Goal: Task Accomplishment & Management: Manage account settings

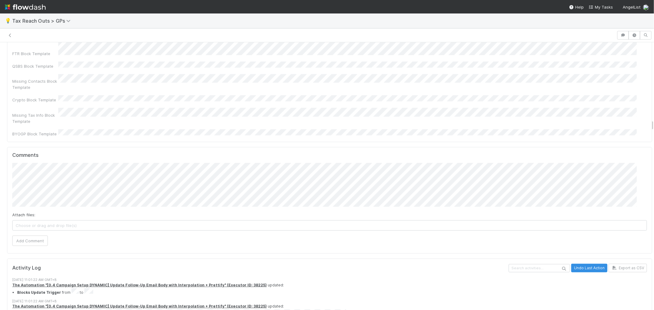
scroll to position [1427, 0]
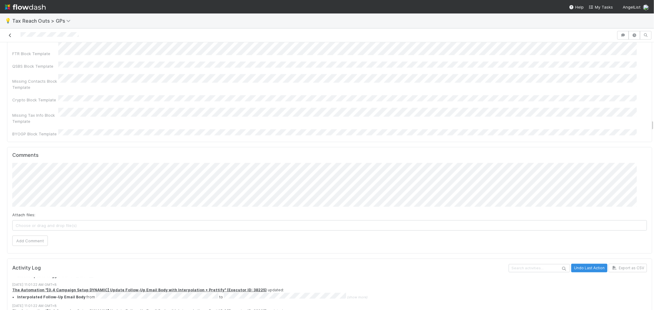
click at [8, 36] on icon at bounding box center [10, 35] width 6 height 4
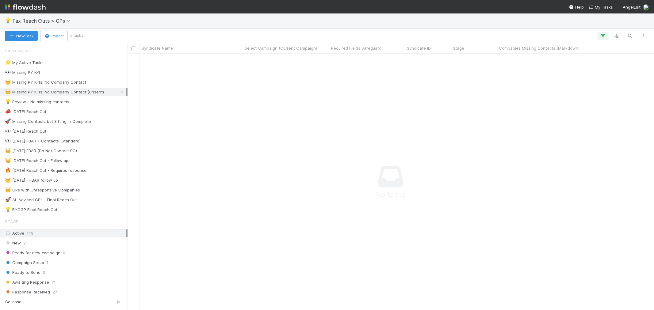
scroll to position [246, 516]
click at [631, 39] on button "button" at bounding box center [630, 36] width 11 height 8
paste input "https://app.frontapp.com/open/cnv_p9so5xj"
type input "https://app.frontapp.com/open/cnv_p9so5xj"
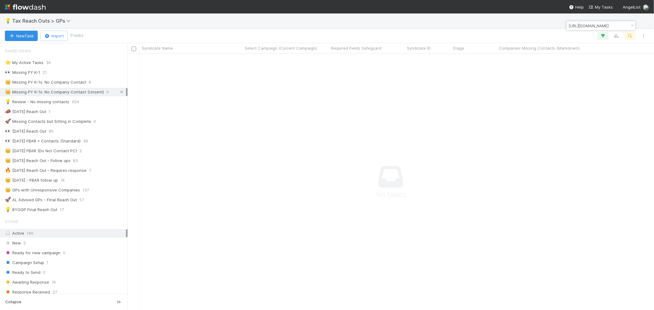
scroll to position [246, 516]
click at [119, 94] on icon at bounding box center [122, 92] width 6 height 4
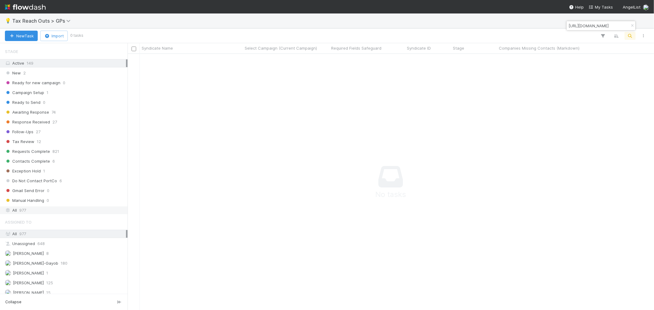
scroll to position [246, 516]
click at [48, 210] on div "All 977" at bounding box center [65, 211] width 121 height 8
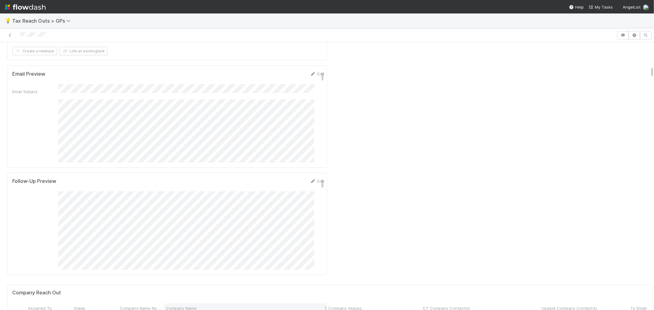
scroll to position [852, 0]
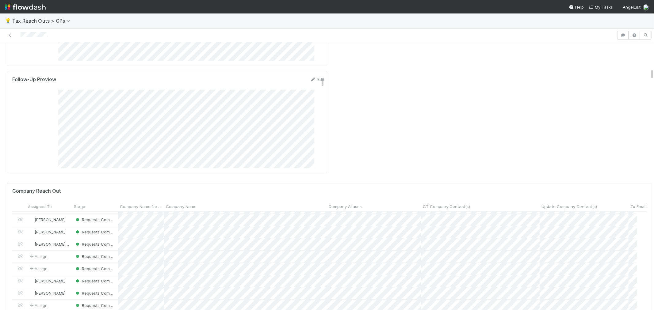
drag, startPoint x: 10, startPoint y: 33, endPoint x: 93, endPoint y: 3, distance: 88.2
click at [10, 33] on link at bounding box center [10, 35] width 6 height 6
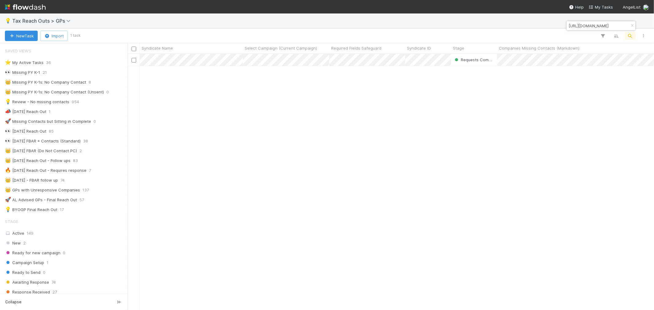
scroll to position [5, 5]
click at [632, 25] on icon "button" at bounding box center [633, 26] width 6 height 4
click at [630, 34] on icon "button" at bounding box center [630, 36] width 6 height 6
click at [581, 26] on input at bounding box center [598, 25] width 61 height 7
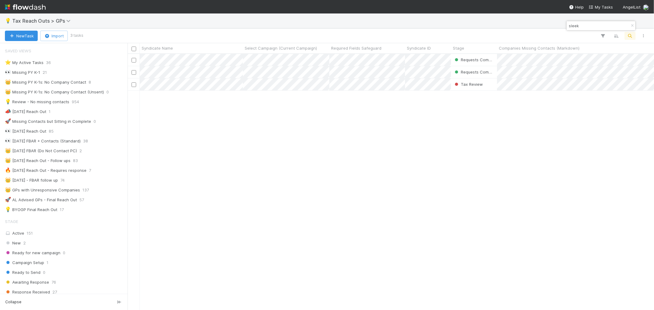
scroll to position [251, 522]
type input "sleek"
drag, startPoint x: 634, startPoint y: 24, endPoint x: 624, endPoint y: 36, distance: 15.6
click at [633, 24] on icon "button" at bounding box center [633, 26] width 6 height 4
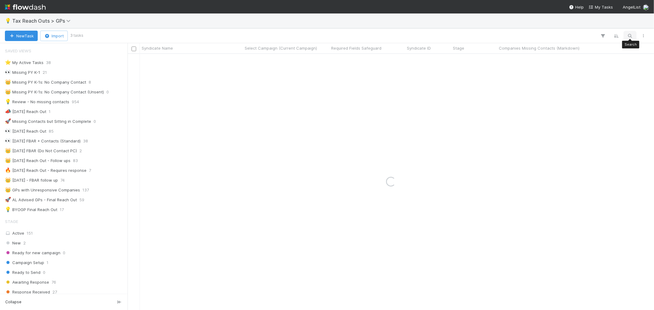
click at [631, 35] on icon "button" at bounding box center [630, 36] width 6 height 6
type input "snackpa"
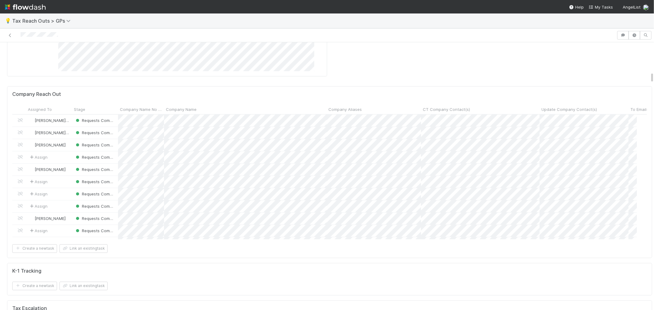
scroll to position [954, 0]
click at [12, 35] on icon at bounding box center [10, 35] width 6 height 4
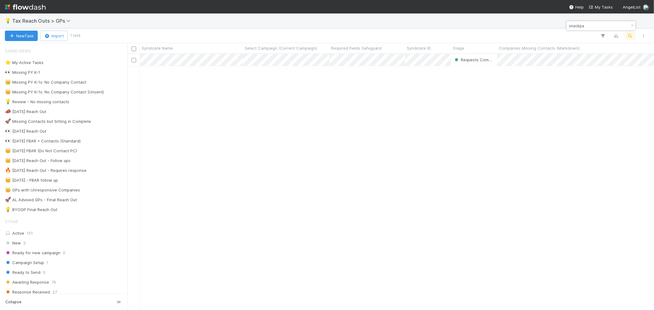
scroll to position [251, 522]
click at [632, 26] on icon "button" at bounding box center [633, 26] width 6 height 4
click at [630, 37] on icon "button" at bounding box center [630, 36] width 6 height 6
type input "https://app.frontapp.com/open/cnv_ow333d3"
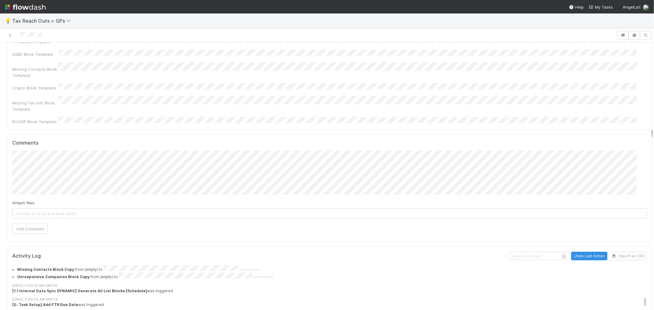
scroll to position [1152, 0]
click at [11, 32] on link at bounding box center [10, 35] width 6 height 6
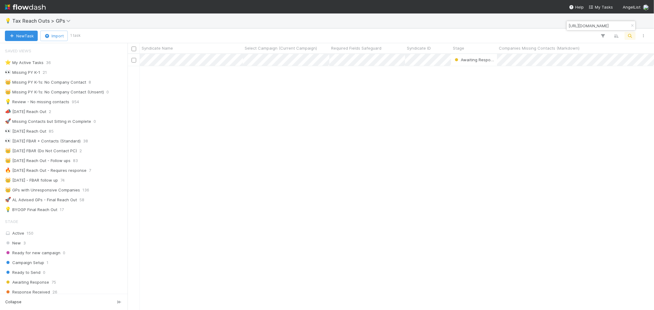
scroll to position [5, 5]
click at [633, 26] on icon "button" at bounding box center [633, 26] width 6 height 4
click at [630, 35] on icon "button" at bounding box center [630, 36] width 6 height 6
click at [583, 28] on input at bounding box center [598, 25] width 61 height 7
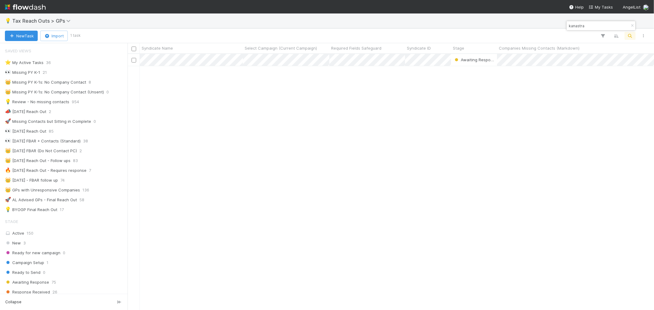
type input "kanastra"
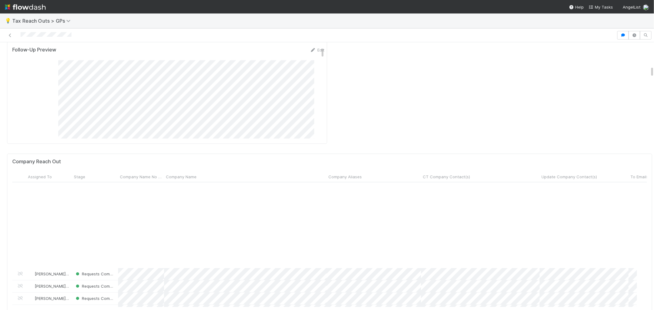
scroll to position [102, 0]
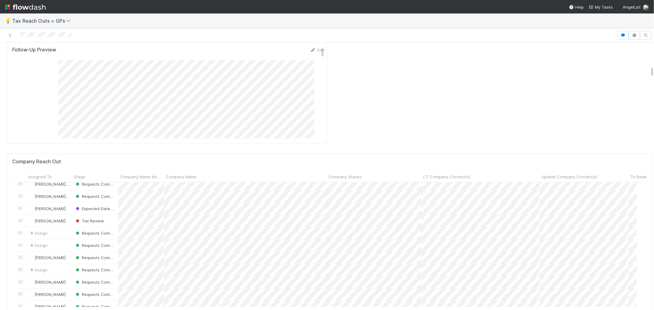
click at [34, 7] on img at bounding box center [25, 7] width 41 height 10
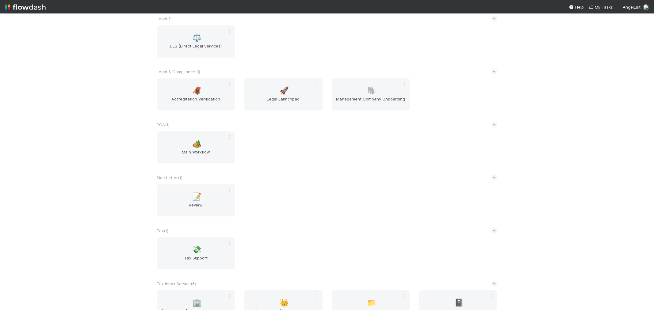
scroll to position [682, 0]
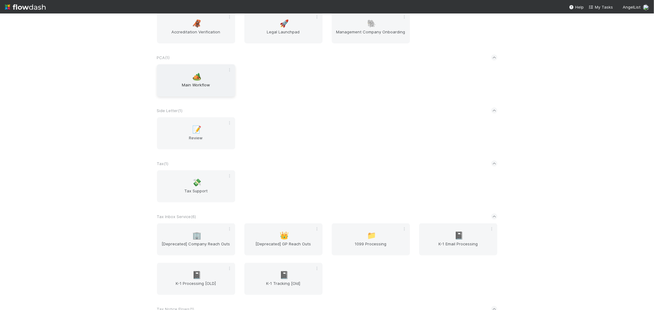
click at [179, 68] on div "🏕️ Main Workflow" at bounding box center [196, 80] width 78 height 32
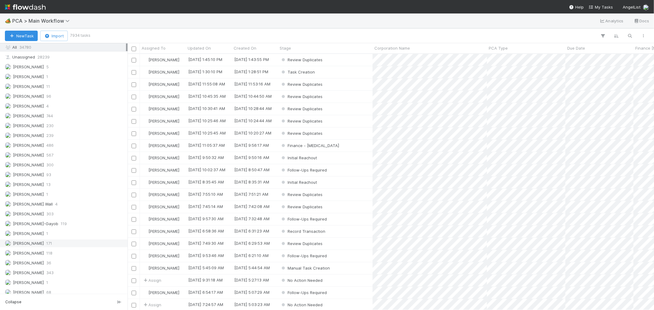
scroll to position [850, 0]
click at [62, 238] on div "Raven Jacinto 13" at bounding box center [65, 240] width 121 height 8
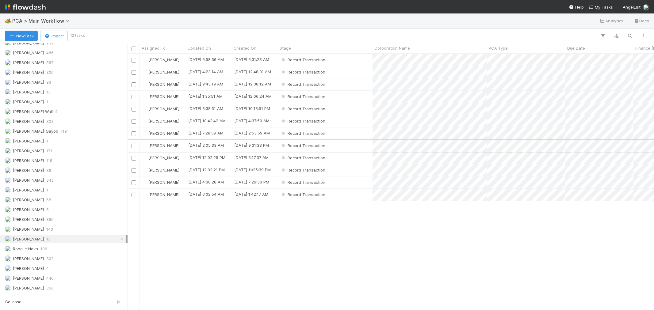
scroll to position [251, 522]
click at [519, 44] on div "PCA Type" at bounding box center [526, 48] width 79 height 10
click at [517, 44] on div "PCA Type" at bounding box center [526, 48] width 79 height 10
click at [504, 47] on span "PCA Type" at bounding box center [498, 48] width 19 height 6
click at [507, 57] on div "Sort A → Z" at bounding box center [524, 59] width 70 height 9
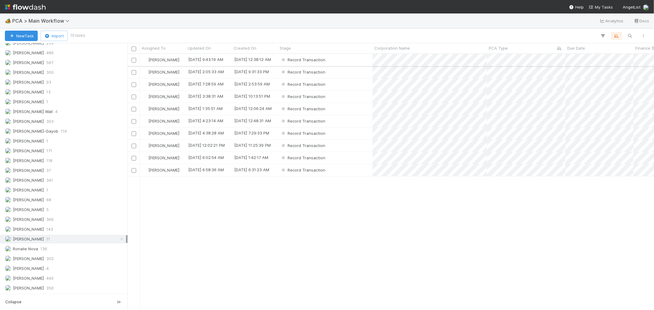
click at [349, 60] on div "Record Transaction" at bounding box center [325, 60] width 95 height 12
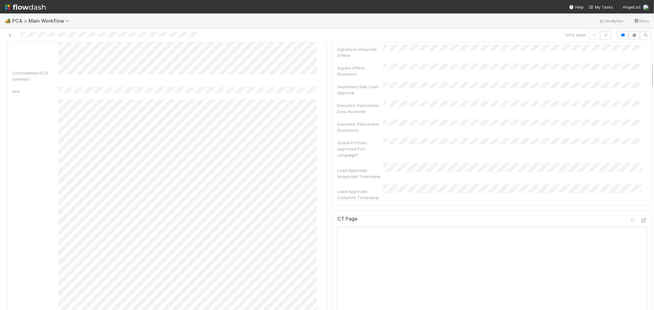
scroll to position [204, 0]
click at [641, 225] on div at bounding box center [644, 228] width 6 height 6
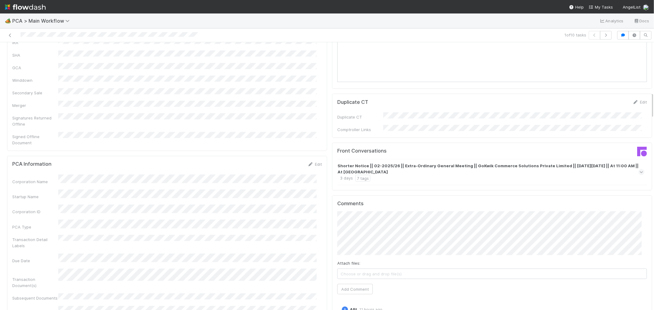
scroll to position [614, 0]
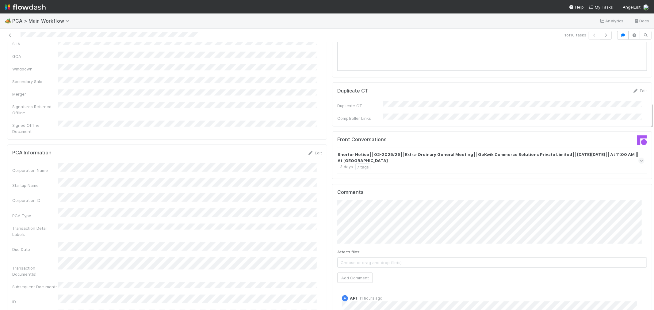
click at [591, 152] on strong "Shorter Notice || 02-2025/26 || Extra-Ordinary General Meeting || GoKwik Commer…" at bounding box center [491, 158] width 306 height 12
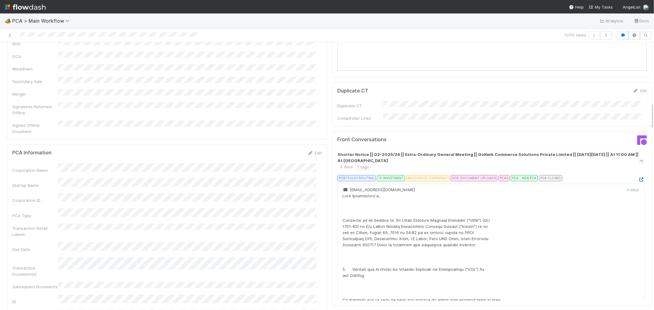
click at [639, 178] on icon at bounding box center [642, 180] width 6 height 4
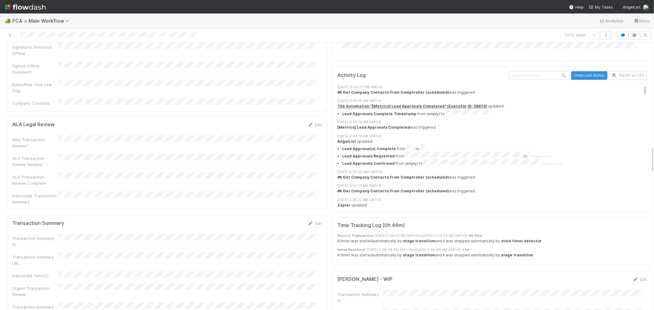
scroll to position [1091, 0]
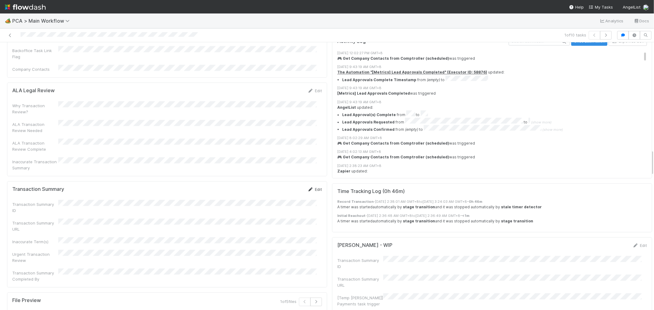
click at [309, 187] on link "Edit" at bounding box center [315, 189] width 14 height 5
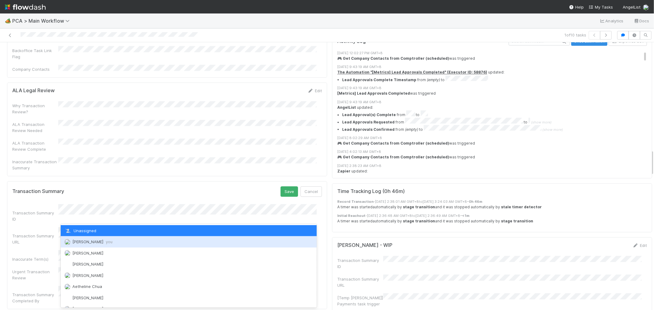
click at [99, 239] on div "Raven Jacinto you" at bounding box center [189, 242] width 256 height 11
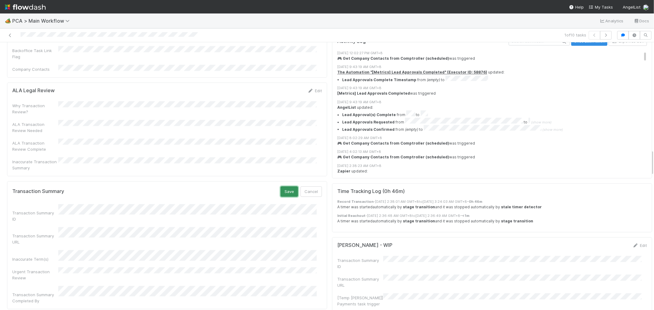
click at [281, 187] on button "Save" at bounding box center [289, 192] width 17 height 10
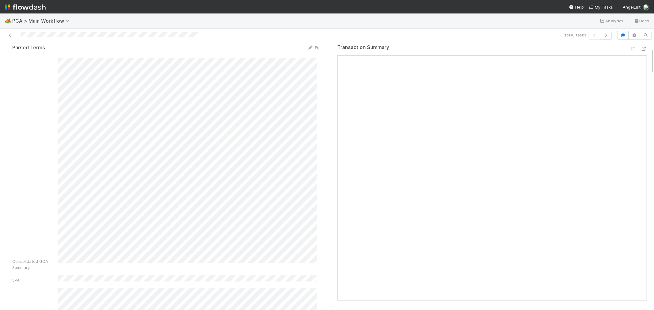
scroll to position [0, 0]
click at [627, 52] on link "Actions" at bounding box center [639, 52] width 25 height 10
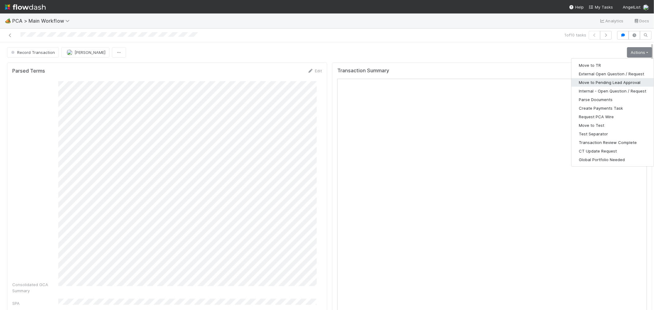
click at [598, 82] on button "Move to Pending Lead Approval" at bounding box center [613, 82] width 82 height 9
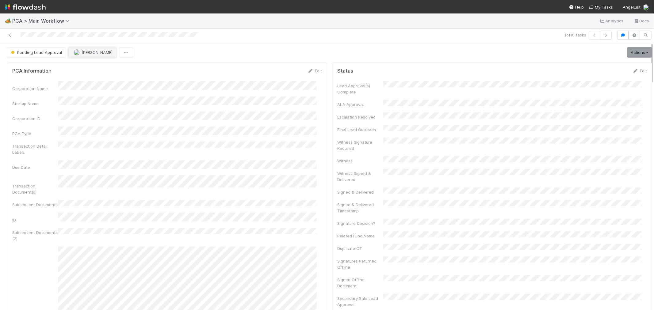
click at [94, 57] on button "[PERSON_NAME]" at bounding box center [92, 52] width 48 height 10
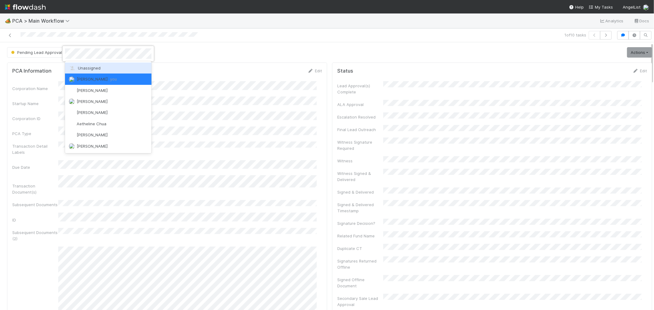
drag, startPoint x: 96, startPoint y: 70, endPoint x: 176, endPoint y: 71, distance: 79.8
click at [97, 71] on div "Unassigned" at bounding box center [108, 68] width 87 height 11
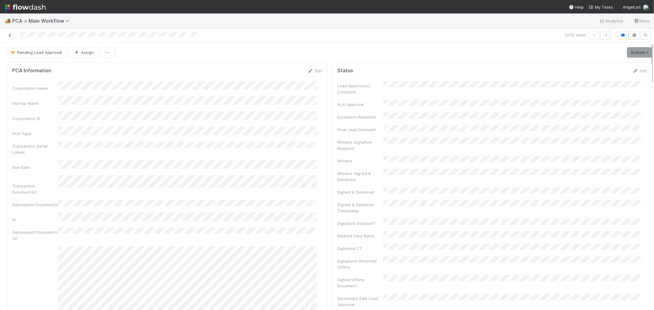
click at [10, 35] on icon at bounding box center [10, 35] width 6 height 4
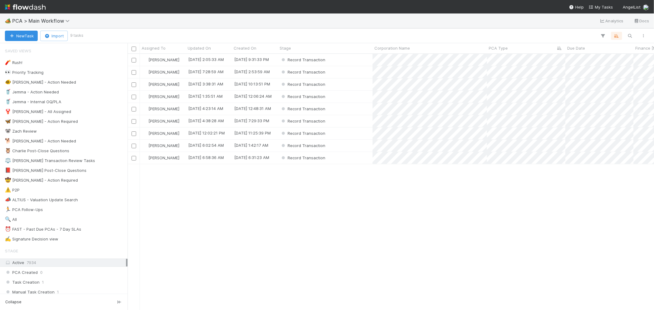
scroll to position [251, 522]
click at [517, 50] on div "PCA Type" at bounding box center [526, 48] width 75 height 6
click at [517, 60] on div "Sort A → Z" at bounding box center [524, 59] width 70 height 9
click at [618, 36] on icon "button" at bounding box center [617, 36] width 6 height 6
click at [618, 36] on div "Sort by PCA Type from A → Z Then by" at bounding box center [327, 155] width 654 height 310
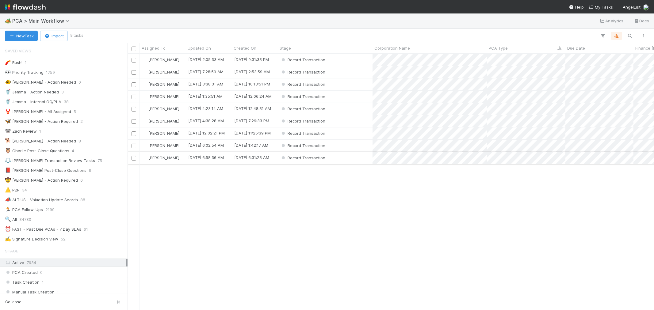
click at [351, 159] on div "Record Transaction" at bounding box center [325, 158] width 95 height 12
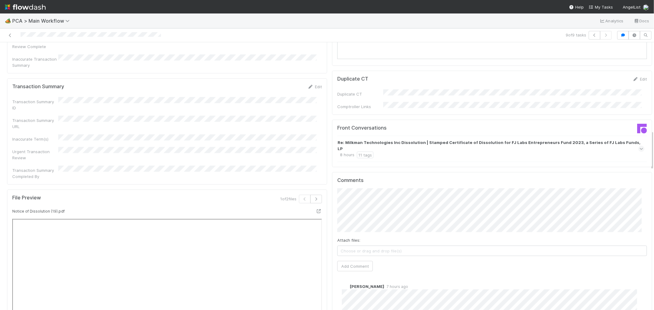
scroll to position [682, 0]
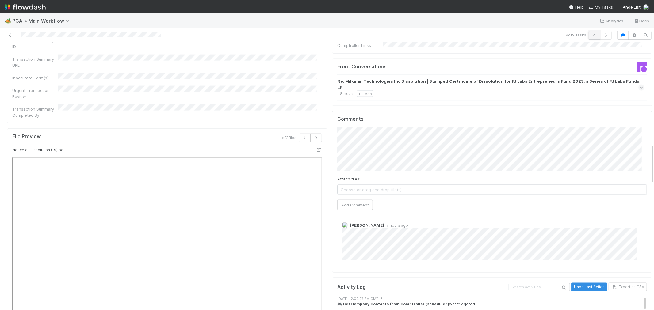
click at [592, 34] on icon "button" at bounding box center [595, 35] width 6 height 4
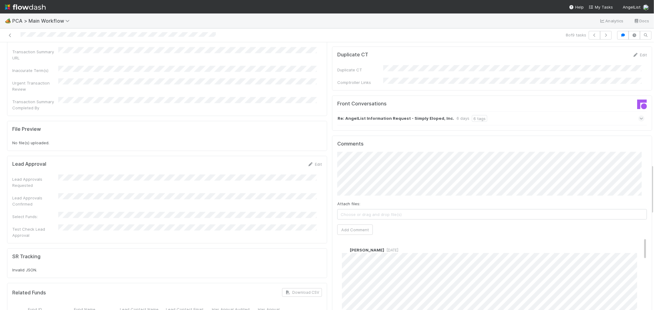
scroll to position [648, 0]
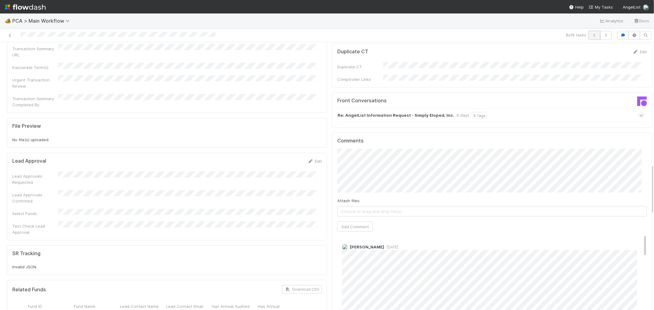
click at [593, 34] on button "button" at bounding box center [595, 35] width 12 height 9
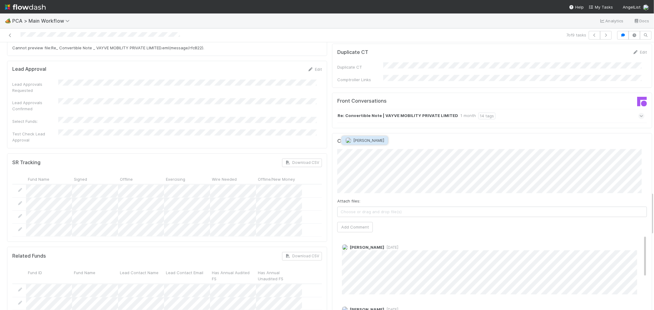
click at [350, 143] on img "button" at bounding box center [348, 141] width 6 height 6
click at [443, 207] on span "Choose or drag and drop file(s)" at bounding box center [492, 212] width 309 height 10
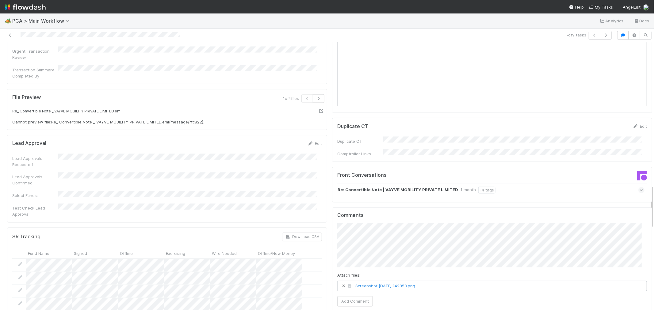
scroll to position [886, 0]
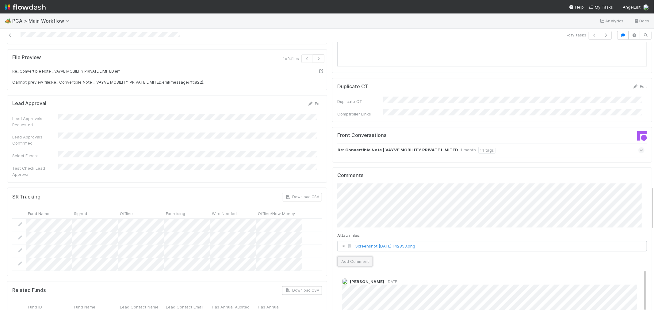
click at [345, 257] on button "Add Comment" at bounding box center [355, 262] width 36 height 10
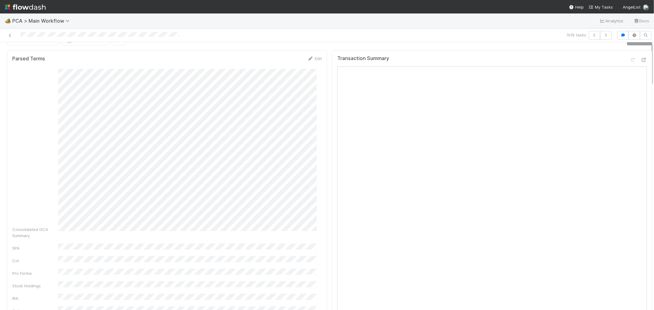
scroll to position [0, 0]
click at [630, 49] on link "Actions" at bounding box center [639, 52] width 25 height 10
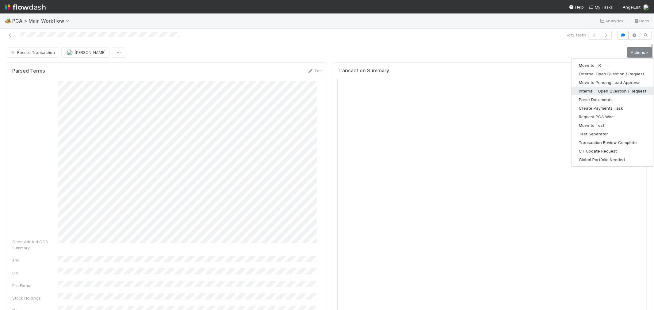
click at [605, 88] on button "Internal - Open Question / Request" at bounding box center [613, 91] width 82 height 9
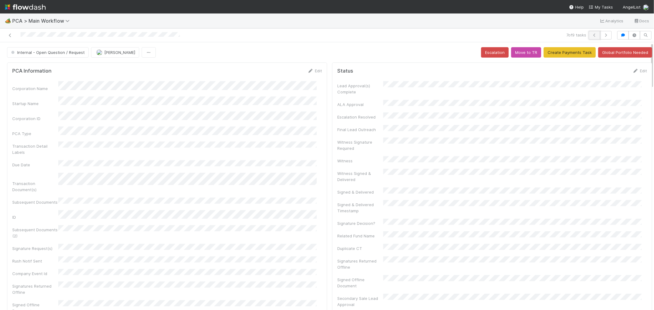
click at [592, 35] on icon "button" at bounding box center [595, 35] width 6 height 4
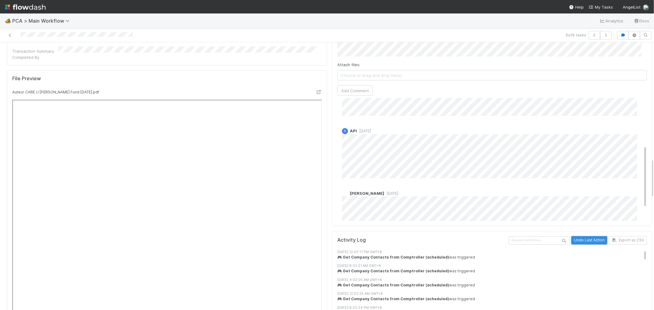
scroll to position [118, 0]
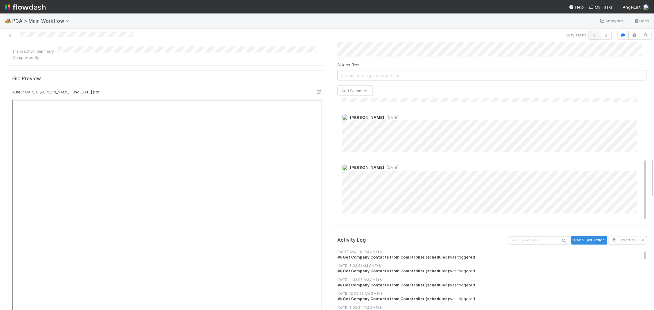
click at [592, 36] on icon "button" at bounding box center [595, 35] width 6 height 4
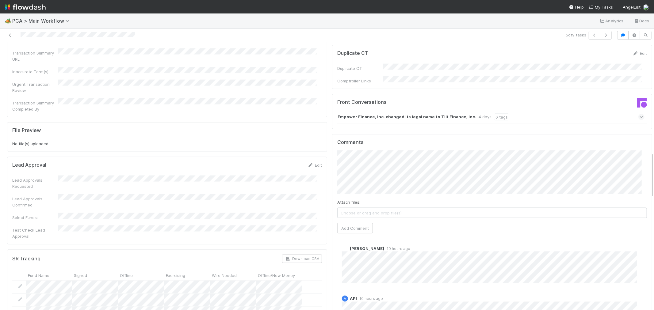
scroll to position [648, 0]
click at [589, 36] on button "button" at bounding box center [595, 35] width 12 height 9
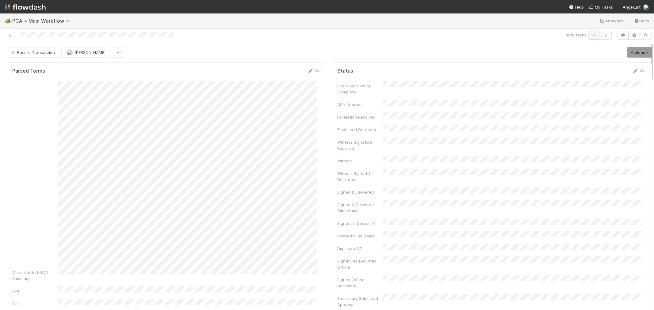
click at [593, 36] on button "button" at bounding box center [595, 35] width 12 height 9
click at [603, 34] on icon "button" at bounding box center [606, 35] width 6 height 4
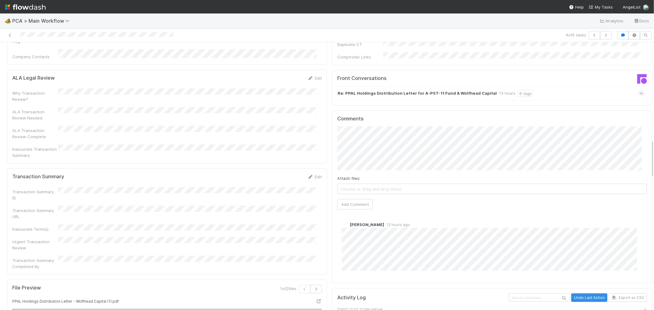
scroll to position [682, 0]
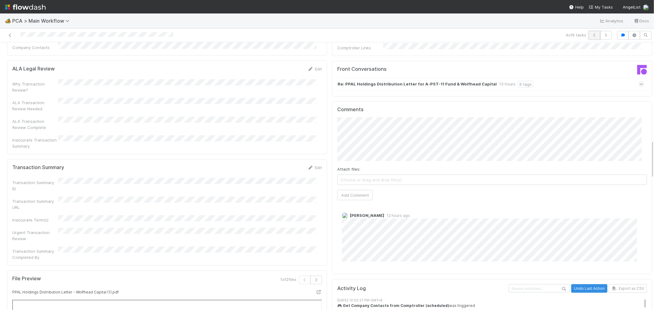
click at [590, 37] on button "button" at bounding box center [595, 35] width 12 height 9
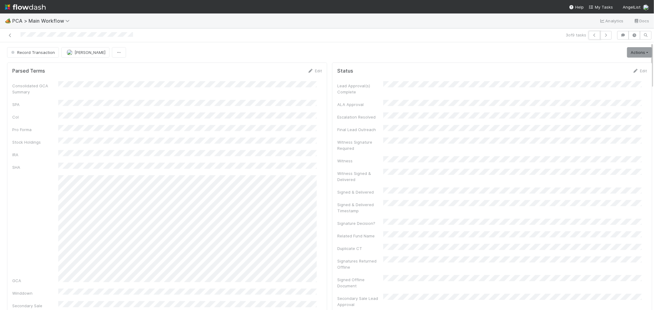
click at [590, 37] on button "button" at bounding box center [595, 35] width 12 height 9
click at [592, 37] on icon "button" at bounding box center [595, 35] width 6 height 4
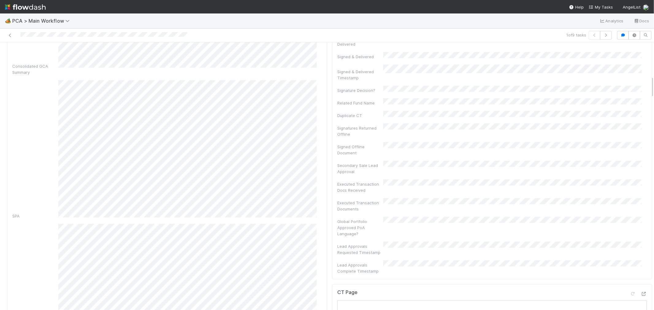
scroll to position [545, 0]
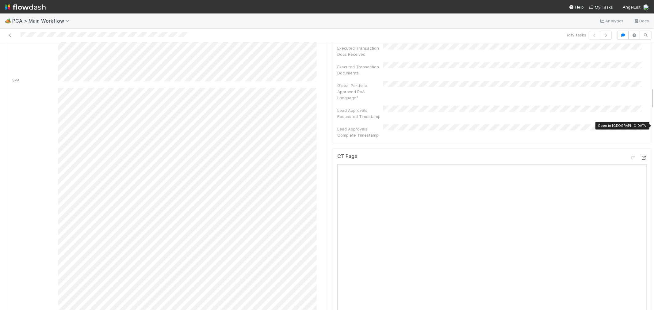
click at [641, 156] on icon at bounding box center [644, 158] width 6 height 4
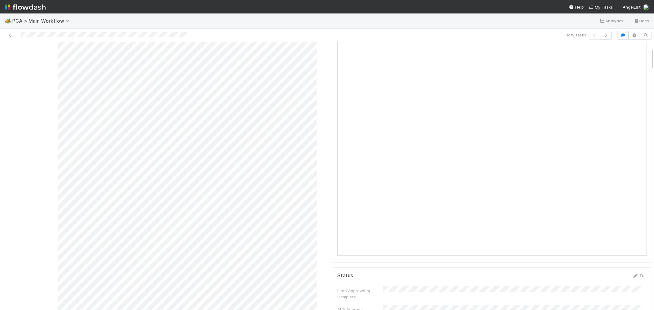
click at [41, 36] on div at bounding box center [155, 35] width 307 height 9
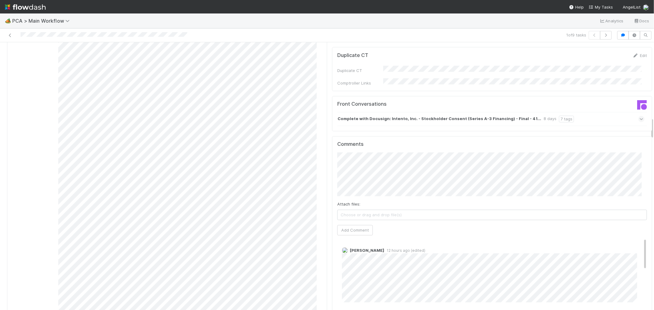
scroll to position [920, 0]
click at [608, 112] on div "Complete with Docusign: Intento, Inc. - Stockholder Consent (Series A-3 Financi…" at bounding box center [490, 119] width 307 height 14
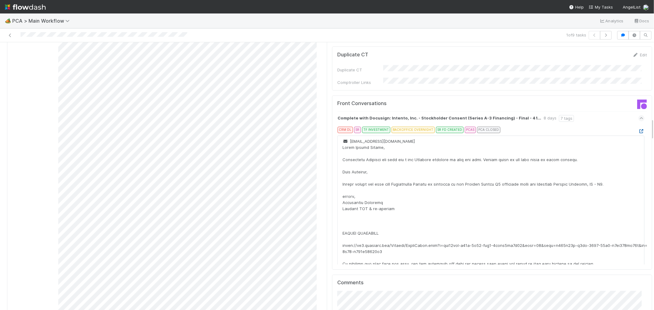
click at [639, 130] on icon at bounding box center [642, 132] width 6 height 4
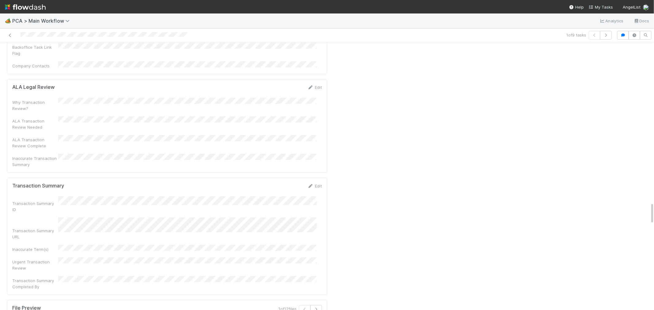
scroll to position [1977, 0]
click at [308, 184] on icon at bounding box center [311, 186] width 6 height 4
click at [281, 183] on button "Save" at bounding box center [289, 188] width 17 height 10
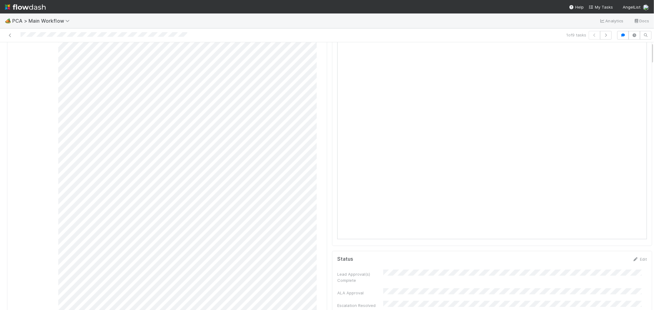
scroll to position [0, 0]
click at [639, 52] on link "Actions" at bounding box center [639, 52] width 25 height 10
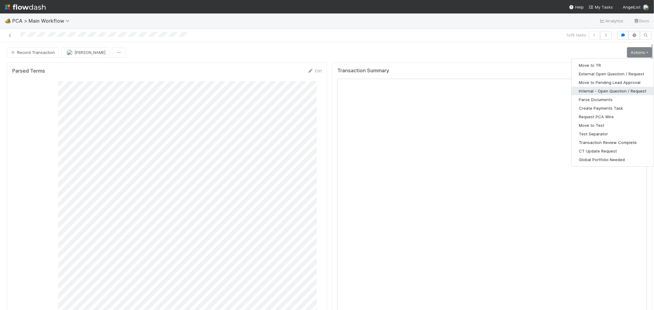
click at [587, 89] on button "Internal - Open Question / Request" at bounding box center [613, 91] width 82 height 9
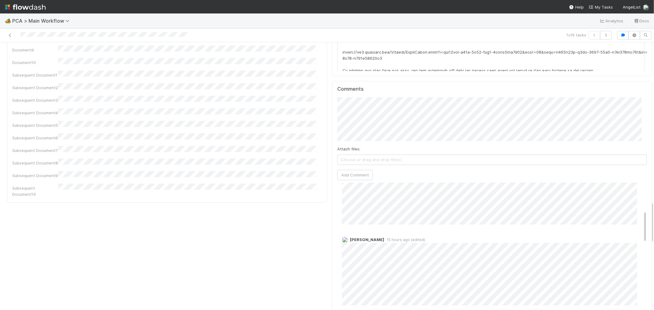
scroll to position [106, 0]
click at [353, 170] on button "Add Comment" at bounding box center [355, 175] width 36 height 10
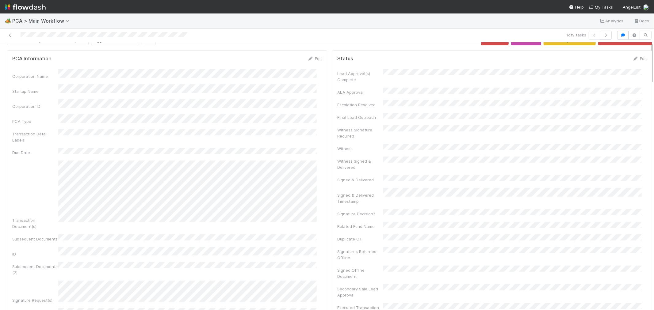
scroll to position [0, 0]
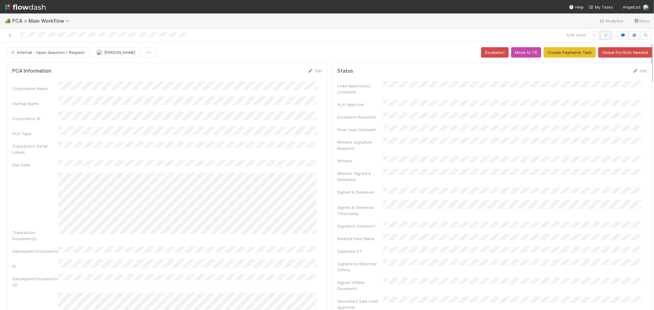
click at [600, 37] on button "button" at bounding box center [606, 35] width 12 height 9
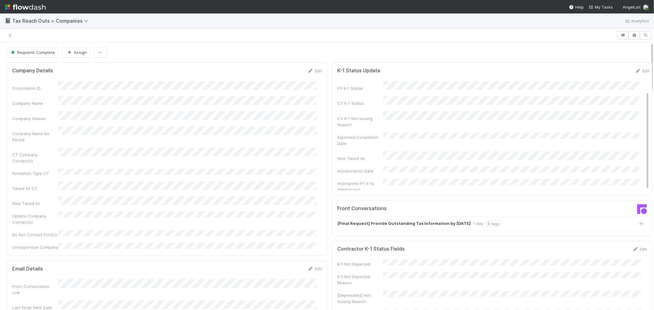
scroll to position [341, 0]
click at [11, 37] on icon at bounding box center [10, 35] width 6 height 4
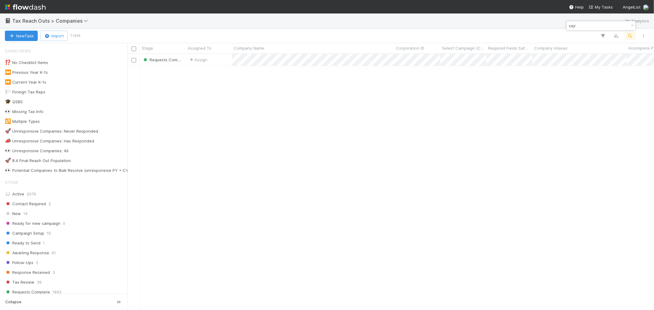
scroll to position [251, 522]
click at [631, 25] on icon "button" at bounding box center [633, 26] width 6 height 4
click at [628, 36] on icon "button" at bounding box center [630, 36] width 6 height 6
paste input "Aliya Growth Fund LLC - Series JJ"
type input "Aliya Growth Fund LLC - Series JJ"
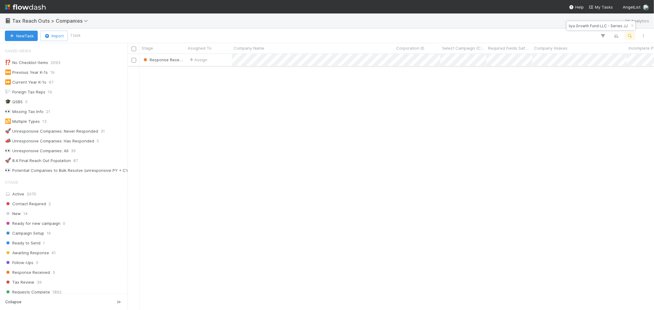
scroll to position [0, 0]
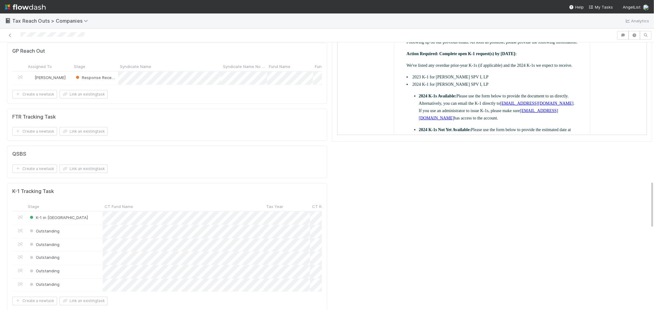
scroll to position [750, 0]
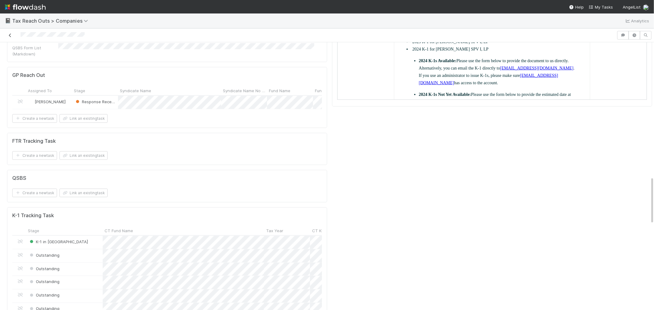
click at [7, 34] on icon at bounding box center [10, 35] width 6 height 4
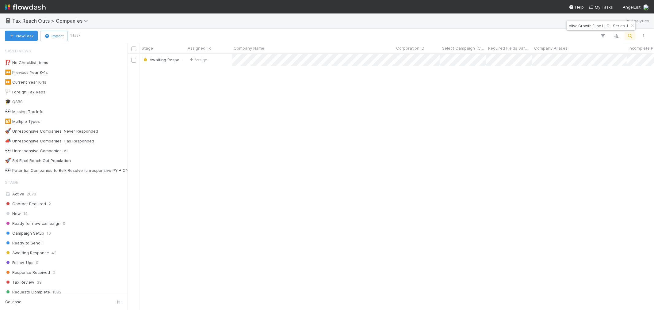
scroll to position [251, 522]
click at [632, 25] on icon "button" at bounding box center [633, 26] width 6 height 4
click at [630, 34] on icon "button" at bounding box center [630, 36] width 6 height 6
type input "Ayenda Ltd"
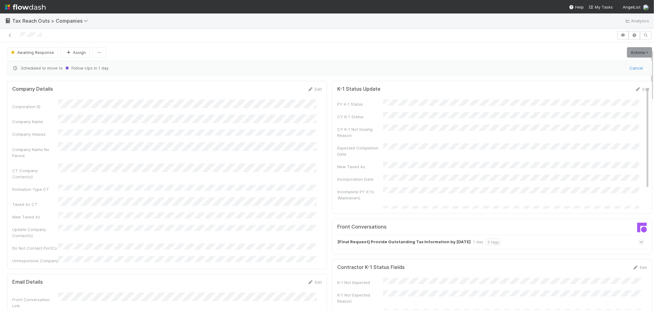
scroll to position [34, 0]
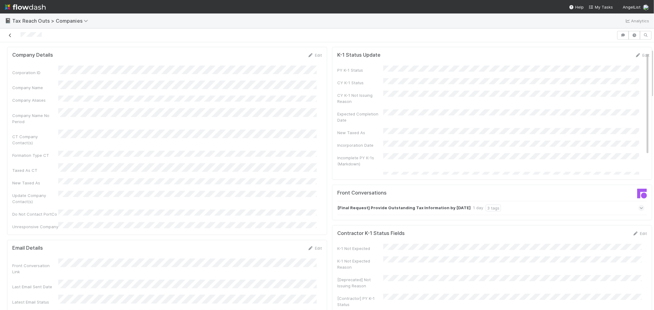
click at [8, 36] on icon at bounding box center [10, 35] width 6 height 4
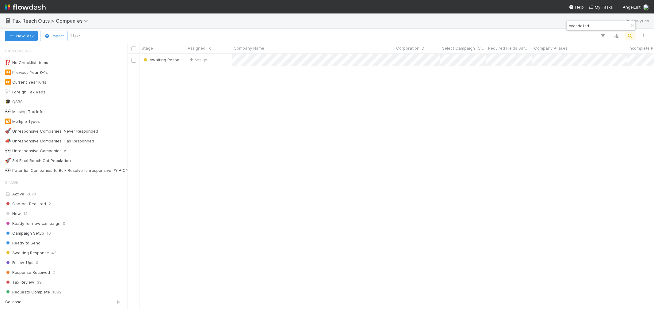
scroll to position [251, 522]
drag, startPoint x: 631, startPoint y: 25, endPoint x: 624, endPoint y: 40, distance: 16.9
click at [631, 25] on icon "button" at bounding box center [633, 26] width 6 height 4
click at [629, 38] on icon "button" at bounding box center [630, 36] width 6 height 6
paste input "Fertilidad Integra"
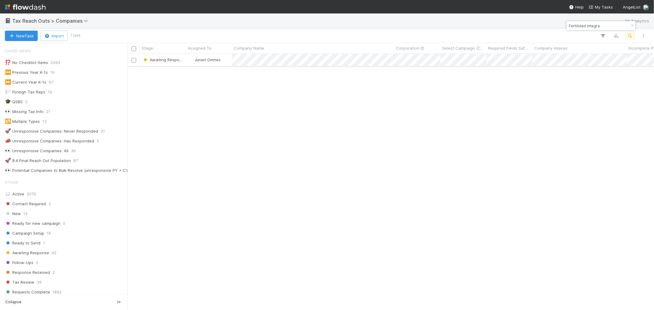
type input "Fertilidad Integra"
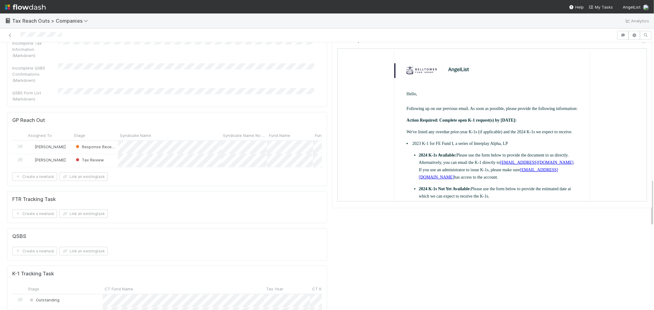
scroll to position [784, 0]
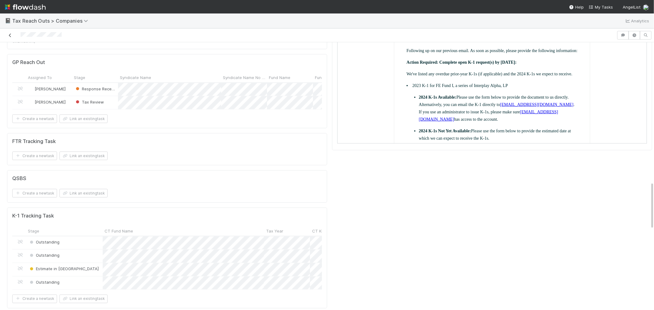
click at [11, 34] on icon at bounding box center [10, 35] width 6 height 4
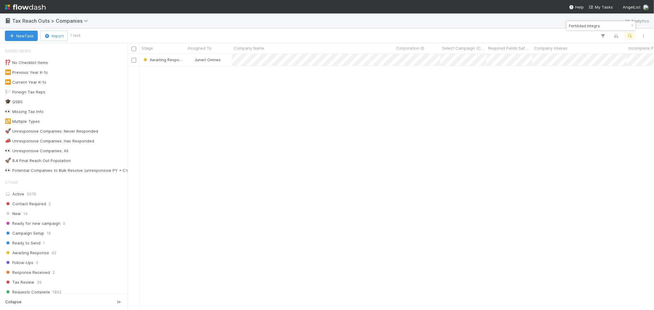
scroll to position [251, 522]
click at [633, 22] on button "button" at bounding box center [632, 25] width 7 height 7
click at [628, 38] on icon "button" at bounding box center [630, 36] width 6 height 6
type input "osana"
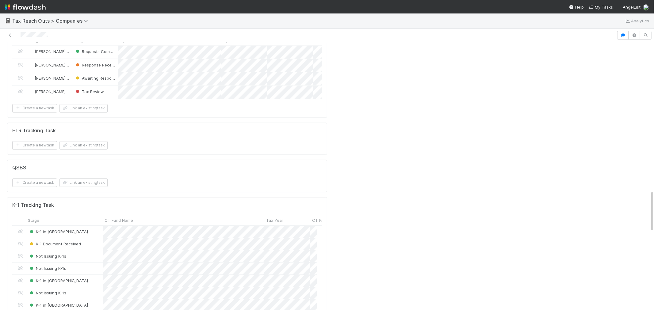
scroll to position [1023, 0]
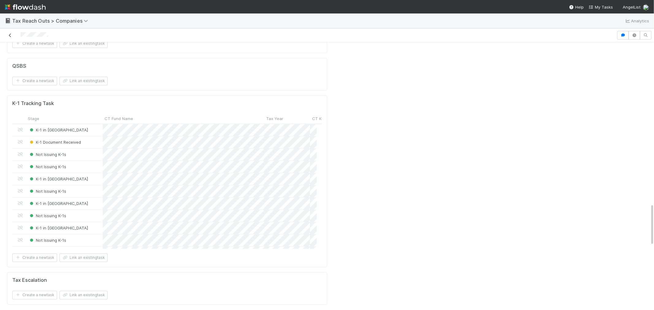
click at [8, 35] on icon at bounding box center [10, 35] width 6 height 4
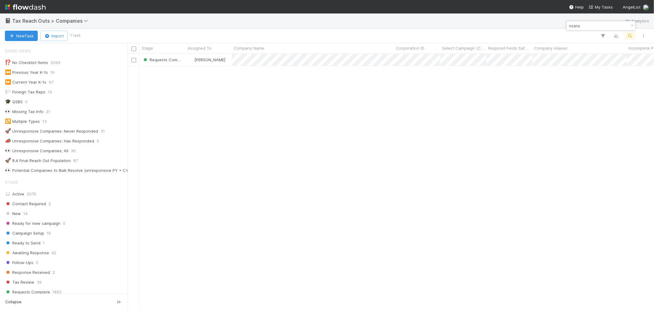
scroll to position [5, 5]
click at [633, 26] on icon "button" at bounding box center [633, 26] width 6 height 4
click at [630, 36] on icon "button" at bounding box center [630, 36] width 6 height 6
type input "Paytrack Ltd."
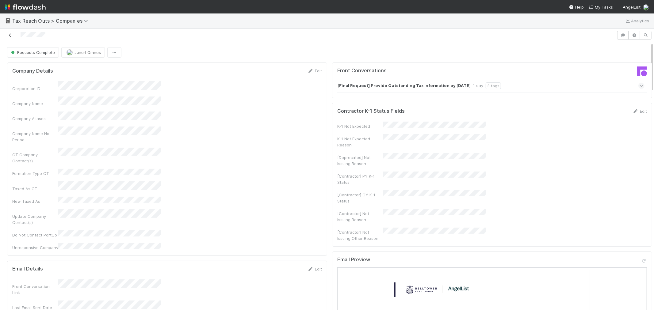
click at [10, 35] on icon at bounding box center [10, 35] width 6 height 4
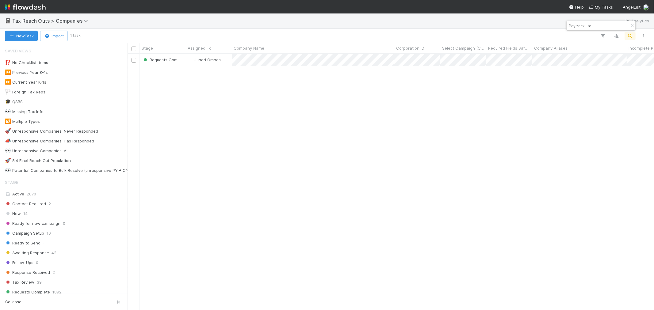
scroll to position [251, 522]
drag, startPoint x: 634, startPoint y: 25, endPoint x: 631, endPoint y: 34, distance: 8.6
click at [634, 25] on icon "button" at bounding box center [633, 26] width 6 height 4
click at [632, 35] on icon "button" at bounding box center [630, 36] width 6 height 6
type input "AT-1205 Fund I, a series of Fundomo Syndicates, LP"
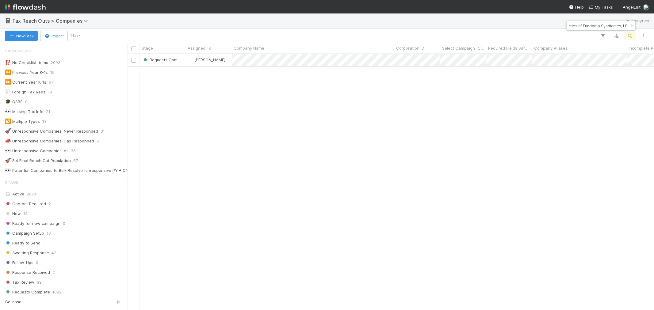
click at [226, 60] on div "[PERSON_NAME]" at bounding box center [209, 60] width 46 height 12
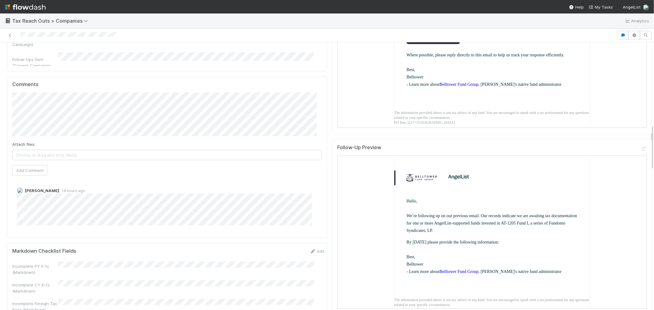
scroll to position [477, 0]
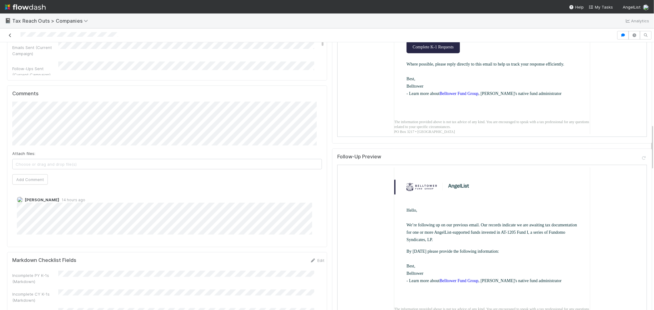
click at [9, 35] on icon at bounding box center [10, 35] width 6 height 4
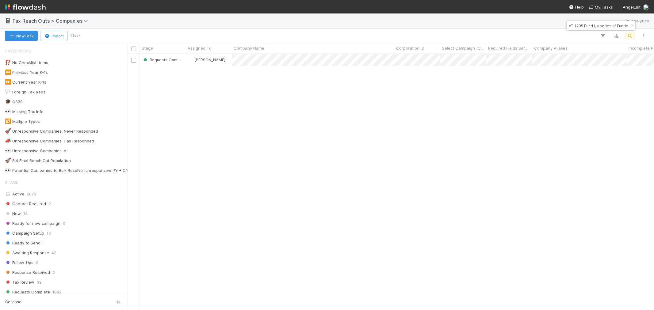
scroll to position [251, 522]
click at [630, 25] on icon "button" at bounding box center [633, 26] width 6 height 4
click at [629, 36] on icon "button" at bounding box center [630, 36] width 6 height 6
type input "RCapital SPV I, a Series of Republic Capital Master Fund, LP"
click at [222, 63] on div "[PERSON_NAME]" at bounding box center [209, 60] width 46 height 12
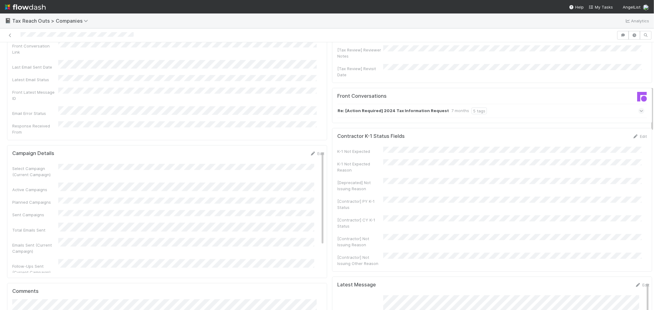
scroll to position [409, 0]
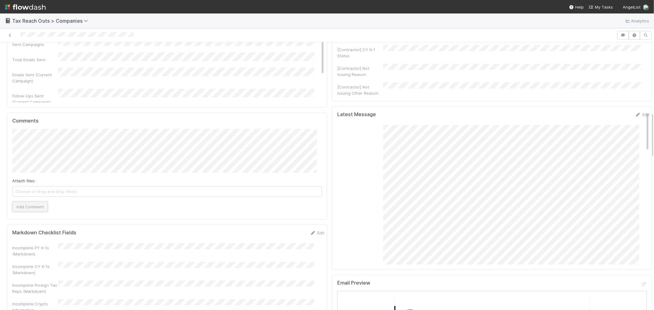
click at [30, 202] on button "Add Comment" at bounding box center [30, 207] width 36 height 10
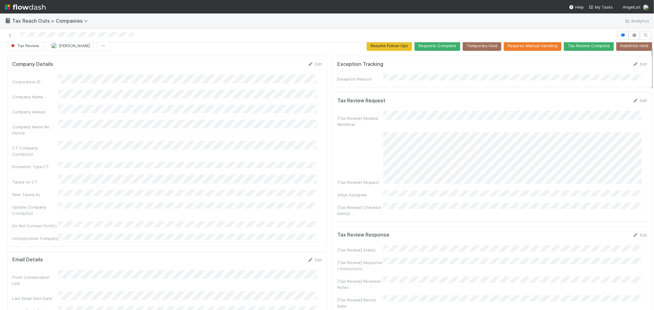
scroll to position [0, 0]
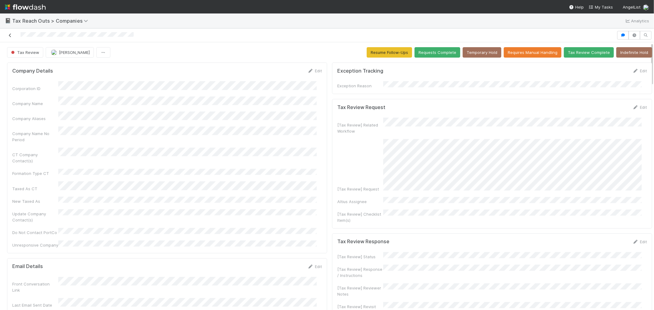
click at [9, 35] on icon at bounding box center [10, 35] width 6 height 4
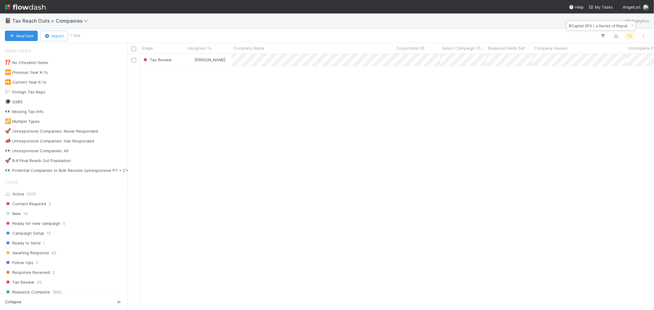
scroll to position [251, 522]
click at [631, 26] on icon "button" at bounding box center [633, 26] width 6 height 4
click at [630, 35] on icon "button" at bounding box center [630, 36] width 6 height 6
type input "GenGlobal Opportunity I, LLC"
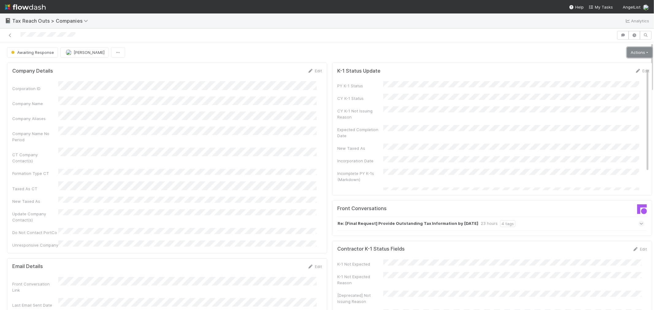
click at [628, 50] on link "Actions" at bounding box center [639, 52] width 25 height 10
click at [341, 48] on div "Awaiting Response Raven Jacinto Actions Pause Follow-Ups Unpause Follow-Ups Sen…" at bounding box center [329, 52] width 645 height 10
click at [39, 51] on span "Awaiting Response" at bounding box center [32, 52] width 44 height 5
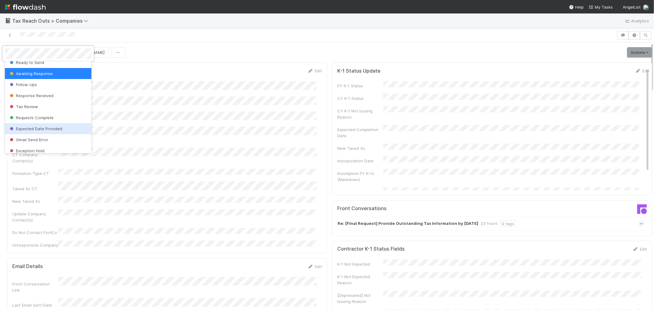
scroll to position [8, 0]
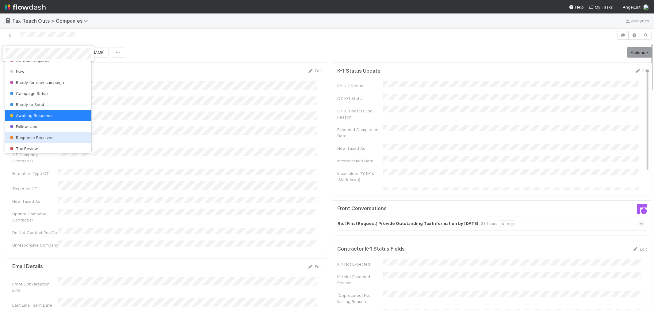
click at [41, 137] on span "Response Received" at bounding box center [31, 137] width 45 height 5
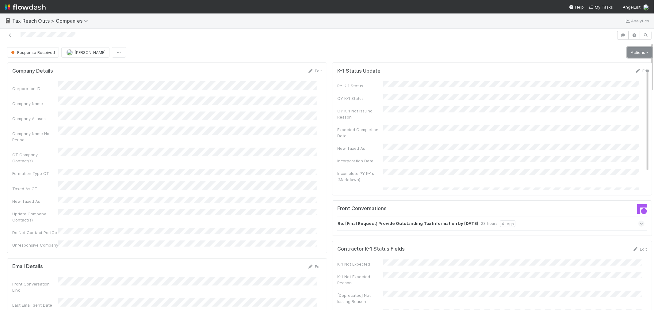
click at [633, 54] on link "Actions" at bounding box center [639, 52] width 25 height 10
click at [599, 115] on button "Not Issuing K-1s" at bounding box center [623, 117] width 64 height 9
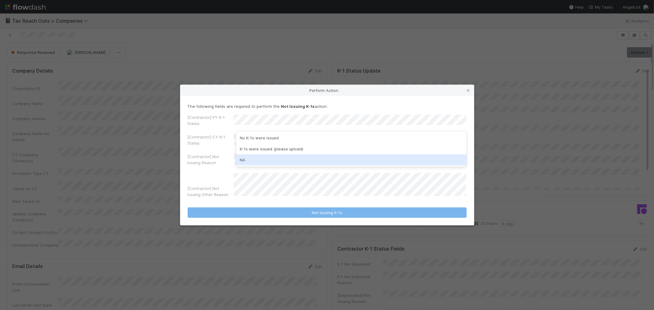
click at [261, 158] on div "NA" at bounding box center [351, 160] width 231 height 11
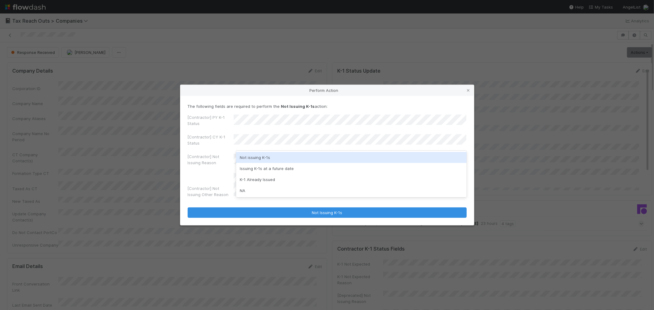
click at [261, 158] on div "Not issuing K-1s" at bounding box center [351, 157] width 231 height 11
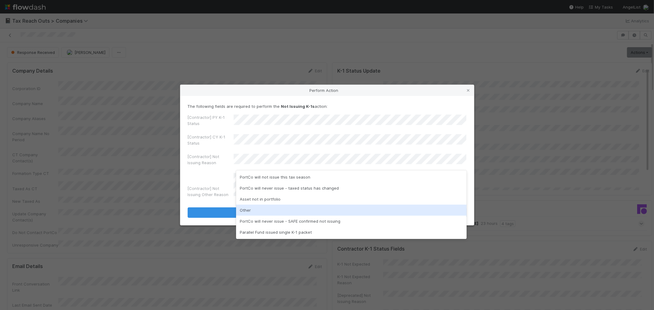
click at [262, 210] on div "Other" at bounding box center [351, 210] width 231 height 11
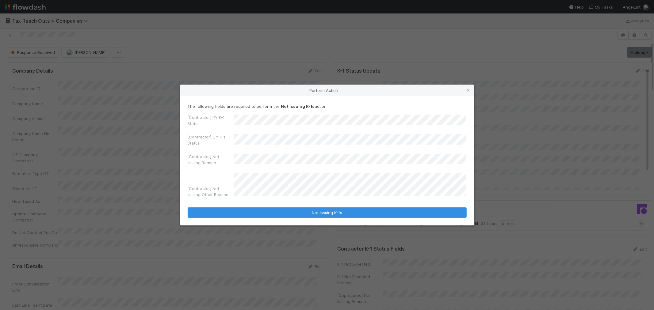
click at [194, 180] on div "[Contractor] Not Issuing Other Reason" at bounding box center [327, 186] width 279 height 27
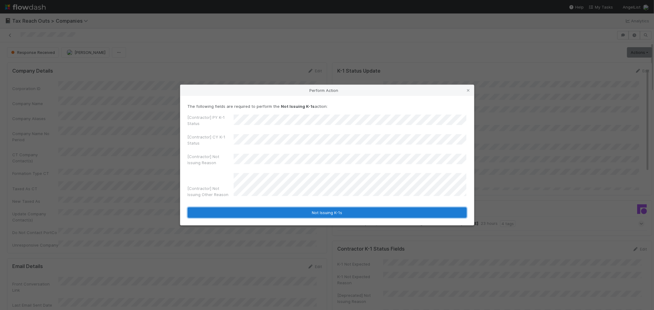
click at [309, 214] on button "Not Issuing K-1s" at bounding box center [327, 213] width 279 height 10
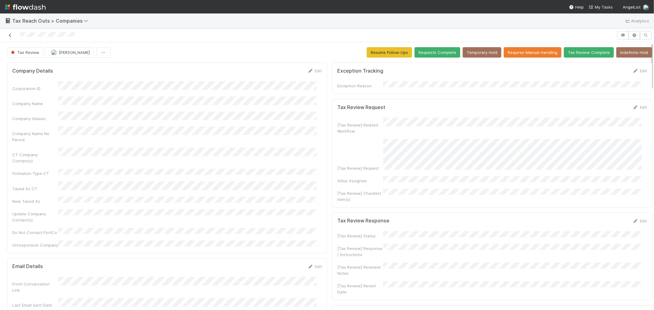
click at [10, 36] on icon at bounding box center [10, 35] width 6 height 4
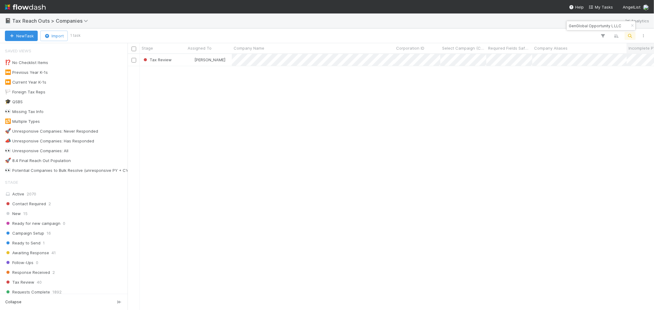
scroll to position [251, 522]
click at [634, 25] on icon "button" at bounding box center [633, 26] width 6 height 4
click at [630, 35] on icon "button" at bounding box center [630, 36] width 6 height 6
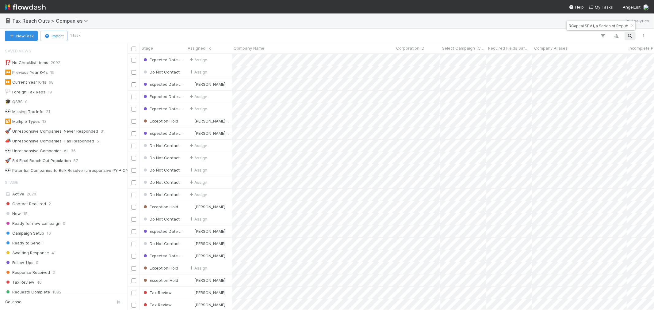
click at [594, 27] on input "RCapital SPV I, a Series of Republic Capital Master Fund, LP" at bounding box center [598, 25] width 61 height 7
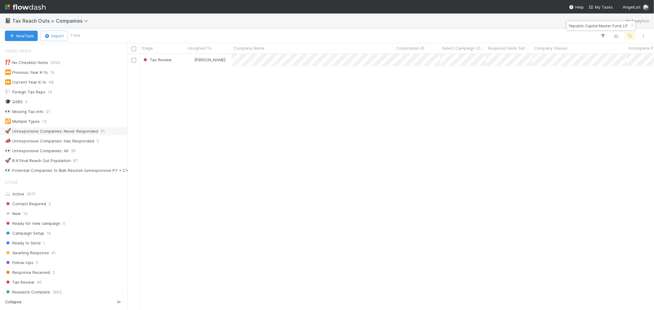
type input "RCapital SPV I, a Series of Republic Capital Master Fund, LP"
drag, startPoint x: 631, startPoint y: 28, endPoint x: 634, endPoint y: 38, distance: 11.0
click at [631, 27] on button "button" at bounding box center [632, 25] width 7 height 7
click at [634, 39] on button "button" at bounding box center [630, 36] width 11 height 8
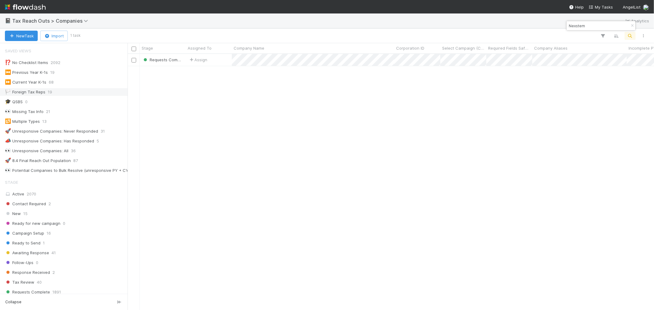
scroll to position [251, 522]
type input "Nexstem"
click at [227, 60] on div "Assign" at bounding box center [209, 60] width 46 height 12
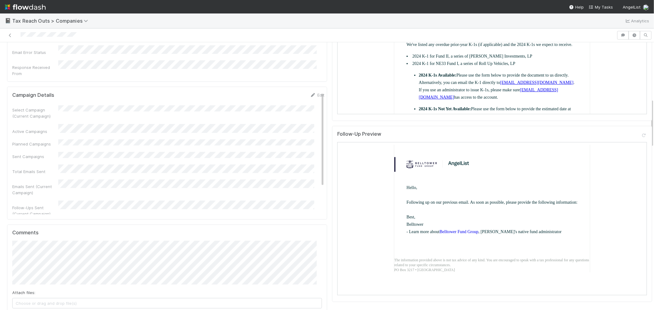
scroll to position [443, 0]
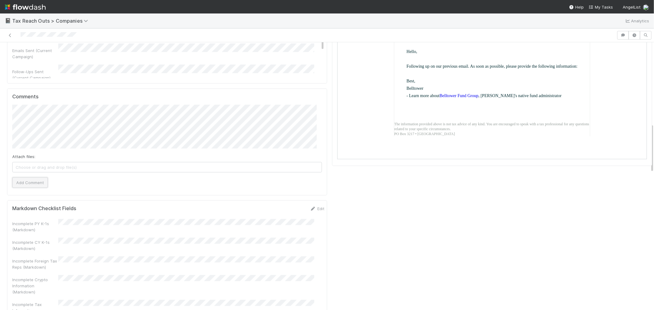
click at [33, 178] on button "Add Comment" at bounding box center [30, 183] width 36 height 10
click at [10, 32] on div at bounding box center [308, 35] width 612 height 9
drag, startPoint x: 10, startPoint y: 33, endPoint x: 35, endPoint y: 8, distance: 35.1
click at [10, 33] on link at bounding box center [10, 35] width 6 height 6
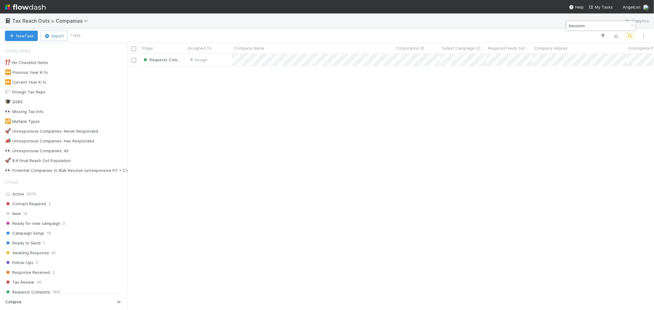
scroll to position [251, 522]
click at [632, 25] on icon "button" at bounding box center [633, 26] width 6 height 4
click at [634, 37] on button "button" at bounding box center [630, 36] width 11 height 8
click at [299, 61] on div "Typhoon Wealth Group Limited" at bounding box center [327, 155] width 654 height 310
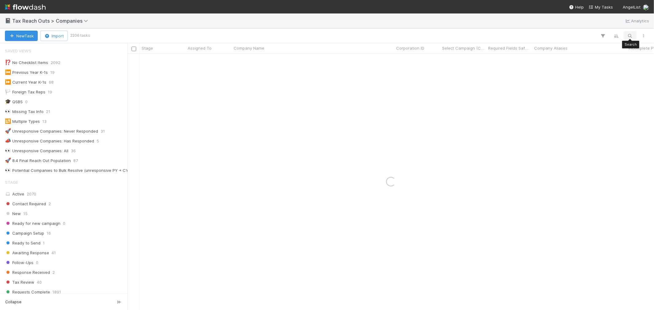
click at [630, 34] on icon "button" at bounding box center [630, 36] width 6 height 6
type input "Typhoon Wealth Group Limited"
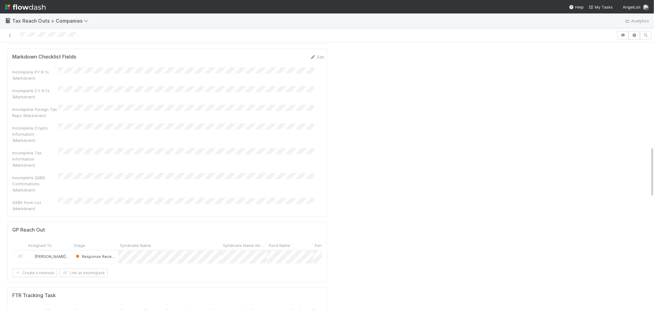
scroll to position [716, 0]
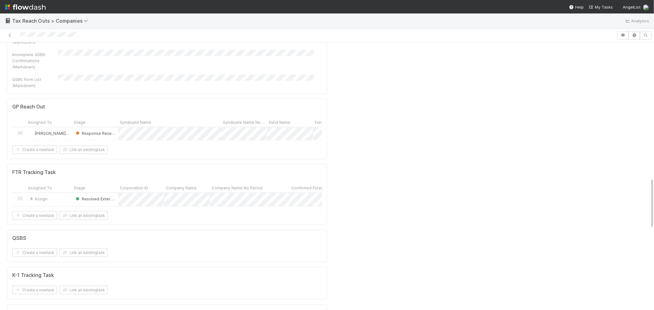
click at [58, 193] on div "Assign" at bounding box center [49, 199] width 46 height 13
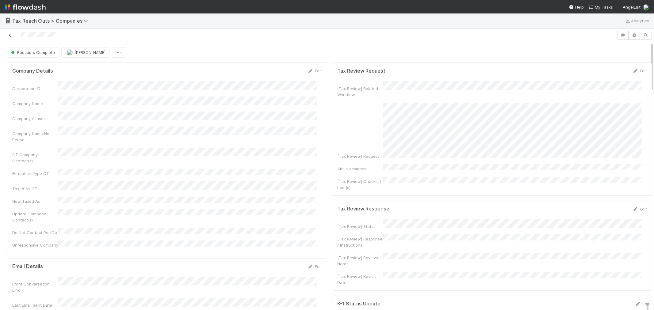
click at [10, 38] on link at bounding box center [10, 35] width 6 height 6
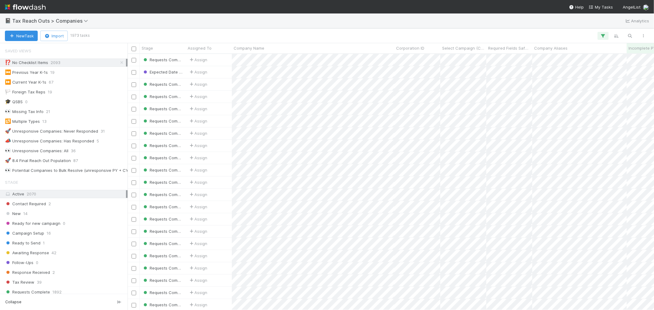
scroll to position [5, 5]
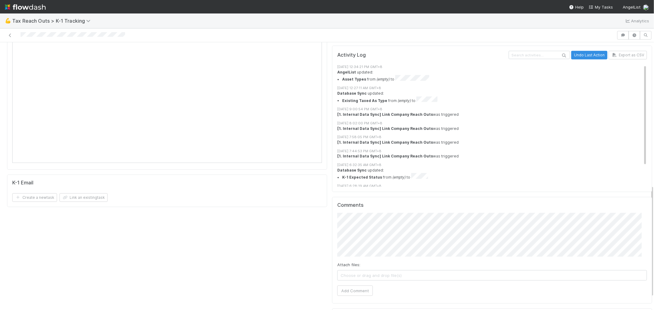
scroll to position [341, 0]
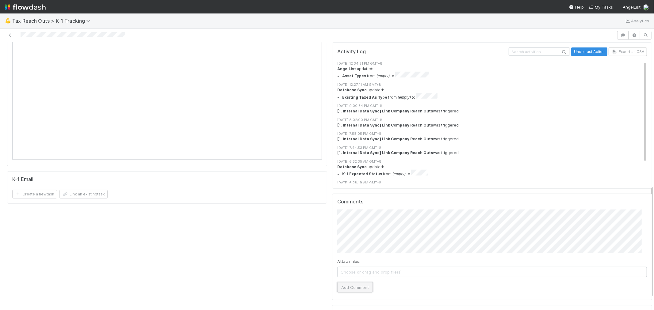
click at [355, 279] on button "Add Comment" at bounding box center [355, 288] width 36 height 10
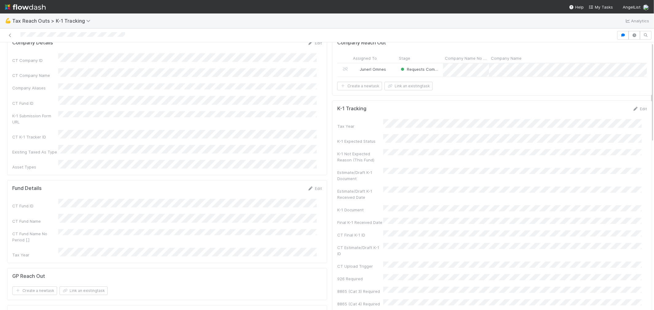
scroll to position [0, 0]
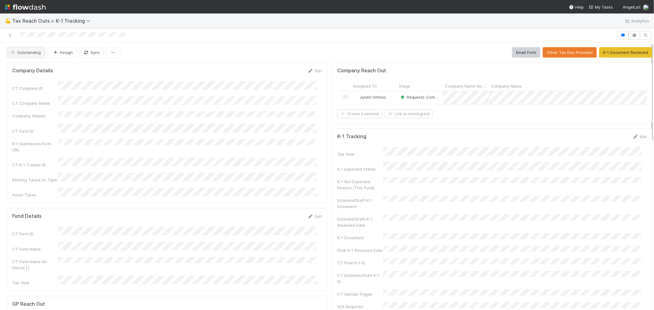
click at [26, 54] on span "Outstanding" at bounding box center [25, 52] width 31 height 5
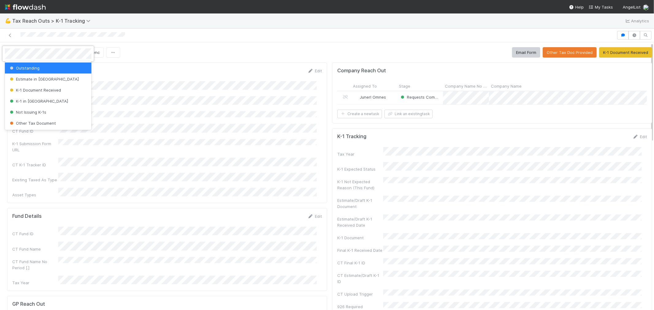
click at [179, 47] on div at bounding box center [327, 155] width 654 height 310
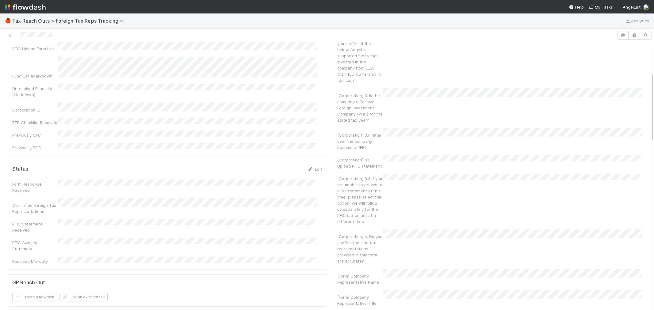
scroll to position [102, 0]
click at [8, 35] on icon at bounding box center [10, 35] width 6 height 4
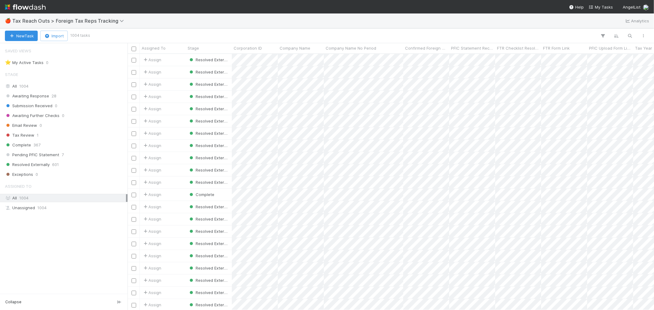
scroll to position [251, 522]
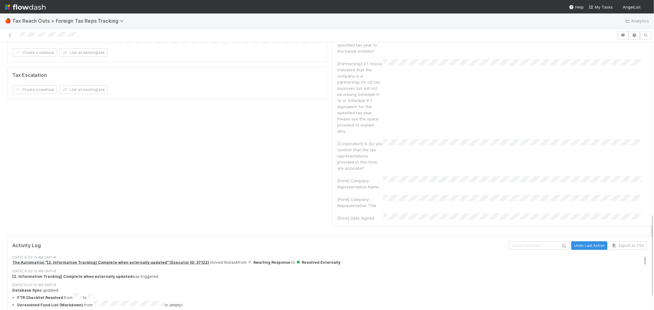
scroll to position [585, 0]
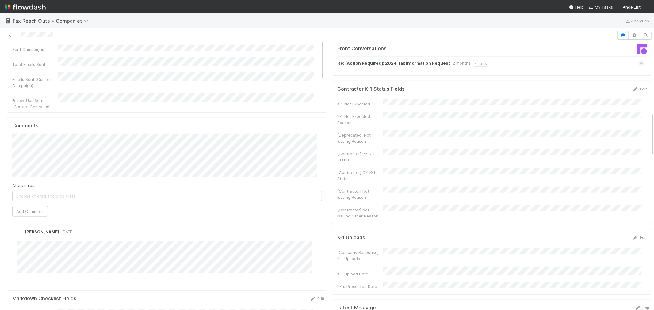
scroll to position [409, 0]
click at [52, 115] on span "[PERSON_NAME]" at bounding box center [48, 113] width 31 height 5
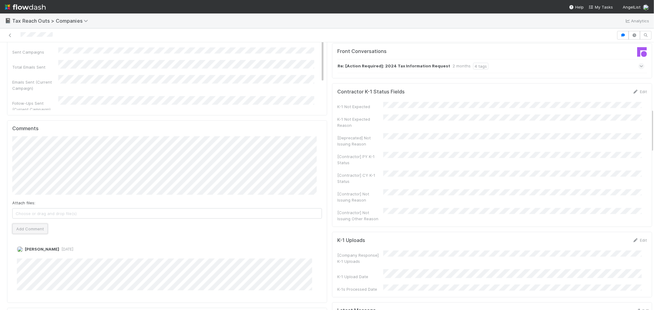
click at [31, 224] on button "Add Comment" at bounding box center [30, 229] width 36 height 10
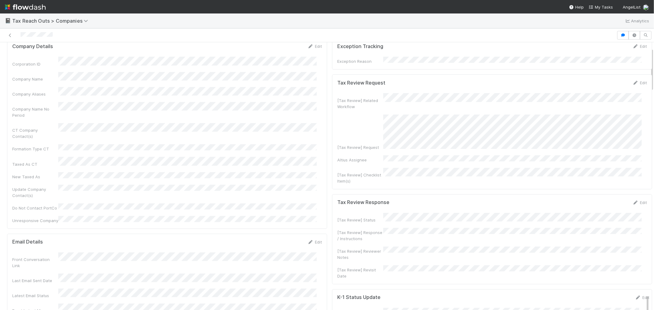
scroll to position [34, 0]
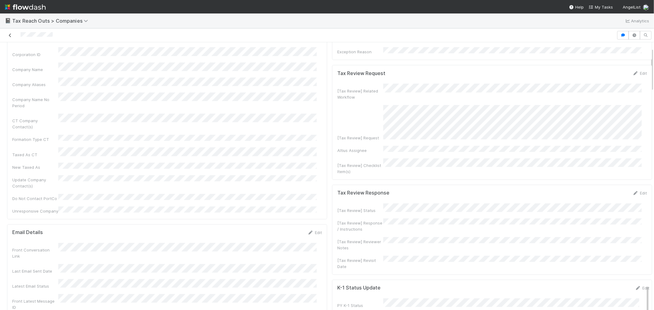
click at [8, 34] on icon at bounding box center [10, 35] width 6 height 4
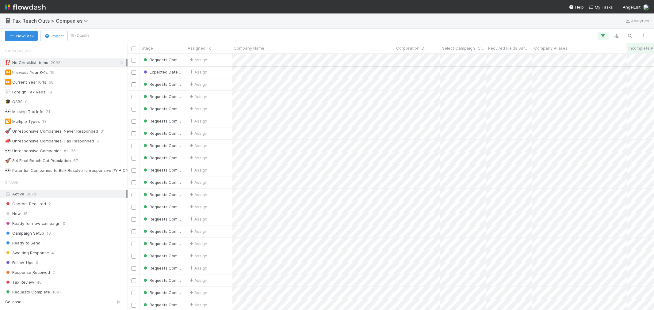
scroll to position [5, 5]
click at [119, 62] on icon at bounding box center [122, 63] width 6 height 4
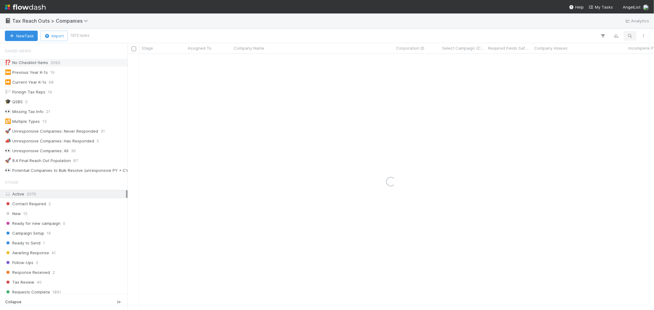
click at [633, 35] on icon "button" at bounding box center [630, 36] width 6 height 6
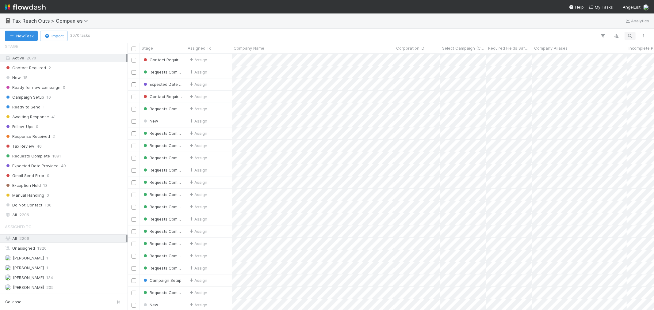
scroll to position [251, 522]
click at [38, 217] on div "All 2206" at bounding box center [65, 215] width 121 height 8
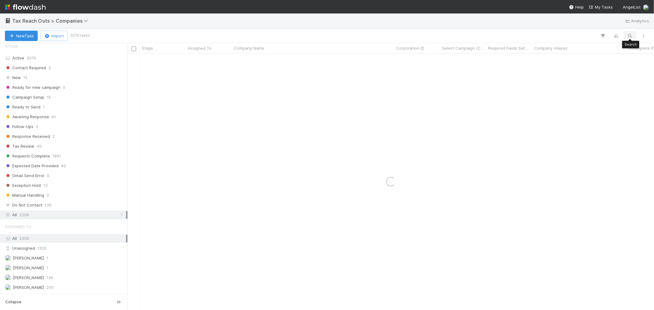
click at [631, 35] on icon "button" at bounding box center [630, 36] width 6 height 6
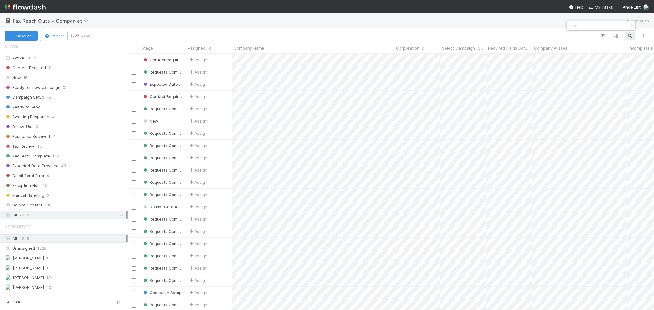
scroll to position [251, 522]
paste input "FIDEUM GROUP LIMITED"
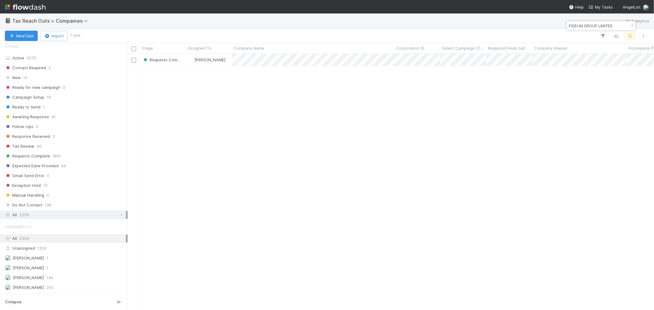
type input "FIDEUM GROUP LIMITED"
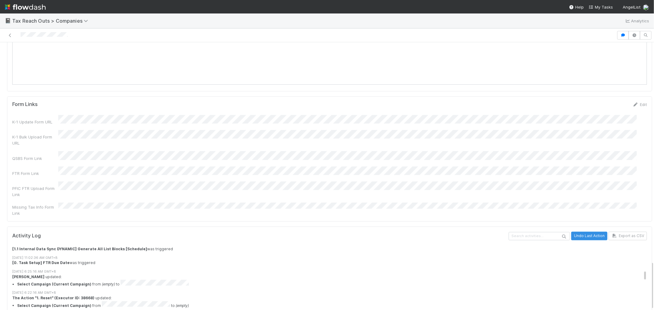
scroll to position [920, 0]
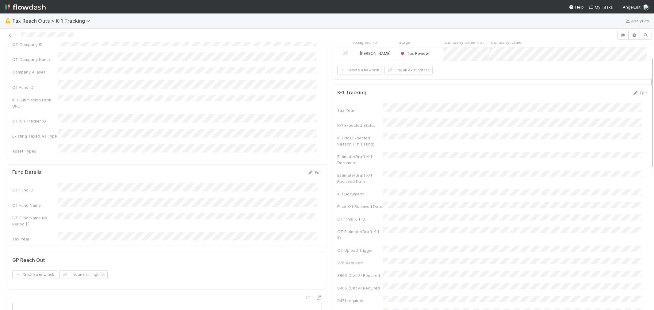
scroll to position [34, 0]
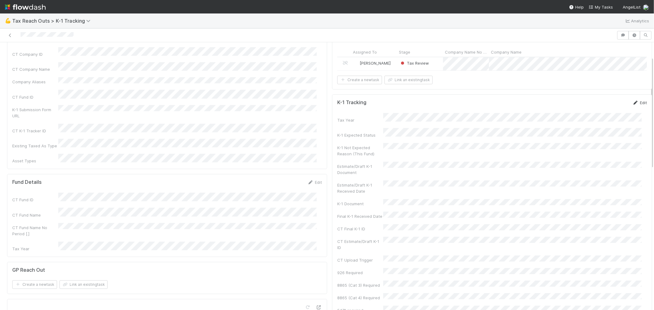
click at [589, 105] on link "Edit" at bounding box center [640, 102] width 14 height 5
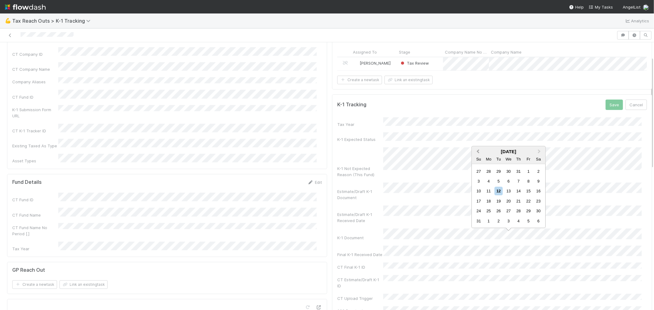
click at [476, 151] on button "Previous Month" at bounding box center [478, 152] width 10 height 10
click at [479, 153] on button "Previous Month" at bounding box center [478, 152] width 10 height 10
click at [479, 154] on button "Previous Month" at bounding box center [478, 152] width 10 height 10
click at [477, 164] on button "Previous Month" at bounding box center [478, 162] width 10 height 10
click at [521, 192] on div "12" at bounding box center [519, 191] width 8 height 8
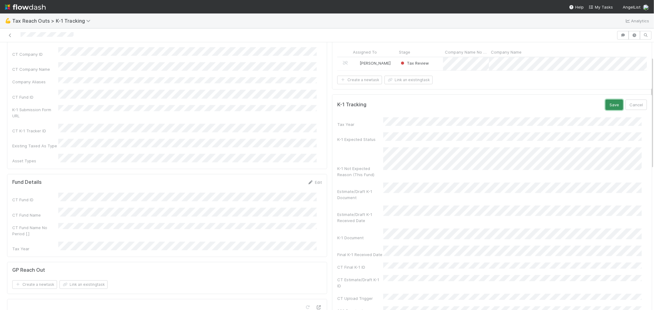
click at [589, 110] on button "Save" at bounding box center [614, 105] width 17 height 10
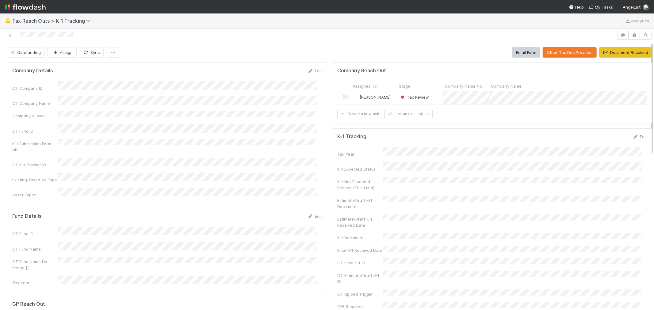
drag, startPoint x: 632, startPoint y: 142, endPoint x: 607, endPoint y: 155, distance: 27.9
click at [589, 139] on link "Edit" at bounding box center [640, 136] width 14 height 5
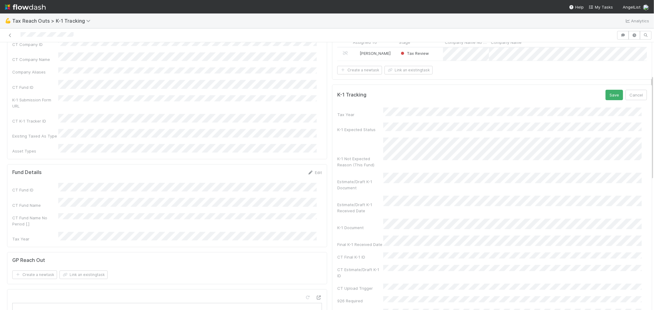
scroll to position [102, 0]
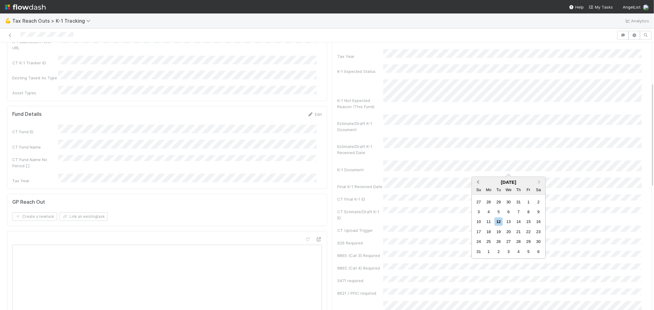
click at [476, 182] on button "Previous Month" at bounding box center [478, 183] width 10 height 10
click at [522, 213] on div "12" at bounding box center [519, 212] width 8 height 8
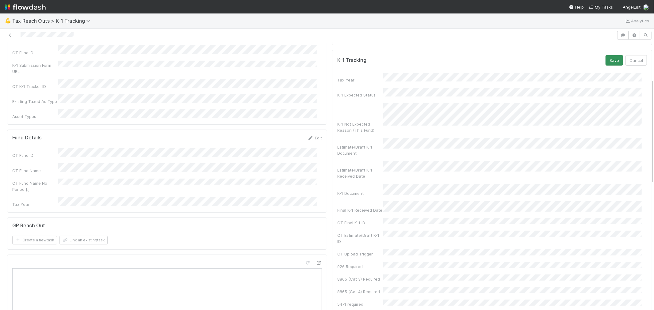
scroll to position [68, 0]
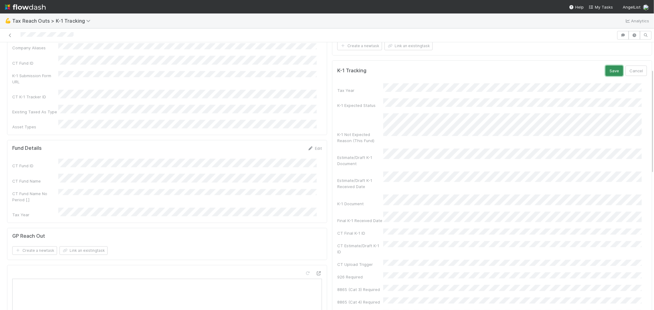
drag, startPoint x: 602, startPoint y: 75, endPoint x: 531, endPoint y: 79, distance: 70.4
click at [589, 75] on button "Save" at bounding box center [614, 71] width 17 height 10
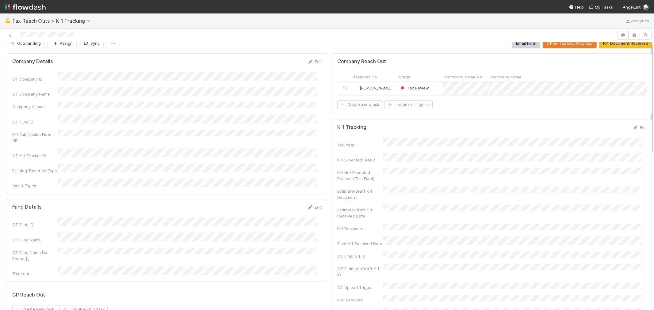
scroll to position [0, 0]
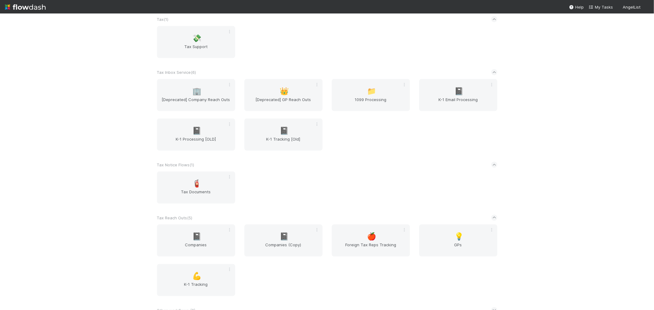
scroll to position [829, 0]
click at [195, 224] on div "📓 Companies" at bounding box center [196, 238] width 78 height 32
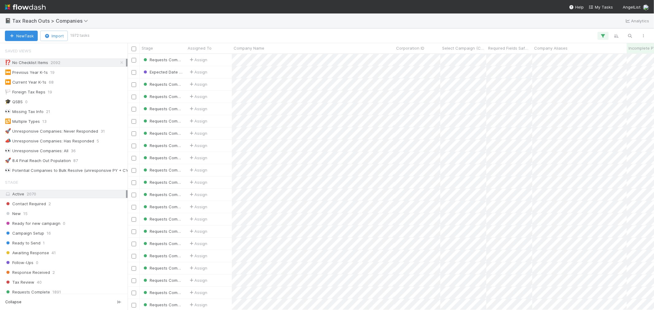
scroll to position [251, 522]
click at [629, 34] on icon "button" at bounding box center [630, 36] width 6 height 6
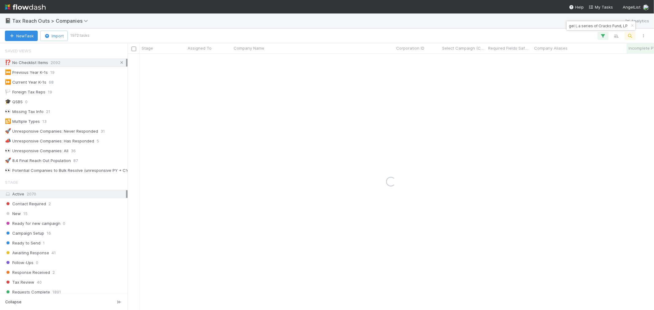
type input "Angel I, a series of Cracks Fund, LP"
click at [119, 63] on icon at bounding box center [122, 63] width 6 height 4
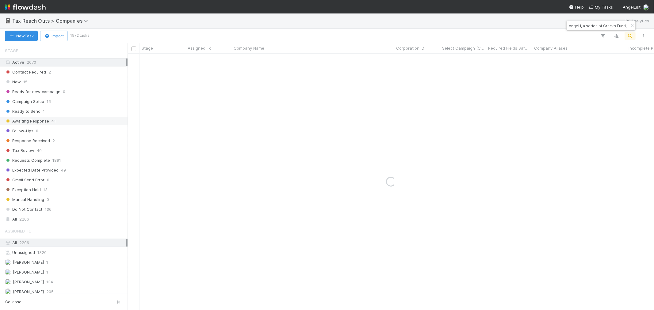
scroll to position [136, 0]
click at [37, 219] on div "All 2206" at bounding box center [65, 215] width 121 height 8
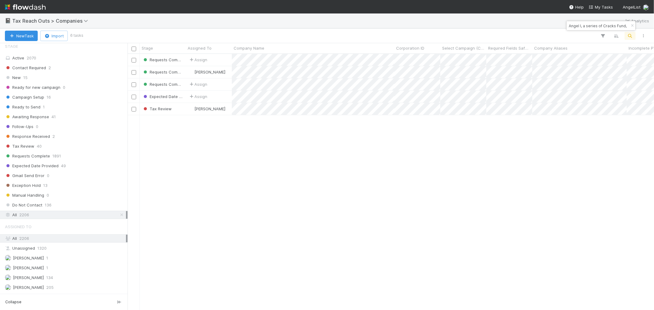
scroll to position [251, 522]
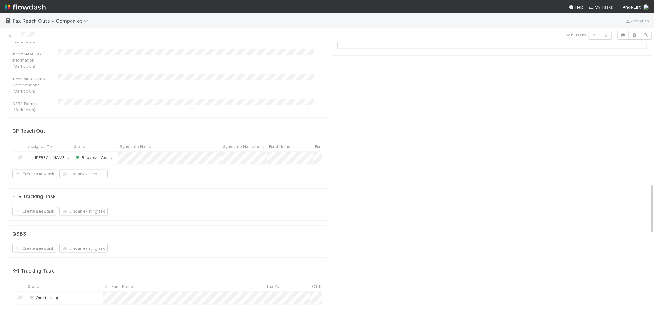
scroll to position [750, 0]
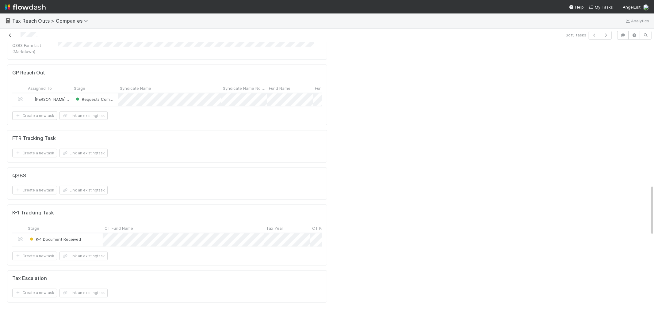
click at [10, 34] on icon at bounding box center [10, 35] width 6 height 4
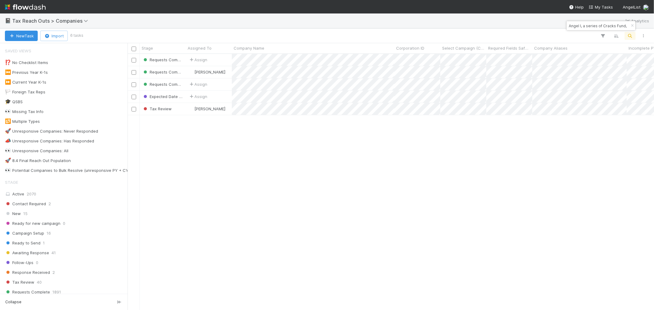
scroll to position [251, 522]
drag, startPoint x: 630, startPoint y: 25, endPoint x: 630, endPoint y: 36, distance: 11.0
click at [631, 25] on icon "button" at bounding box center [633, 26] width 6 height 4
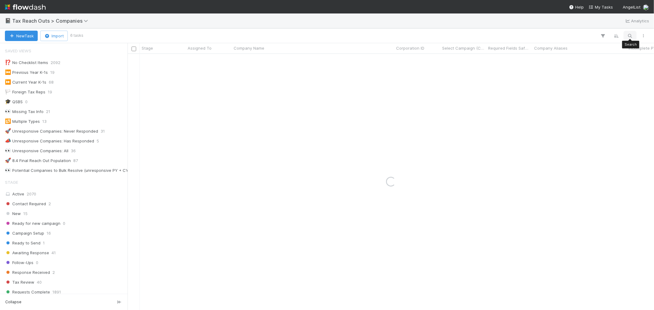
click at [630, 36] on icon "button" at bounding box center [630, 36] width 6 height 6
type input "Alliance Labs Ltd"
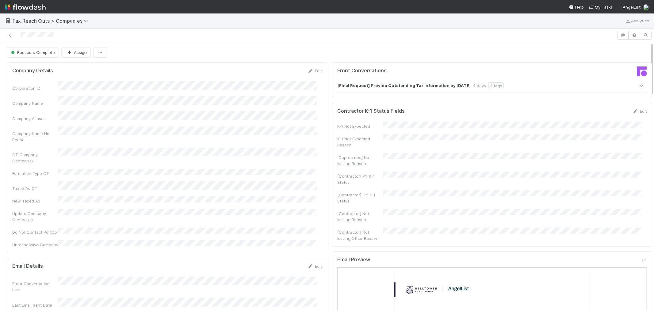
drag, startPoint x: 314, startPoint y: 72, endPoint x: 304, endPoint y: 79, distance: 12.0
click at [314, 72] on link "Edit" at bounding box center [315, 70] width 14 height 5
click at [44, 231] on div "Update Company Contact(s)" at bounding box center [167, 240] width 310 height 18
click at [282, 71] on button "Save" at bounding box center [289, 73] width 17 height 10
click at [11, 36] on icon at bounding box center [10, 35] width 6 height 4
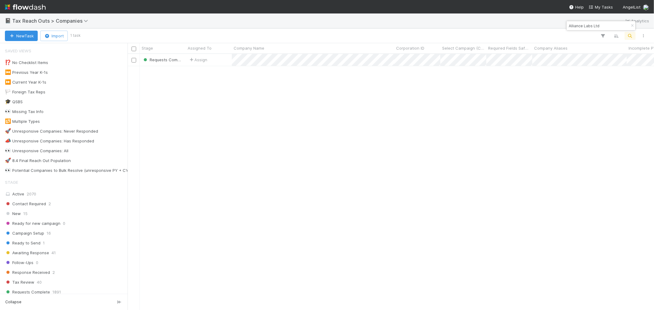
scroll to position [251, 522]
click at [631, 24] on icon "button" at bounding box center [633, 26] width 6 height 4
click at [632, 37] on icon "button" at bounding box center [630, 36] width 6 height 6
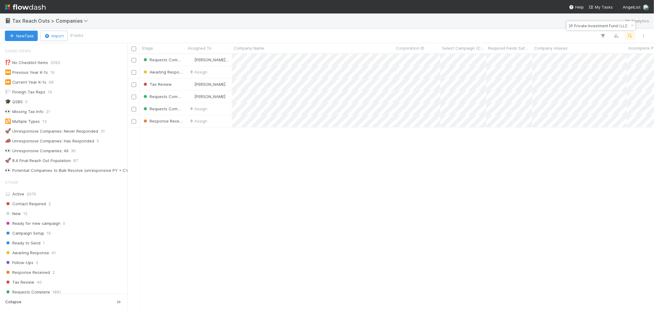
scroll to position [0, 0]
drag, startPoint x: 594, startPoint y: 24, endPoint x: 568, endPoint y: 27, distance: 26.3
click at [568, 27] on input "DP Private Investment Fund I LLC" at bounding box center [598, 25] width 61 height 7
type input "DP Private Investment Fund I LLC"
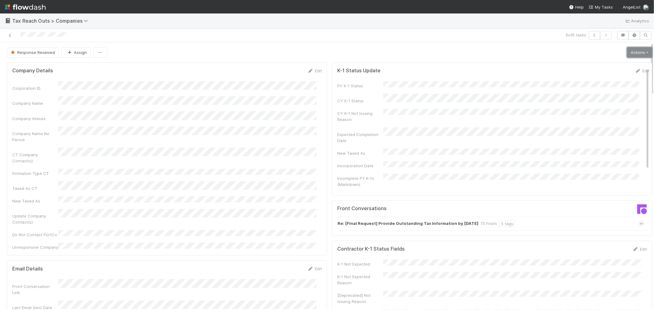
click at [627, 50] on link "Actions" at bounding box center [639, 52] width 25 height 10
click at [605, 99] on button "Expected Date Provided" at bounding box center [623, 99] width 64 height 9
click at [635, 71] on link "Edit" at bounding box center [642, 70] width 14 height 5
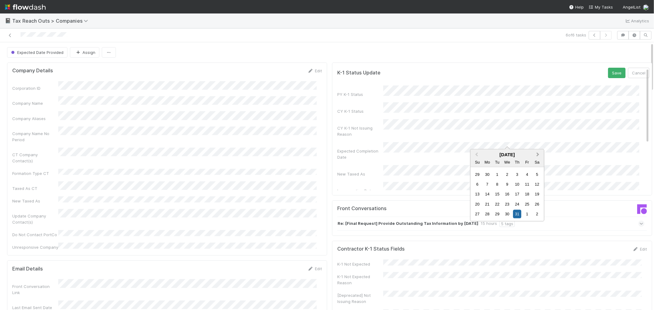
click at [538, 153] on span "Next Month" at bounding box center [538, 154] width 0 height 7
click at [527, 214] on div "29" at bounding box center [527, 214] width 8 height 8
click at [608, 71] on button "Save" at bounding box center [616, 73] width 17 height 10
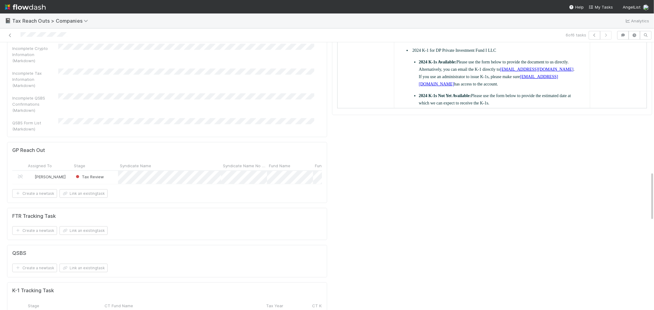
scroll to position [716, 0]
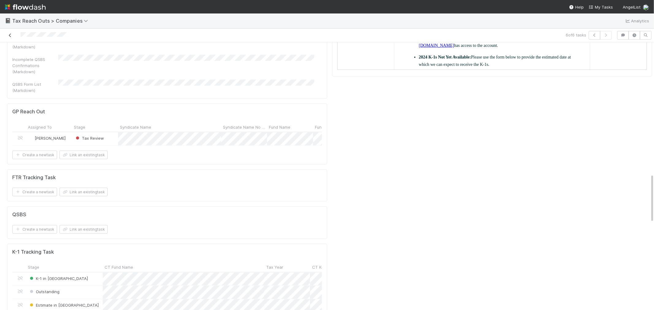
click at [10, 36] on icon at bounding box center [10, 35] width 6 height 4
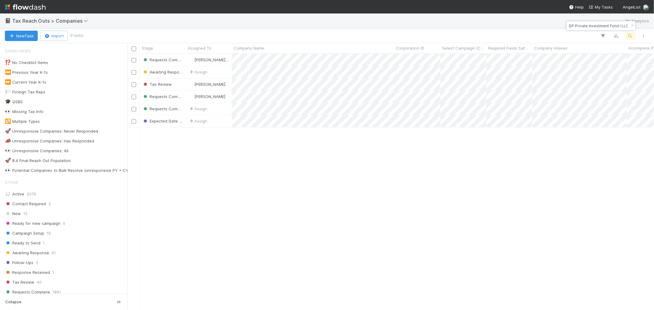
scroll to position [251, 522]
click at [634, 27] on icon "button" at bounding box center [633, 26] width 6 height 4
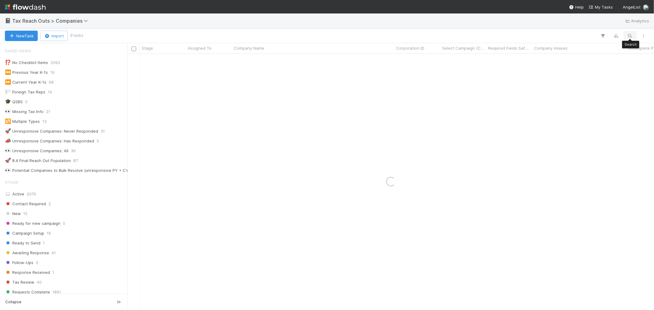
click at [630, 36] on icon "button" at bounding box center [630, 36] width 6 height 6
type input "yodawy"
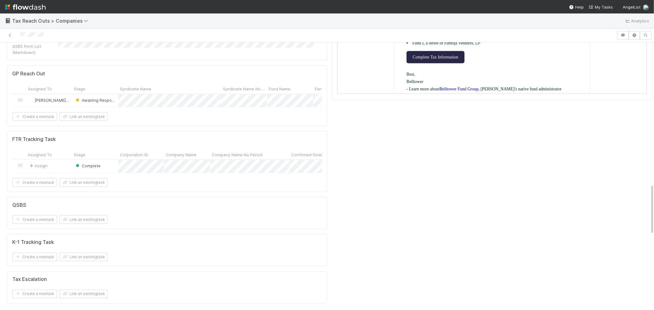
scroll to position [750, 0]
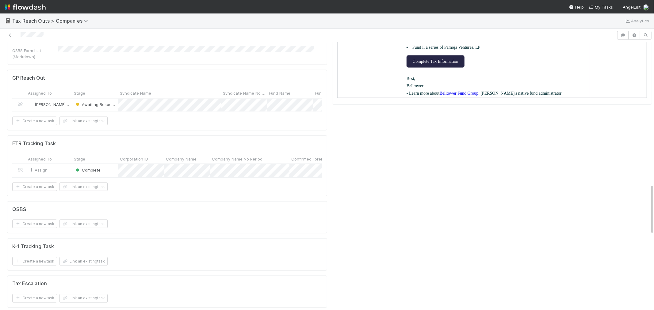
click at [60, 164] on div "Assign" at bounding box center [49, 170] width 46 height 13
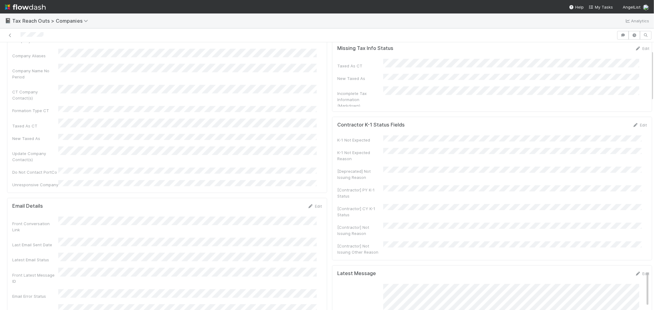
scroll to position [0, 0]
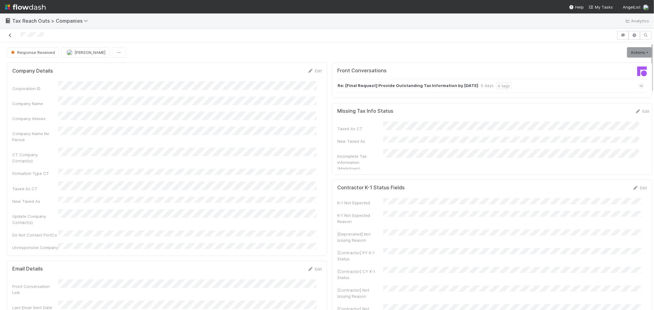
click at [11, 36] on icon at bounding box center [10, 35] width 6 height 4
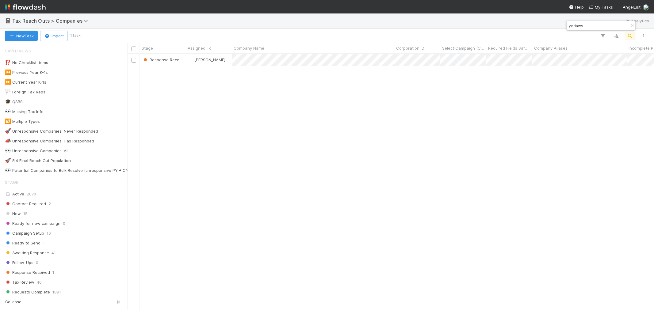
scroll to position [251, 522]
click at [632, 25] on icon "button" at bounding box center [633, 26] width 6 height 4
click at [632, 35] on icon "button" at bounding box center [630, 36] width 6 height 6
paste input "Ocient Holdings LLC,"
type input "Ocient Holdings LLC"
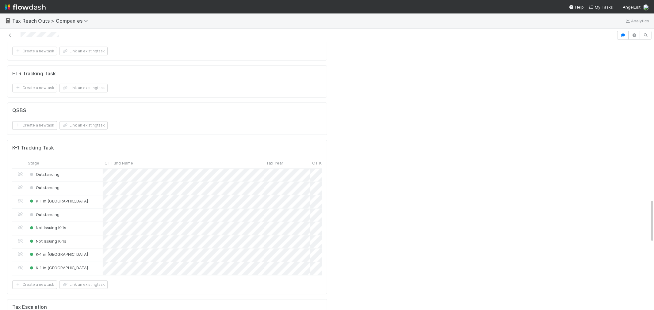
scroll to position [959, 0]
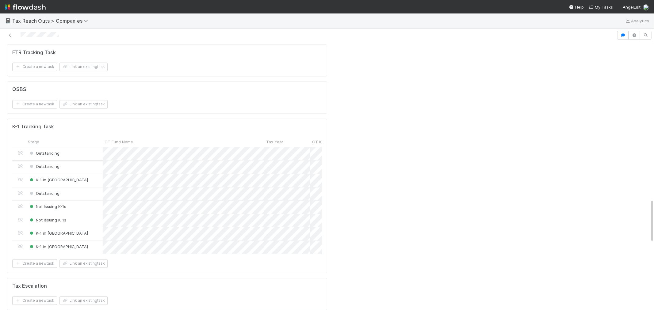
click at [93, 148] on div "Outstanding" at bounding box center [64, 154] width 77 height 13
click at [10, 37] on icon at bounding box center [10, 35] width 6 height 4
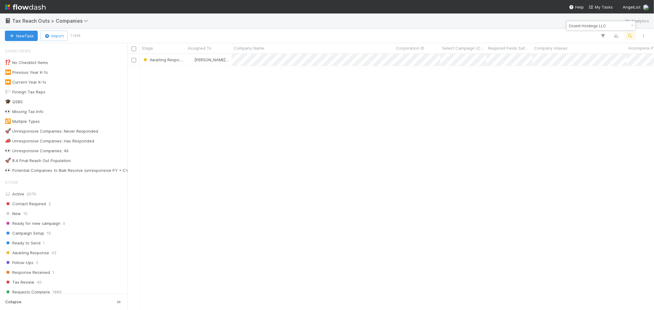
scroll to position [251, 522]
click at [632, 25] on icon "button" at bounding box center [633, 26] width 6 height 4
click at [631, 34] on icon "button" at bounding box center [630, 36] width 6 height 6
click at [583, 26] on input at bounding box center [598, 25] width 61 height 7
paste input "Watershed SPV XV A Series of Watershed SPVs LLC"
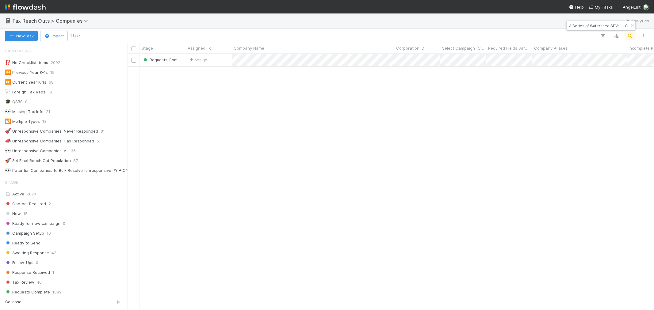
type input "Watershed SPV XV A Series of Watershed SPVs LLC"
click at [221, 59] on div "Assign" at bounding box center [209, 60] width 46 height 12
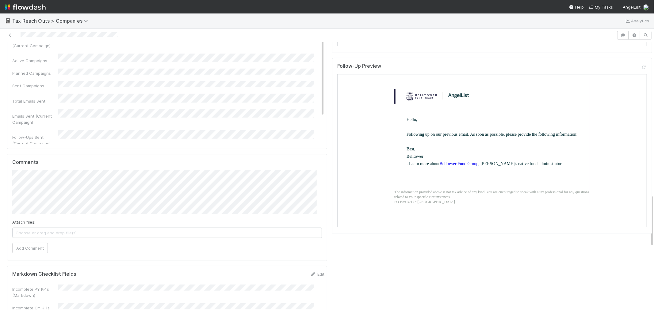
scroll to position [784, 0]
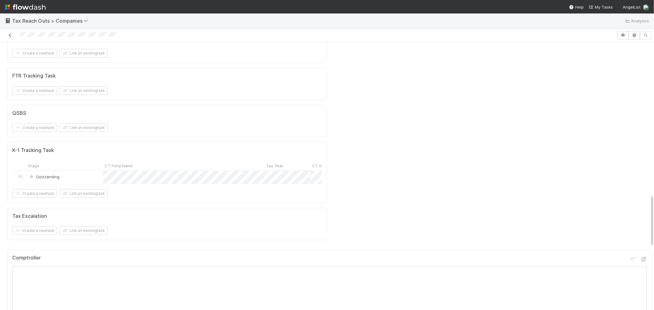
click at [10, 36] on icon at bounding box center [10, 35] width 6 height 4
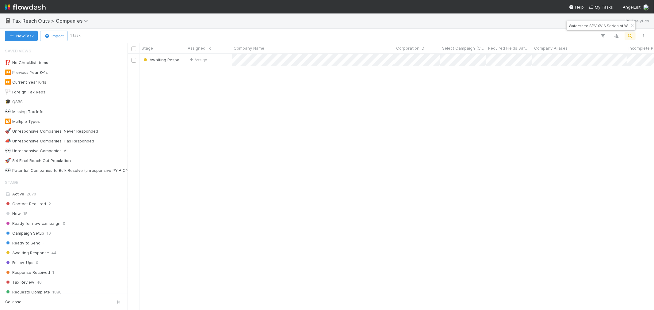
scroll to position [251, 522]
click at [631, 26] on icon "button" at bounding box center [633, 26] width 6 height 4
click at [631, 38] on icon "button" at bounding box center [630, 36] width 6 height 6
paste input "Capital Software Shareholders LLC"
type input "Capital Software Shareholders LLC"
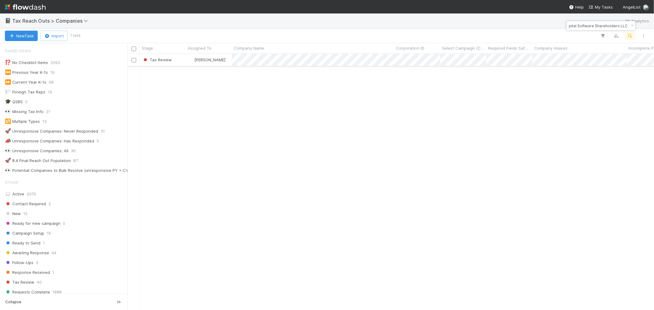
scroll to position [0, 0]
click at [225, 63] on div "Sam Dragul" at bounding box center [209, 60] width 46 height 12
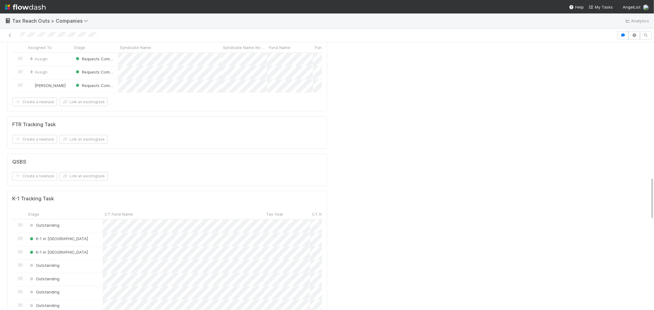
scroll to position [852, 0]
click at [11, 37] on icon at bounding box center [10, 35] width 6 height 4
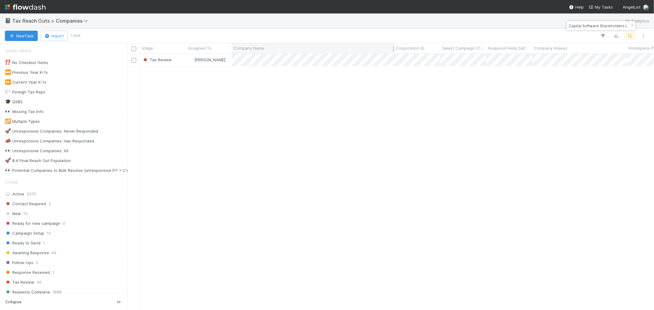
scroll to position [251, 522]
click at [634, 23] on button "button" at bounding box center [632, 25] width 7 height 7
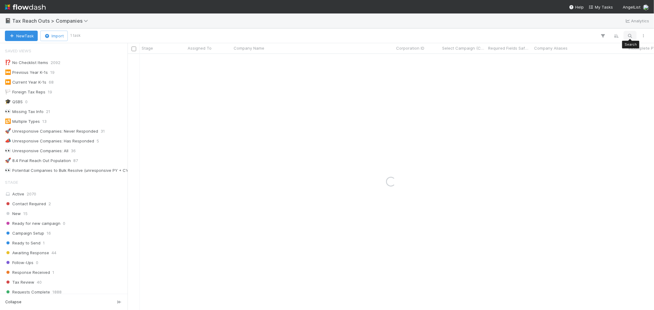
click at [629, 35] on icon "button" at bounding box center [630, 36] width 6 height 6
drag, startPoint x: 596, startPoint y: 26, endPoint x: 550, endPoint y: 27, distance: 46.3
click at [550, 27] on body "📓 Tax Reach Outs > Companies Analytics New Task Import 1 task Stage Assigned To…" at bounding box center [327, 155] width 654 height 310
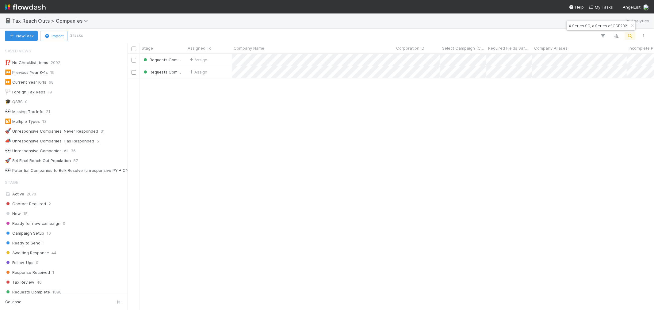
scroll to position [251, 522]
type input "X Series SC, a Series of CGF2021 LLC"
drag, startPoint x: 633, startPoint y: 24, endPoint x: 633, endPoint y: 27, distance: 3.4
click at [633, 24] on icon "button" at bounding box center [633, 26] width 6 height 4
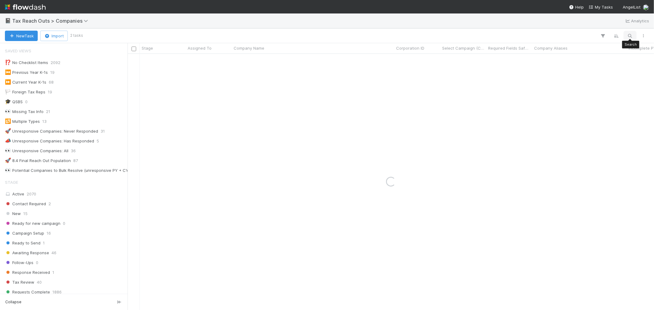
click at [630, 33] on icon "button" at bounding box center [630, 36] width 6 height 6
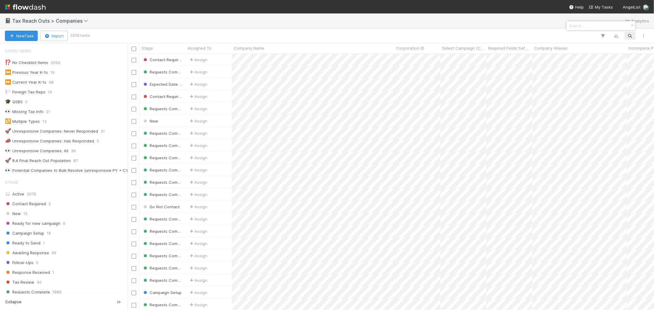
click at [578, 25] on input at bounding box center [598, 25] width 61 height 7
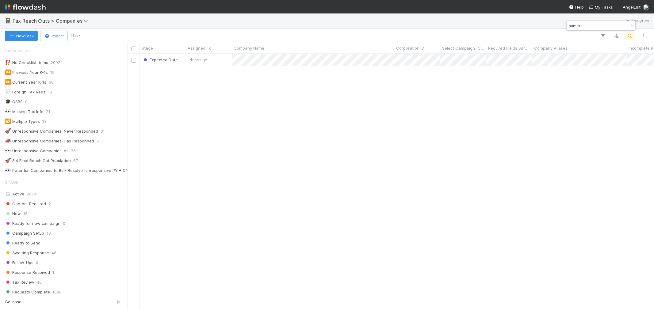
type input "numerai"
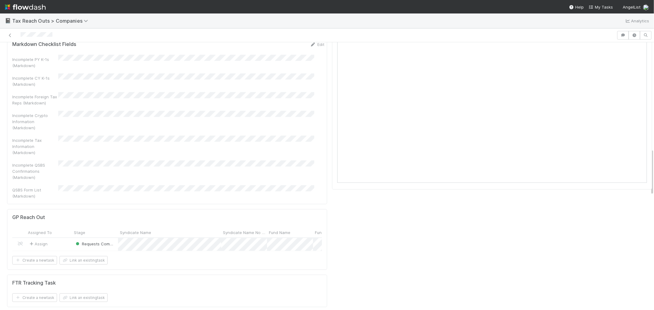
scroll to position [750, 0]
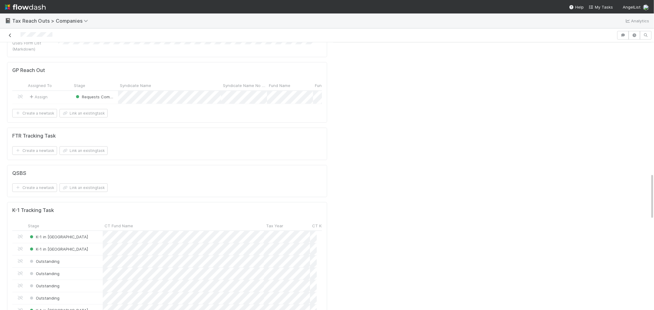
click at [9, 34] on icon at bounding box center [10, 35] width 6 height 4
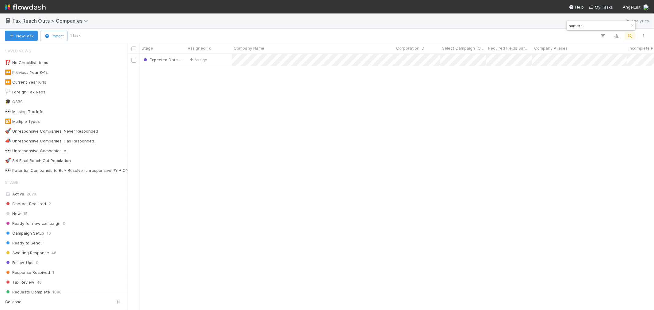
scroll to position [251, 522]
click at [633, 26] on icon "button" at bounding box center [633, 26] width 6 height 4
click at [630, 34] on icon "button" at bounding box center [630, 36] width 6 height 6
type input "Aptdeco III, a series of Wefunder SPV, LLC"
click at [222, 56] on div "Assign" at bounding box center [209, 60] width 46 height 12
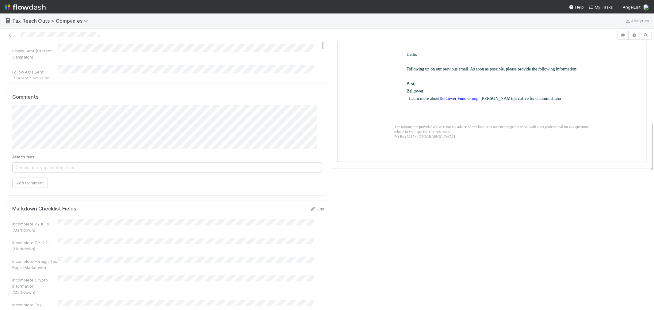
scroll to position [443, 0]
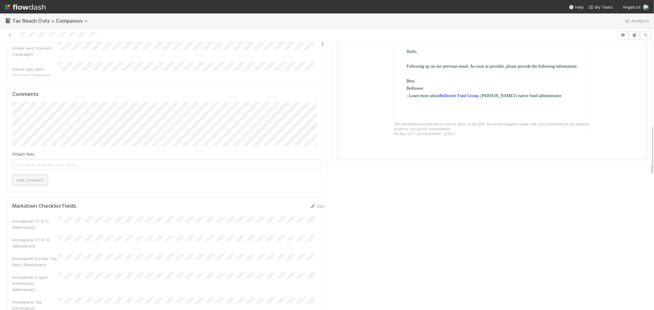
click at [38, 175] on button "Add Comment" at bounding box center [30, 180] width 36 height 10
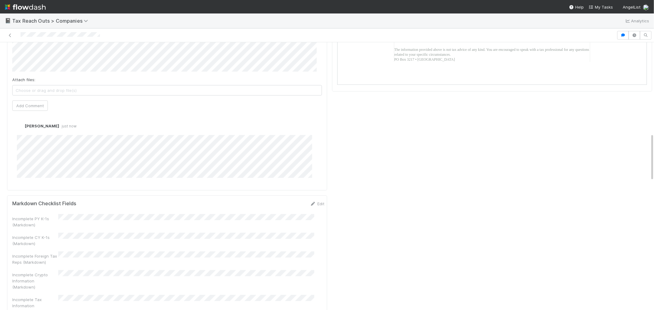
scroll to position [511, 0]
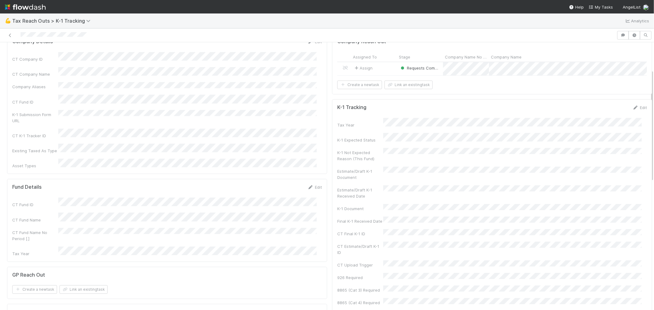
scroll to position [68, 0]
click at [589, 71] on link "Edit" at bounding box center [640, 68] width 14 height 5
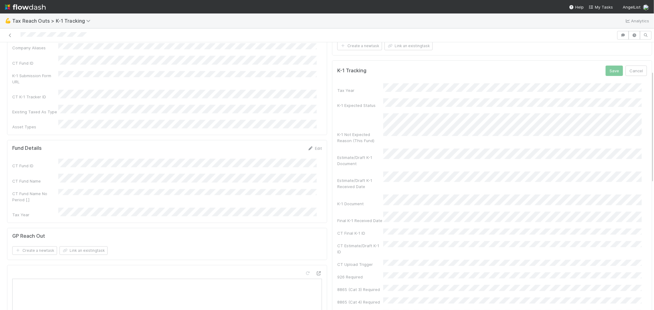
click at [414, 197] on div "Tax Year K-1 Expected Status K-1 Not Expected Reason (This Fund) Estimate/Draft…" at bounding box center [492, 221] width 310 height 277
click at [496, 253] on div "12" at bounding box center [499, 256] width 8 height 8
click at [589, 75] on button "Save" at bounding box center [614, 71] width 17 height 10
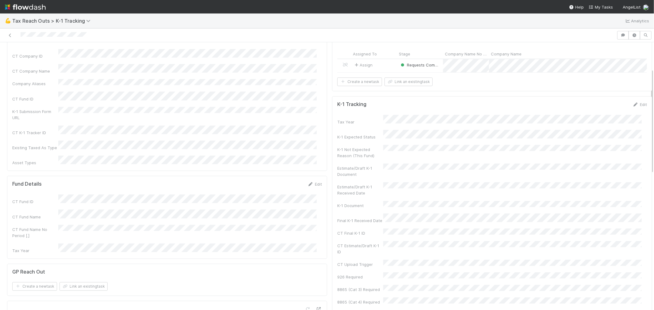
scroll to position [0, 0]
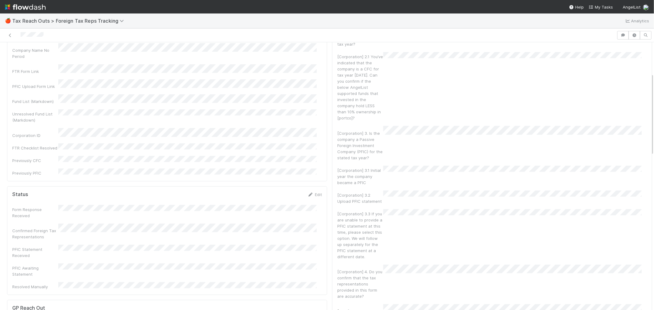
scroll to position [68, 0]
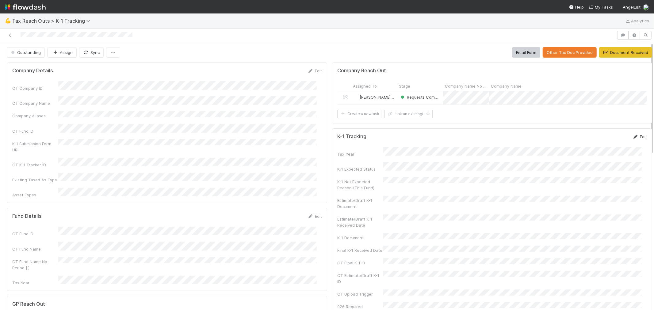
click at [589, 139] on link "Edit" at bounding box center [640, 136] width 14 height 5
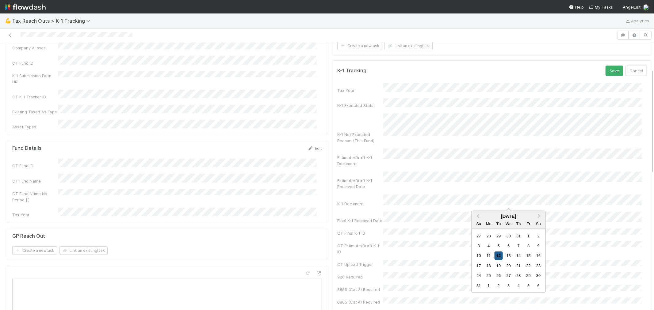
click at [496, 255] on div "12" at bounding box center [499, 256] width 8 height 8
click at [589, 76] on button "Save" at bounding box center [614, 71] width 17 height 10
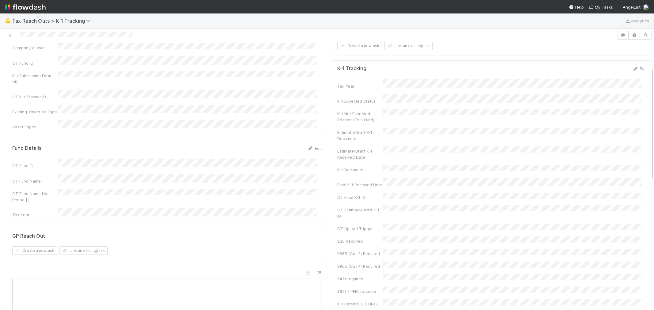
scroll to position [0, 0]
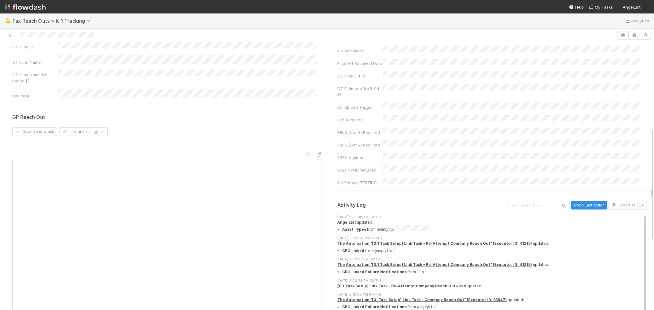
scroll to position [204, 0]
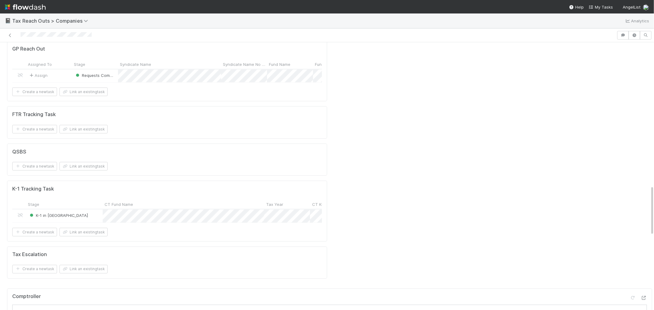
scroll to position [784, 0]
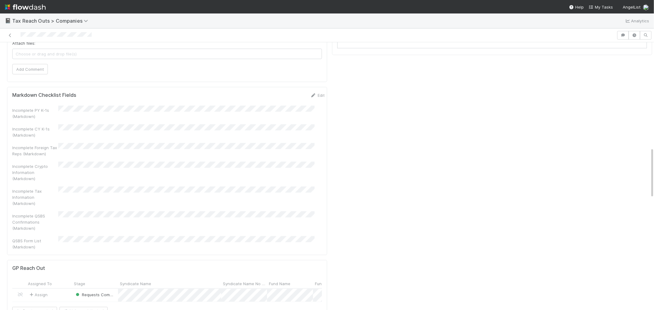
scroll to position [648, 0]
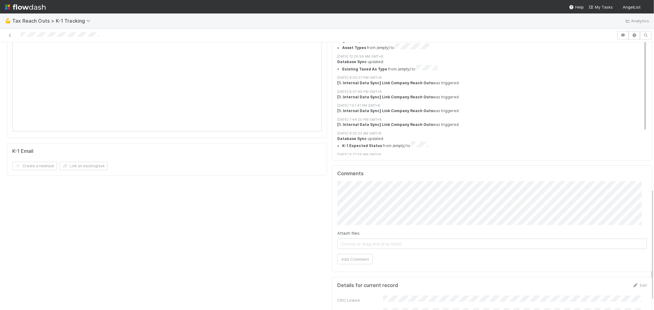
scroll to position [370, 0]
click at [340, 253] on button "Add Comment" at bounding box center [355, 258] width 36 height 10
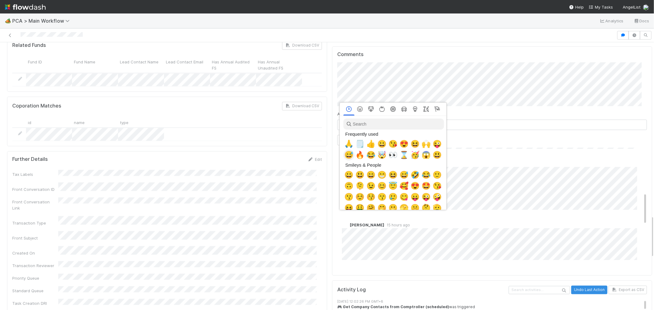
scroll to position [0, 2]
click at [354, 145] on span "🗒️" at bounding box center [358, 144] width 9 height 9
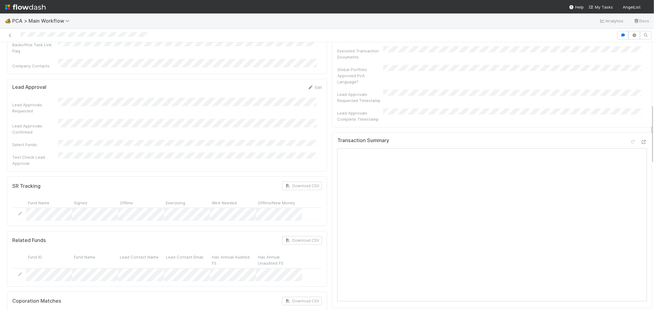
scroll to position [307, 0]
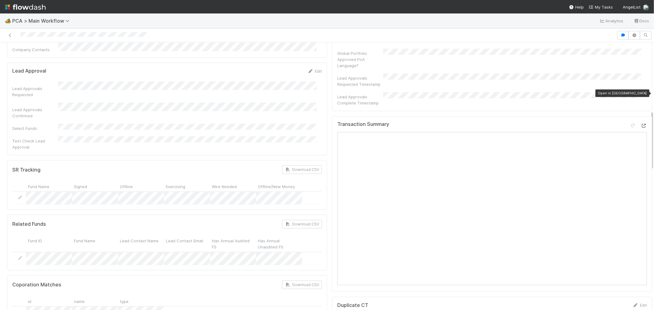
click at [641, 124] on icon at bounding box center [644, 126] width 6 height 4
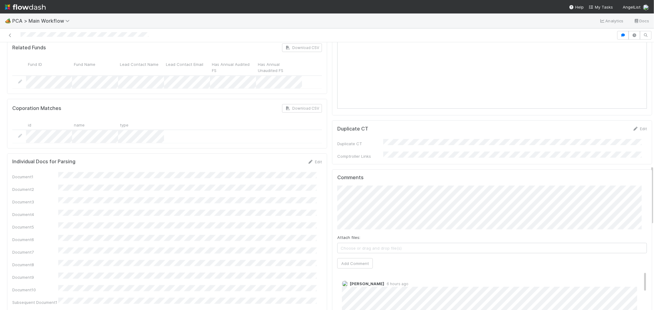
scroll to position [579, 0]
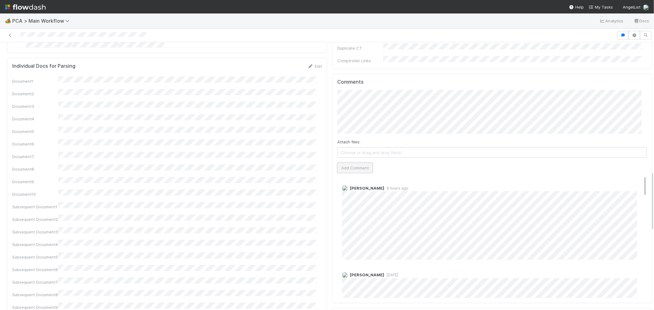
click at [353, 163] on button "Add Comment" at bounding box center [355, 168] width 36 height 10
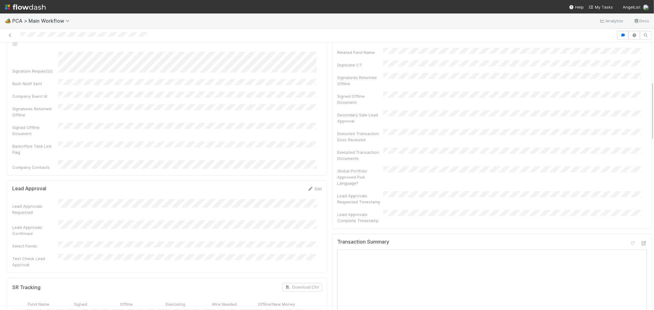
scroll to position [170, 0]
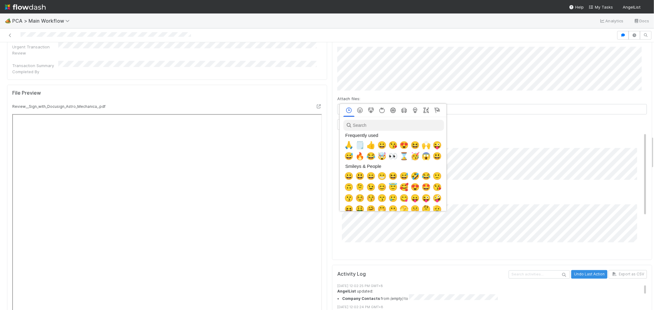
scroll to position [0, 2]
click at [347, 145] on span "🙏" at bounding box center [347, 145] width 9 height 9
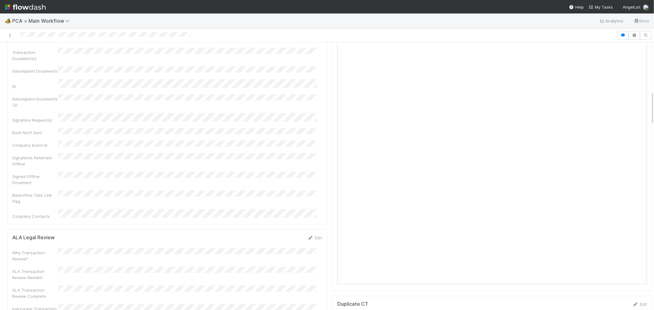
scroll to position [307, 0]
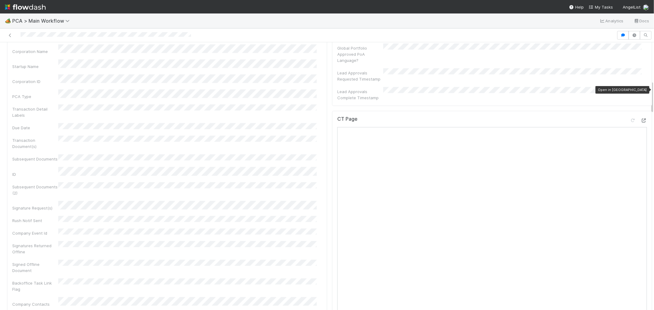
click at [641, 119] on icon at bounding box center [644, 121] width 6 height 4
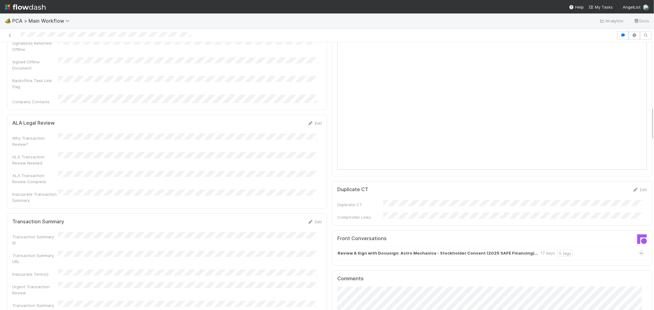
scroll to position [545, 0]
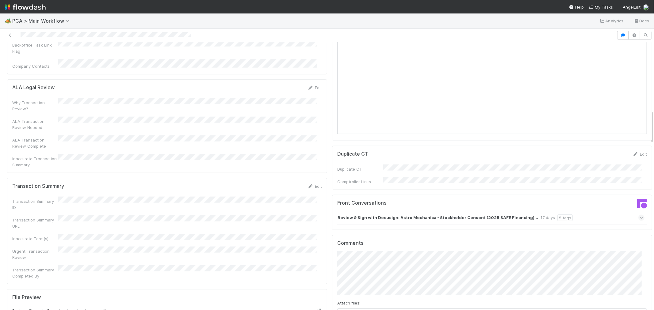
click at [584, 211] on div "Review & Sign with Docusign: Astro Mechanica - Stockholder Consent (2025 SAFE F…" at bounding box center [490, 218] width 307 height 14
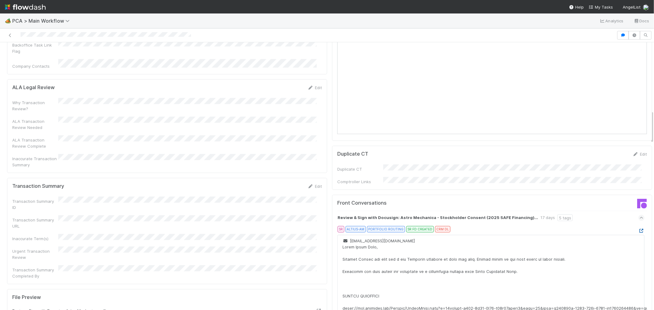
click at [639, 229] on icon at bounding box center [642, 231] width 6 height 4
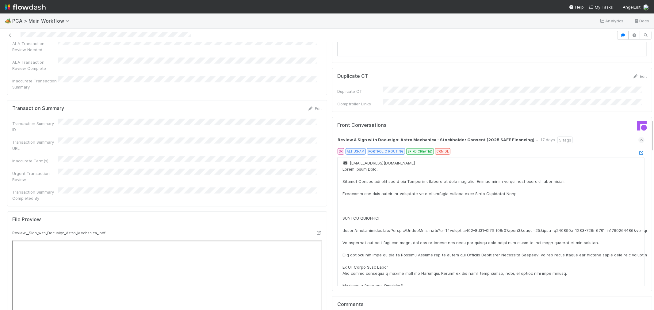
scroll to position [614, 0]
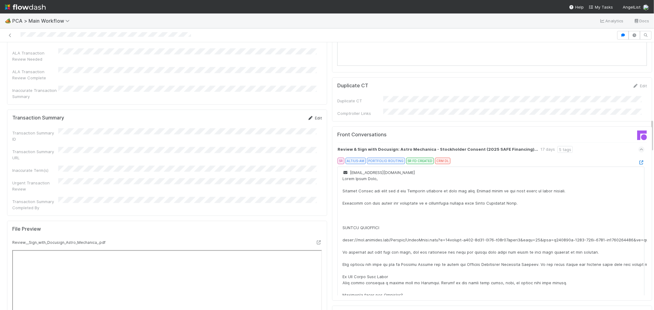
click at [309, 116] on link "Edit" at bounding box center [315, 118] width 14 height 5
click at [86, 152] on div "Transaction Summary ID Transaction Summary URL Inaccurate Term(s) Urgent Transa…" at bounding box center [167, 183] width 310 height 100
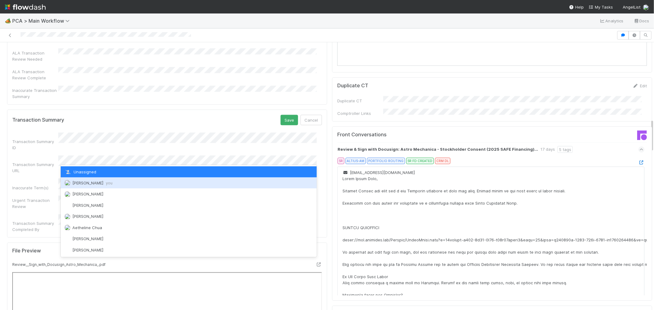
click at [84, 183] on span "[PERSON_NAME] you" at bounding box center [92, 183] width 40 height 5
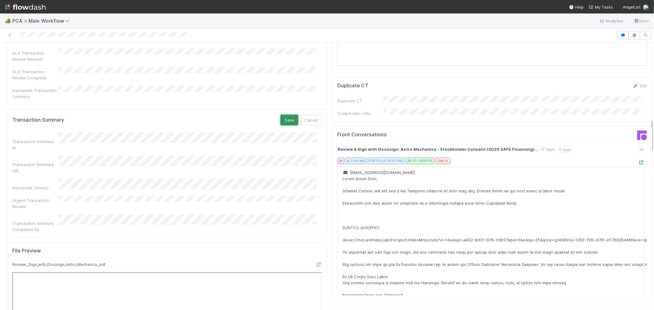
click at [283, 115] on button "Save" at bounding box center [289, 120] width 17 height 10
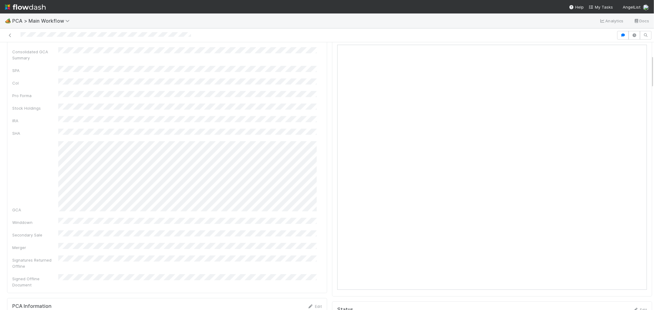
scroll to position [0, 0]
click at [636, 53] on link "Actions" at bounding box center [639, 52] width 25 height 10
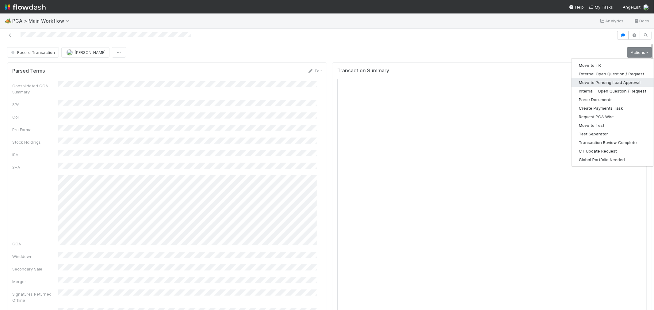
click at [598, 83] on button "Move to Pending Lead Approval" at bounding box center [613, 82] width 82 height 9
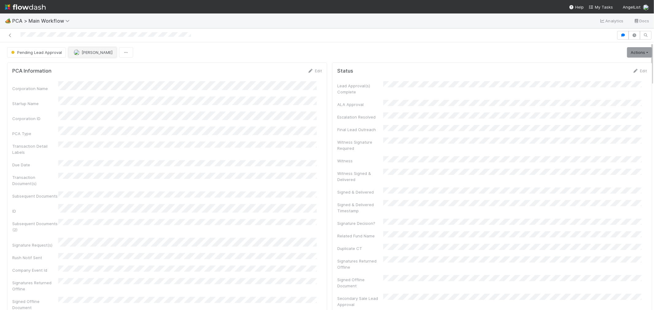
click at [94, 55] on button "[PERSON_NAME]" at bounding box center [92, 52] width 48 height 10
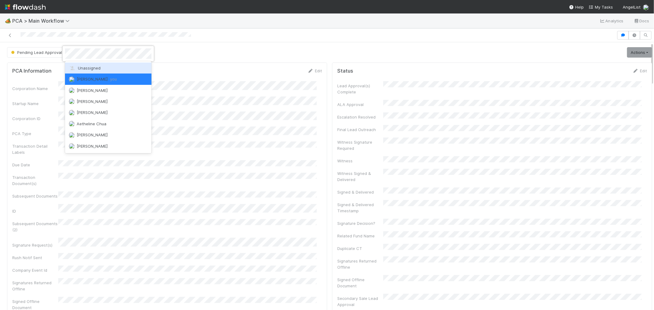
click at [91, 68] on span "Unassigned" at bounding box center [85, 68] width 32 height 5
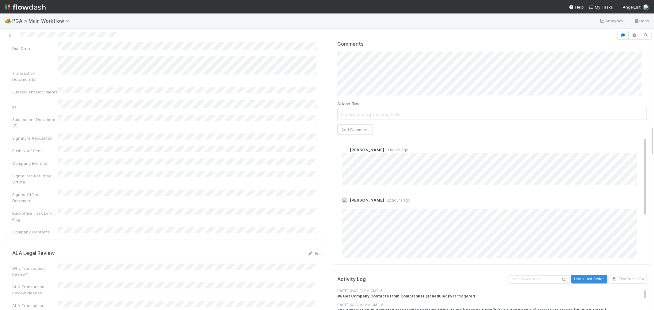
scroll to position [852, 0]
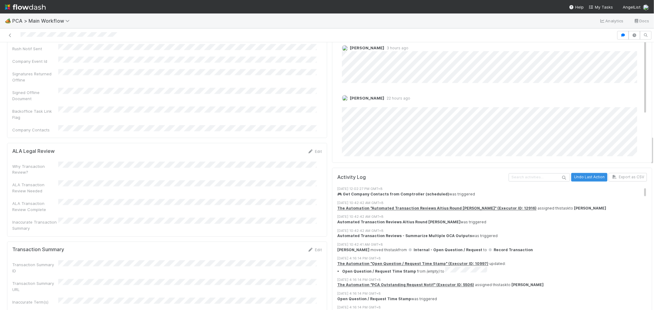
drag, startPoint x: 314, startPoint y: 190, endPoint x: 223, endPoint y: 223, distance: 97.1
click at [314, 248] on link "Edit" at bounding box center [315, 250] width 14 height 5
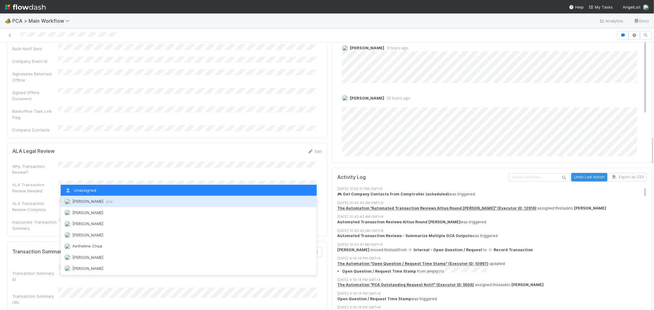
click at [85, 200] on span "Raven Jacinto you" at bounding box center [92, 201] width 40 height 5
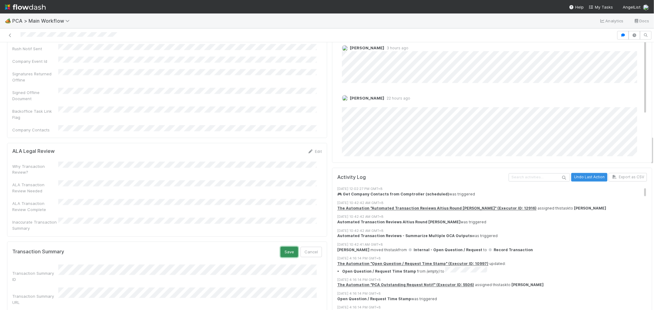
click at [286, 247] on button "Save" at bounding box center [289, 252] width 17 height 10
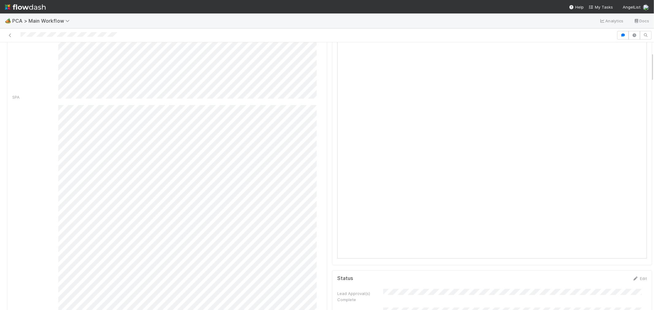
scroll to position [0, 0]
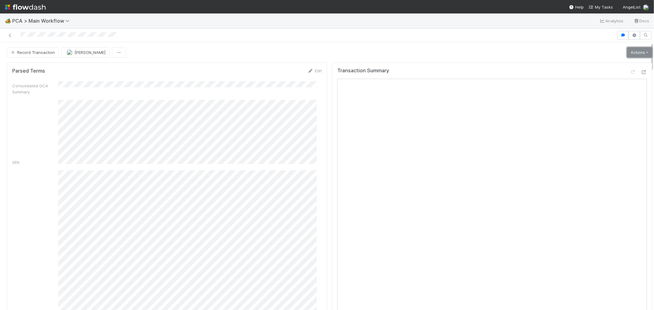
click at [636, 51] on link "Actions" at bounding box center [639, 52] width 25 height 10
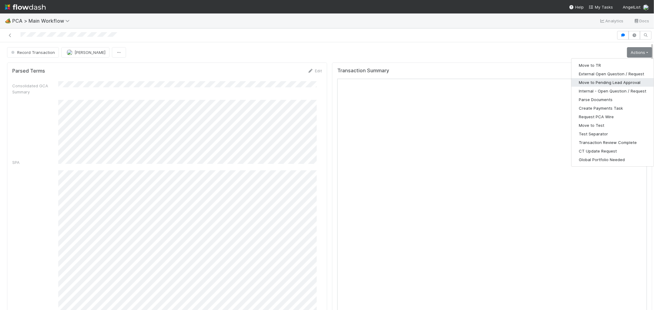
click at [607, 82] on button "Move to Pending Lead Approval" at bounding box center [613, 82] width 82 height 9
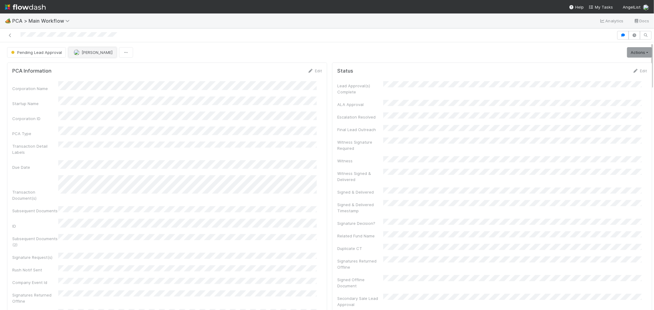
click at [96, 53] on span "Raven Jacinto" at bounding box center [97, 52] width 31 height 5
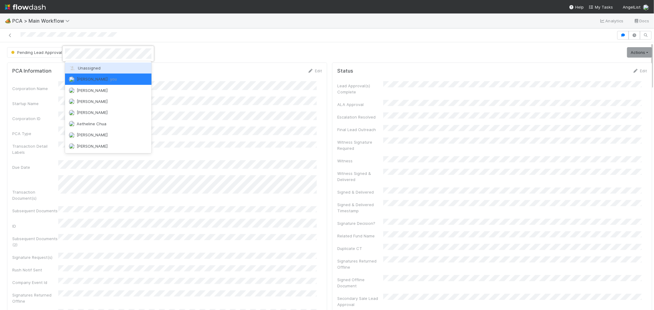
click at [91, 65] on div "Unassigned" at bounding box center [108, 68] width 87 height 11
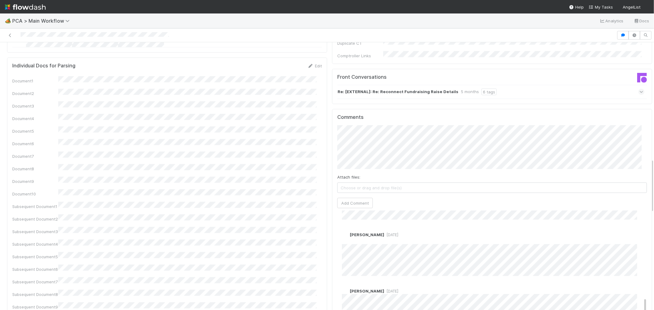
scroll to position [314, 0]
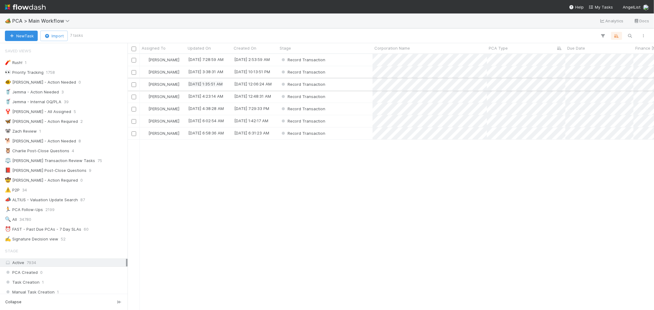
scroll to position [5, 5]
click at [358, 60] on div "Record Transaction" at bounding box center [325, 60] width 95 height 12
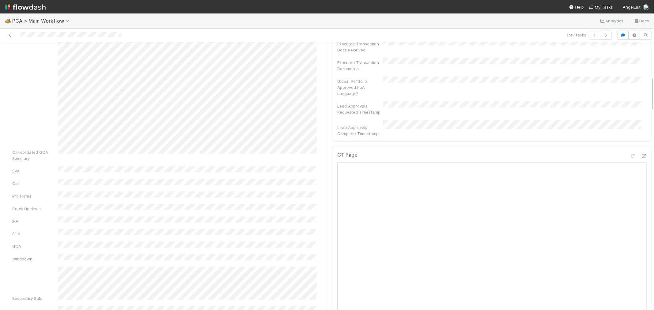
scroll to position [272, 0]
click at [641, 156] on icon at bounding box center [644, 158] width 6 height 4
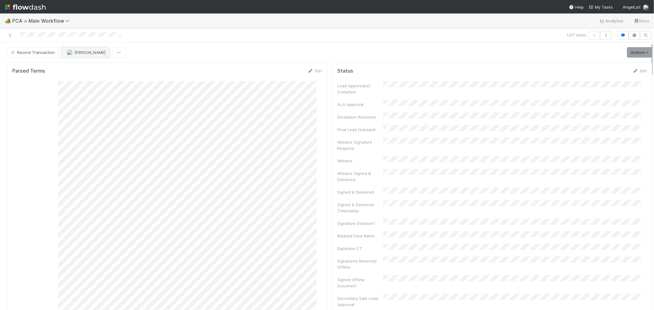
click at [78, 51] on span "[PERSON_NAME]" at bounding box center [90, 52] width 31 height 5
click at [83, 66] on span "[PERSON_NAME]" at bounding box center [85, 68] width 31 height 5
click at [603, 35] on icon "button" at bounding box center [606, 35] width 6 height 4
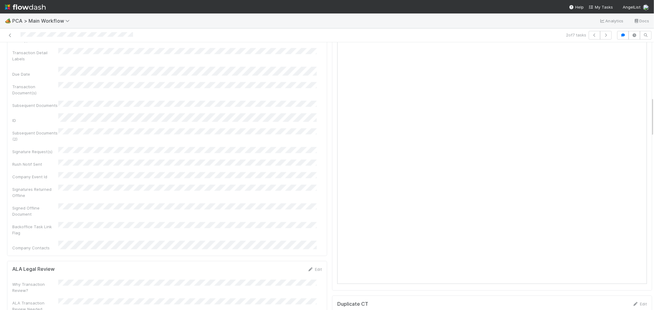
scroll to position [341, 0]
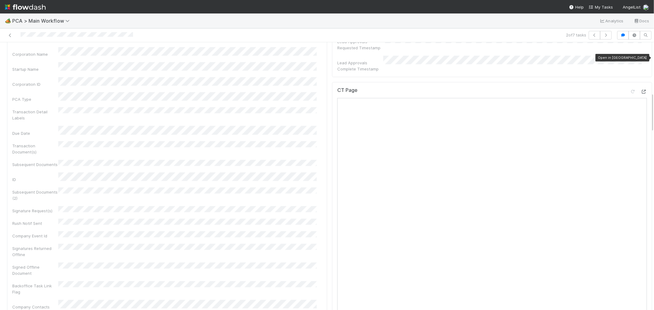
click at [641, 90] on icon at bounding box center [644, 92] width 6 height 4
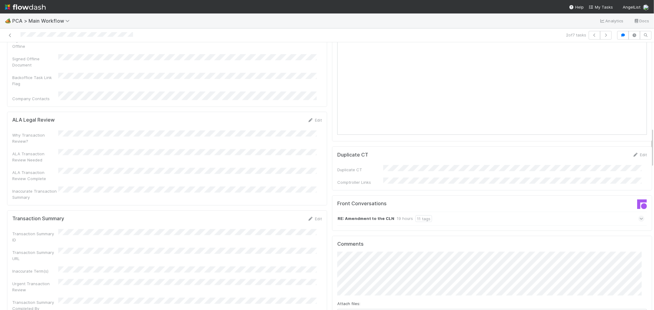
scroll to position [579, 0]
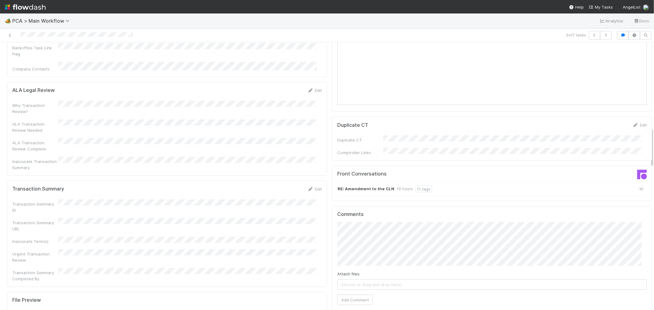
click at [522, 182] on div "RE: Amendment to the CLN 19 hours 11 tags" at bounding box center [490, 189] width 307 height 14
click at [552, 182] on div "RE: Amendment to the CLN 19 hours 11 tags" at bounding box center [490, 189] width 307 height 14
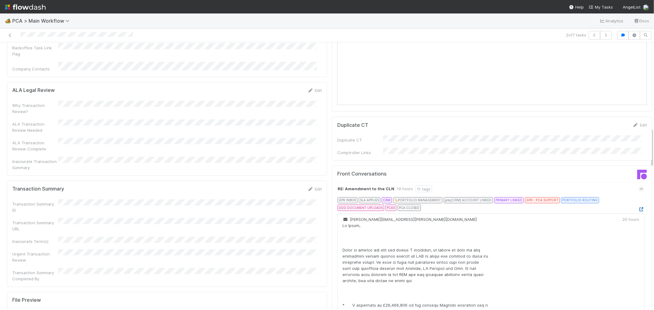
click at [639, 208] on icon at bounding box center [642, 210] width 6 height 4
click at [44, 36] on div at bounding box center [155, 35] width 307 height 9
click at [312, 187] on link "Edit" at bounding box center [315, 189] width 14 height 5
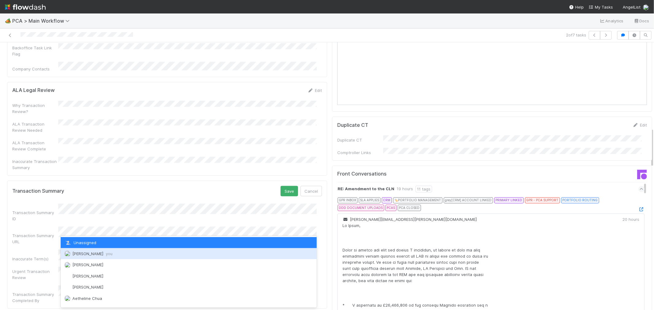
click at [82, 255] on span "Raven Jacinto you" at bounding box center [92, 254] width 40 height 5
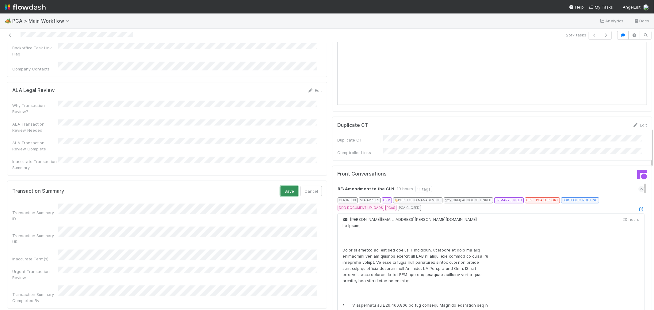
click at [282, 186] on button "Save" at bounding box center [289, 191] width 17 height 10
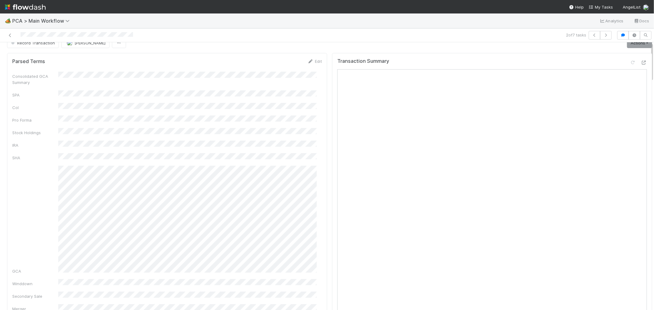
scroll to position [0, 0]
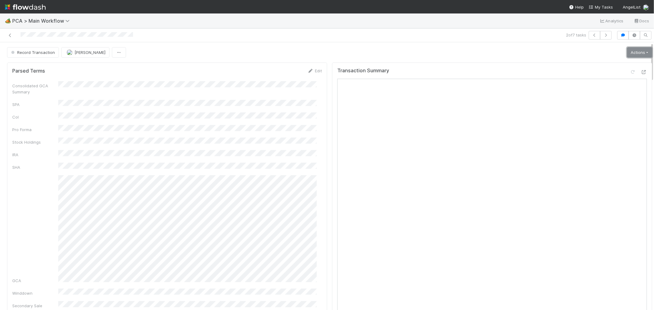
click at [627, 48] on link "Actions" at bounding box center [639, 52] width 25 height 10
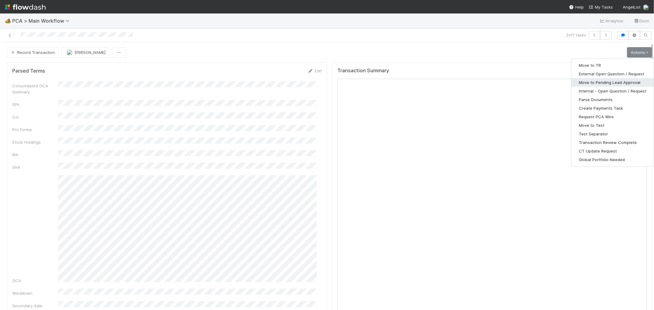
click at [588, 80] on button "Move to Pending Lead Approval" at bounding box center [613, 82] width 82 height 9
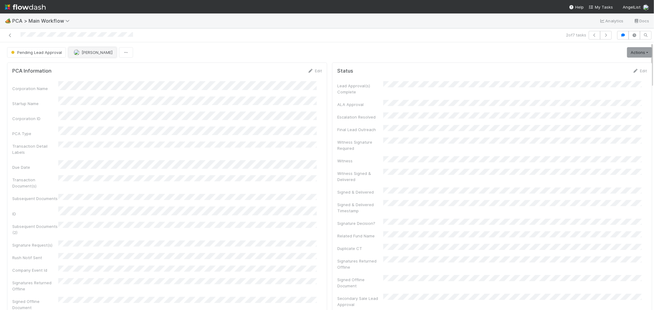
click at [89, 52] on span "[PERSON_NAME]" at bounding box center [97, 52] width 31 height 5
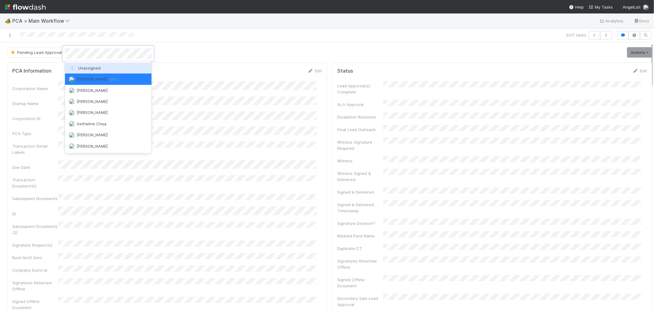
click at [89, 63] on div "Unassigned" at bounding box center [108, 68] width 87 height 11
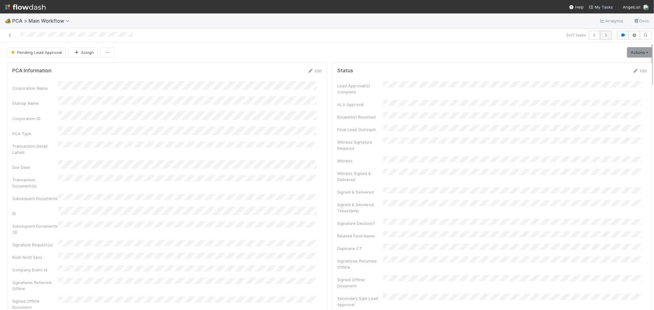
click at [603, 36] on icon "button" at bounding box center [606, 35] width 6 height 4
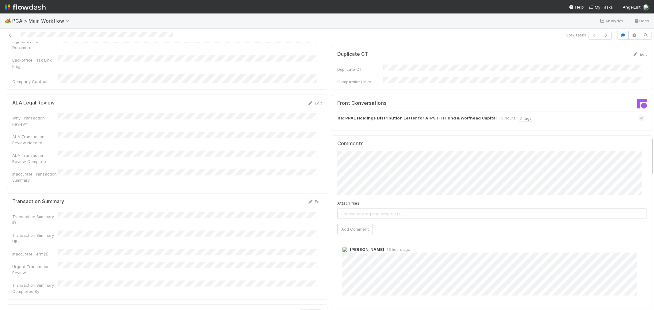
scroll to position [682, 0]
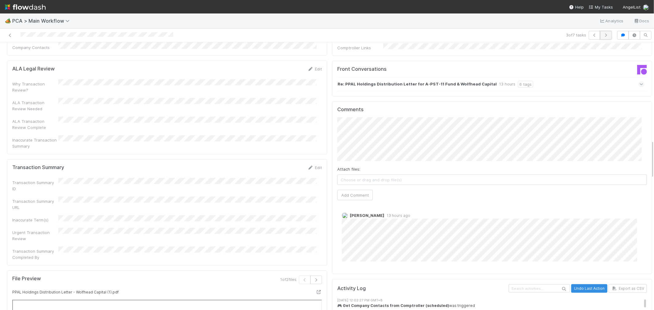
click at [603, 35] on icon "button" at bounding box center [606, 35] width 6 height 4
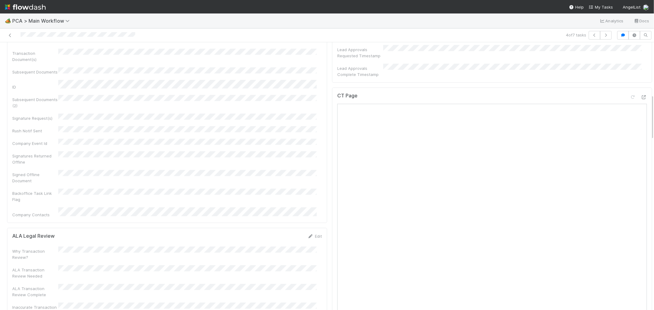
scroll to position [307, 0]
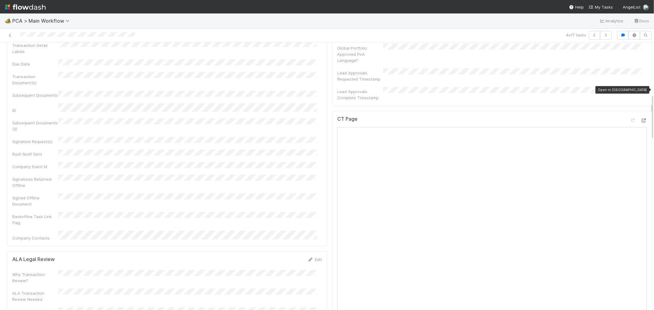
click at [641, 119] on icon at bounding box center [644, 121] width 6 height 4
click at [63, 35] on div at bounding box center [155, 35] width 307 height 9
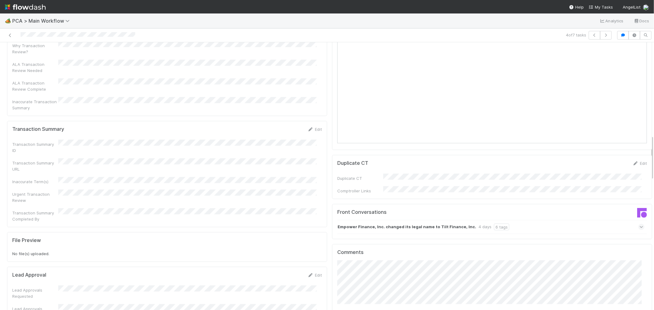
scroll to position [545, 0]
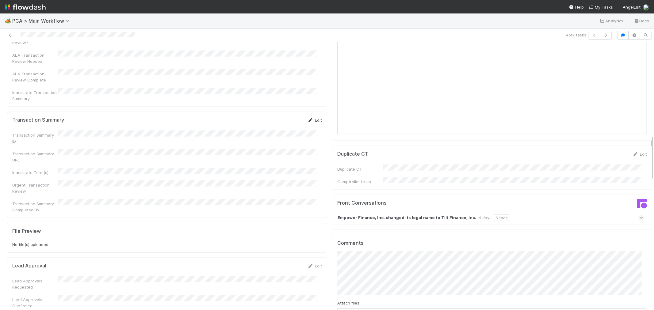
click at [310, 118] on link "Edit" at bounding box center [315, 120] width 14 height 5
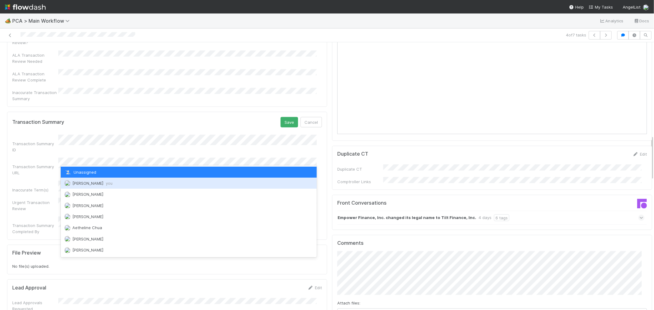
click at [82, 188] on div "Raven Jacinto you" at bounding box center [189, 183] width 256 height 11
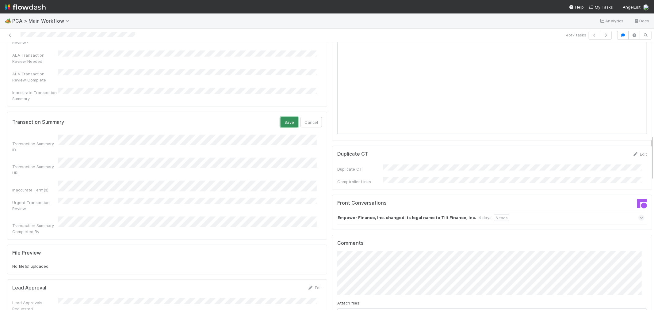
click at [282, 117] on button "Save" at bounding box center [289, 122] width 17 height 10
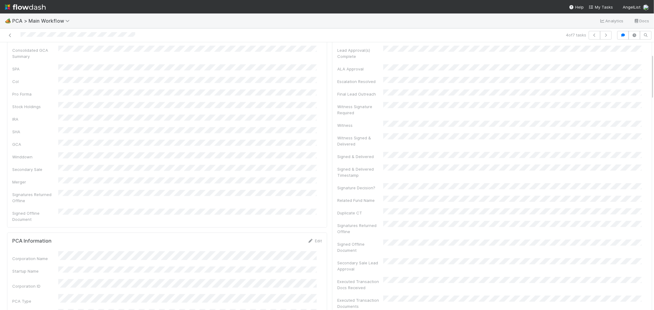
scroll to position [0, 0]
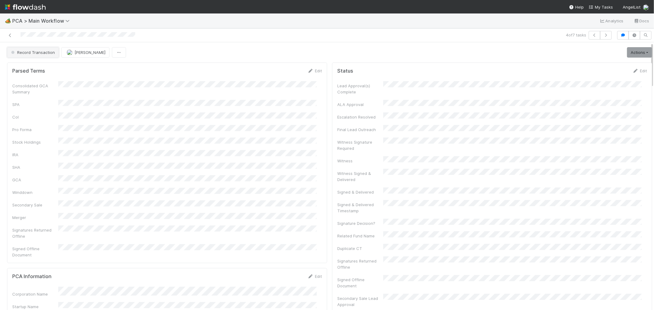
click at [32, 53] on span "Record Transaction" at bounding box center [32, 52] width 45 height 5
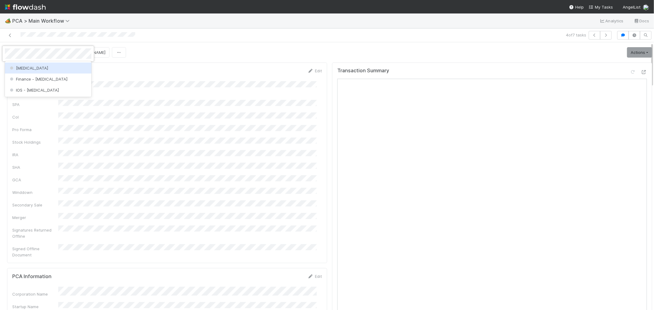
click at [28, 65] on div "ICU" at bounding box center [48, 68] width 87 height 11
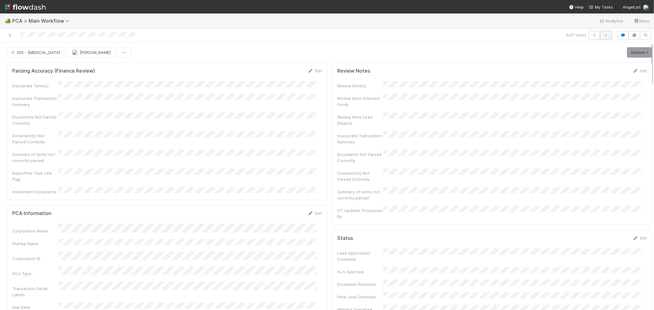
click at [603, 33] on icon "button" at bounding box center [606, 35] width 6 height 4
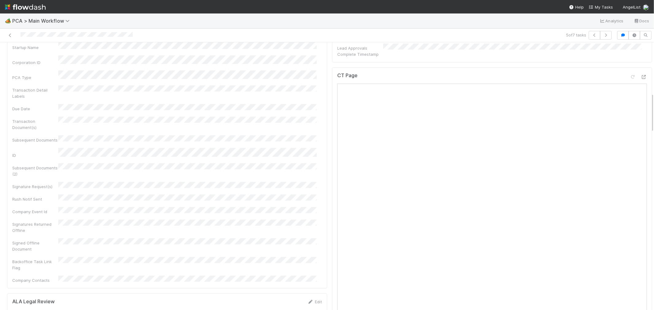
scroll to position [341, 0]
click at [641, 85] on icon at bounding box center [644, 87] width 6 height 4
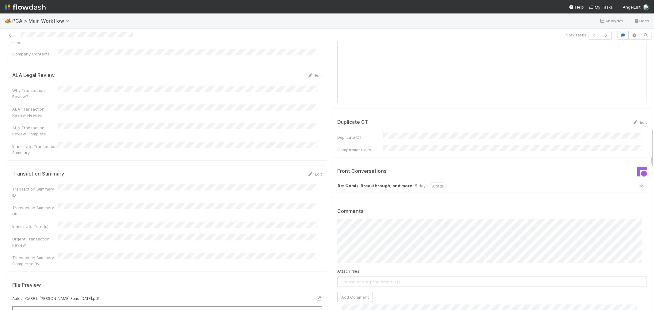
scroll to position [579, 0]
click at [497, 177] on div "Re: Qomix: Breakthrough, and more 5 days 8 tags" at bounding box center [490, 184] width 307 height 14
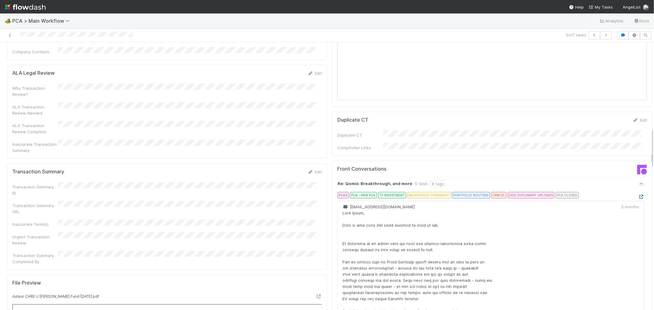
click at [639, 195] on icon at bounding box center [642, 197] width 6 height 4
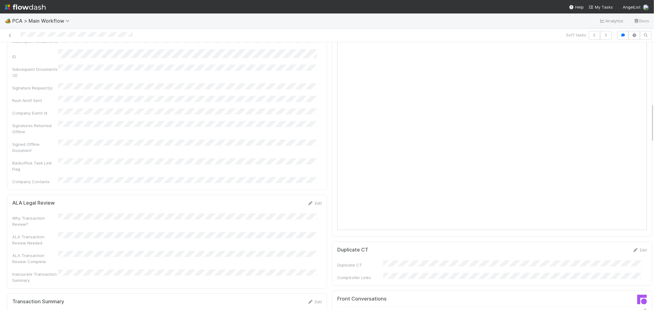
scroll to position [511, 0]
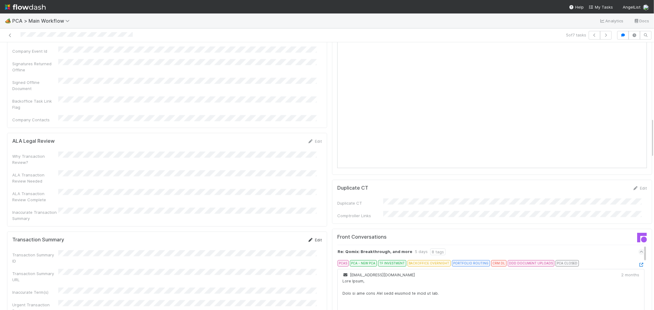
click at [316, 238] on link "Edit" at bounding box center [315, 240] width 14 height 5
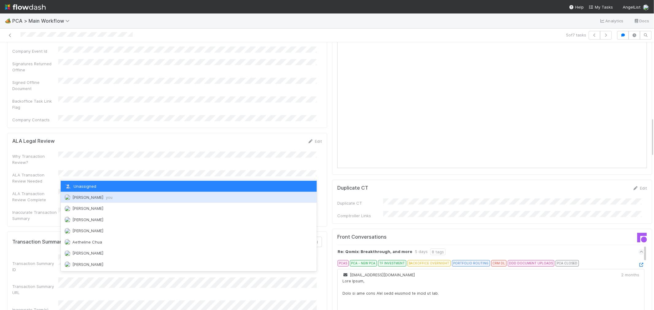
click at [101, 196] on span "Raven Jacinto you" at bounding box center [92, 197] width 40 height 5
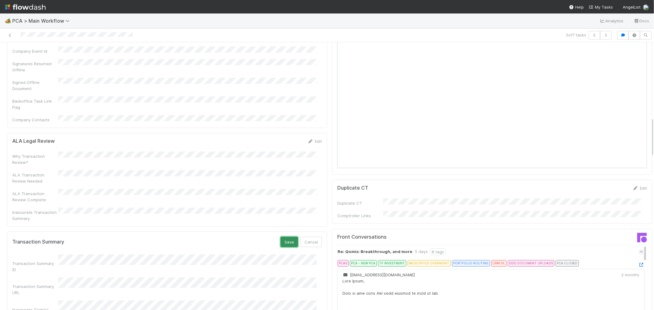
click at [281, 237] on button "Save" at bounding box center [289, 242] width 17 height 10
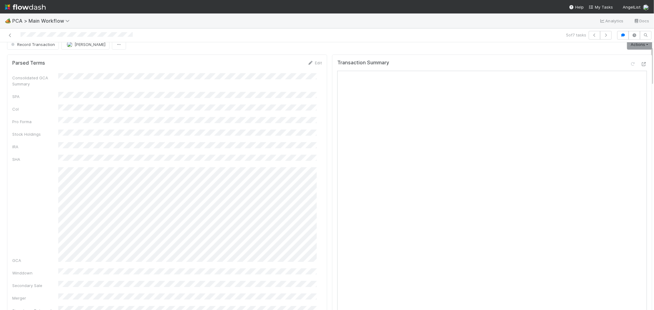
scroll to position [0, 0]
click at [34, 56] on button "Record Transaction" at bounding box center [33, 52] width 52 height 10
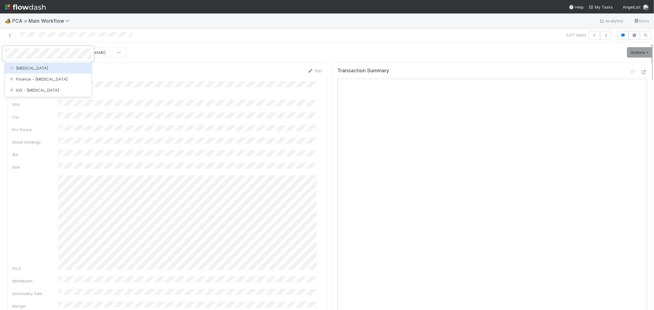
click at [37, 66] on div "ICU" at bounding box center [48, 68] width 87 height 11
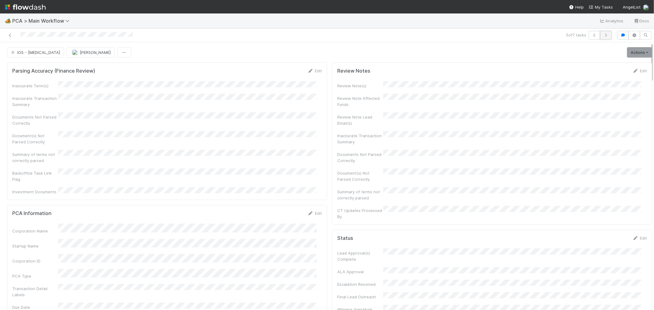
click at [605, 35] on button "button" at bounding box center [606, 35] width 12 height 9
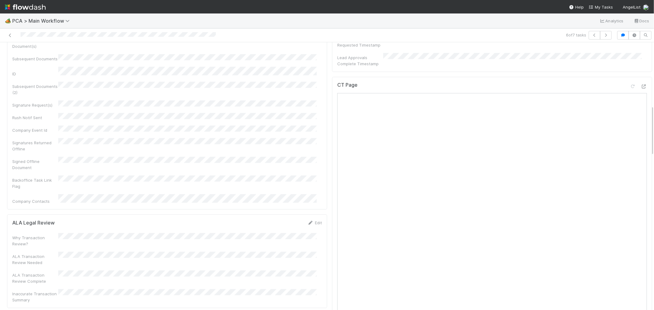
scroll to position [307, 0]
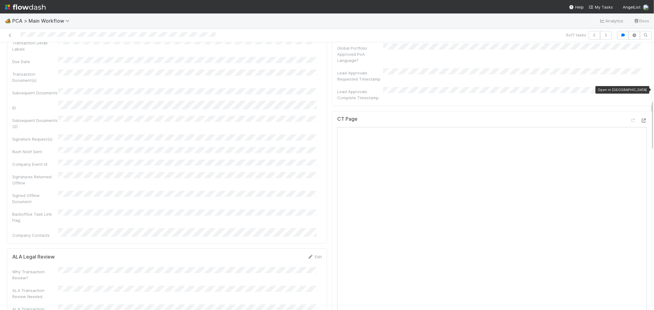
click at [641, 119] on icon at bounding box center [644, 121] width 6 height 4
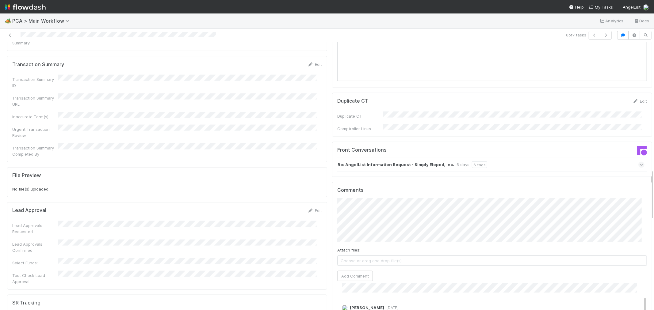
scroll to position [682, 0]
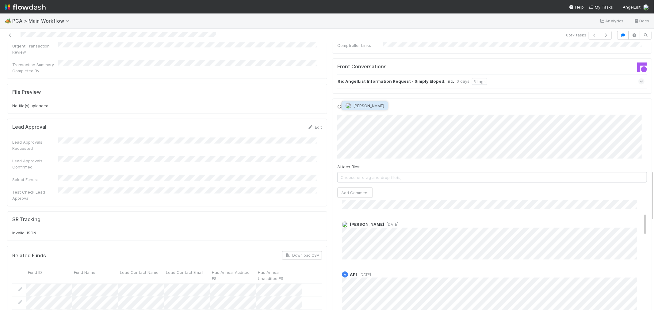
click at [372, 106] on span "Jemma Cunningham" at bounding box center [368, 105] width 31 height 5
click at [345, 188] on button "Add Comment" at bounding box center [355, 193] width 36 height 10
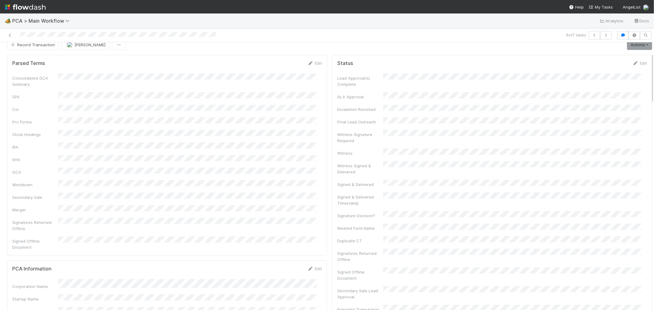
scroll to position [0, 0]
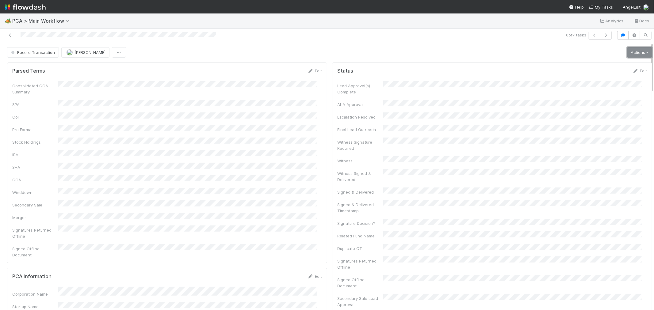
click at [630, 49] on link "Actions" at bounding box center [639, 52] width 25 height 10
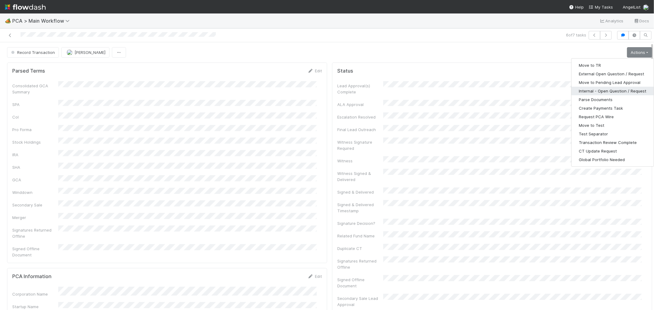
click at [610, 91] on button "Internal - Open Question / Request" at bounding box center [613, 91] width 82 height 9
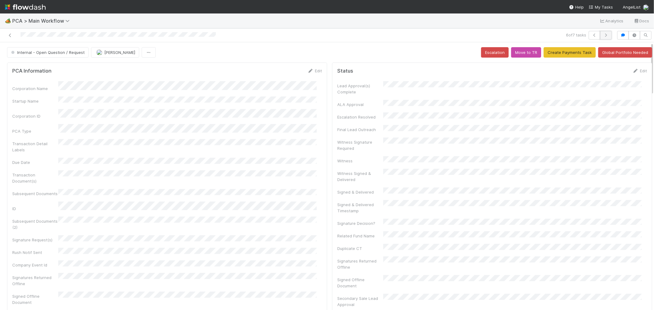
click at [603, 35] on icon "button" at bounding box center [606, 35] width 6 height 4
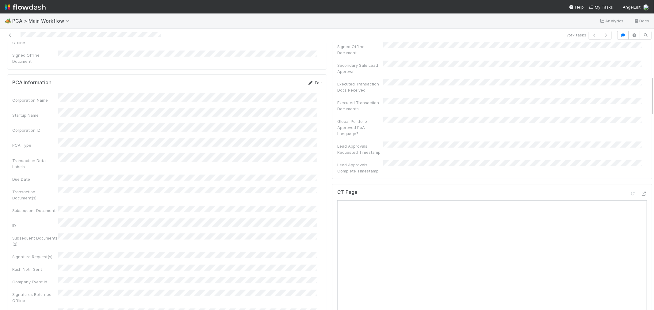
scroll to position [238, 0]
click at [641, 187] on icon at bounding box center [644, 189] width 6 height 4
click at [69, 31] on div at bounding box center [155, 35] width 307 height 9
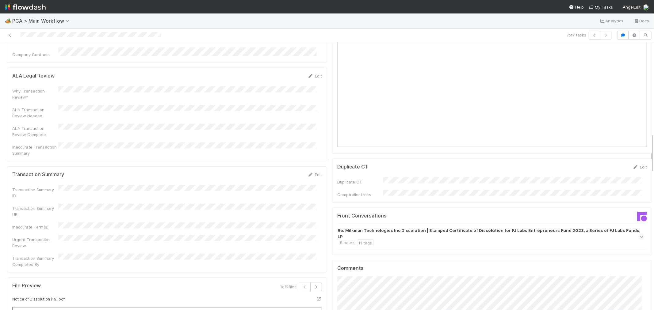
scroll to position [614, 0]
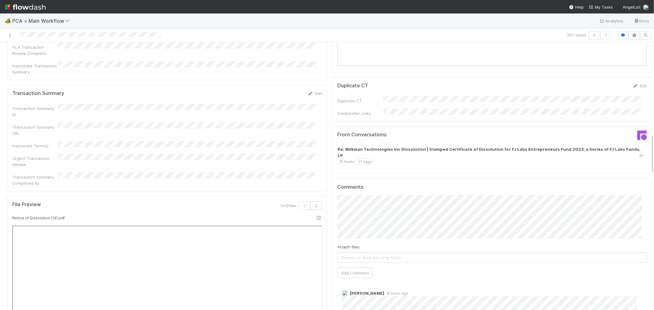
click at [564, 146] on div "Re: Milkman Technologies Inc Dissolution | Stamped Certificate of Dissolution f…" at bounding box center [491, 155] width 306 height 19
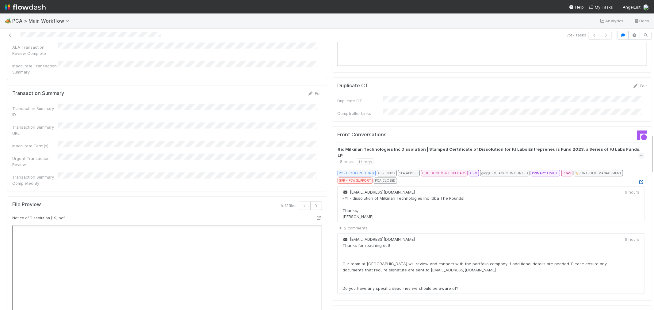
click at [639, 180] on icon at bounding box center [642, 182] width 6 height 4
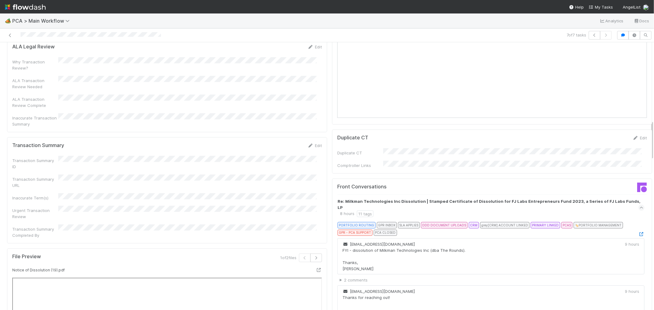
scroll to position [511, 0]
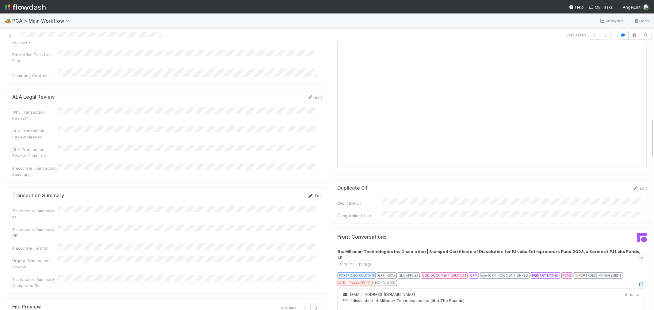
click at [313, 194] on link "Edit" at bounding box center [315, 196] width 14 height 5
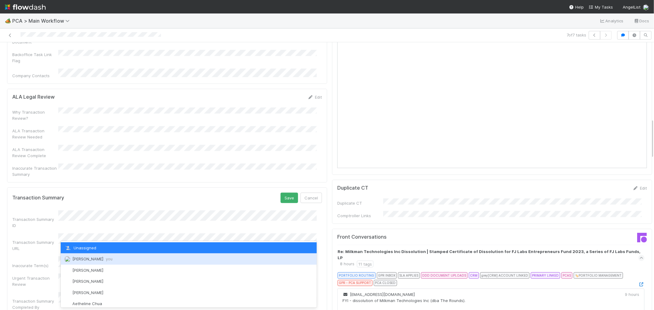
drag, startPoint x: 84, startPoint y: 256, endPoint x: 137, endPoint y: 241, distance: 55.0
click at [84, 256] on div "Raven Jacinto you" at bounding box center [189, 259] width 256 height 11
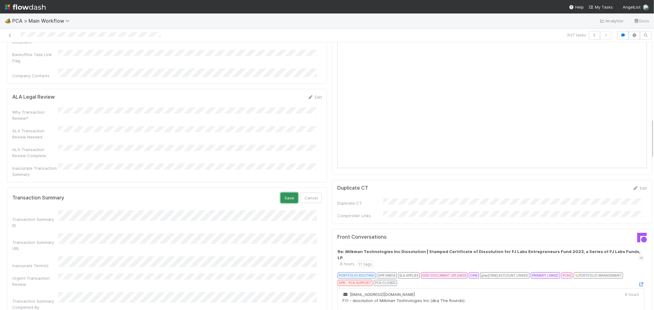
click at [290, 193] on button "Save" at bounding box center [289, 198] width 17 height 10
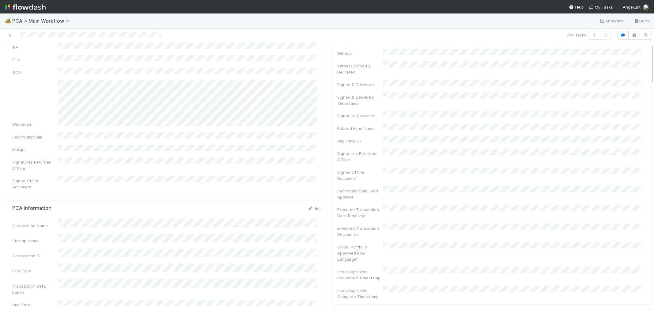
scroll to position [0, 0]
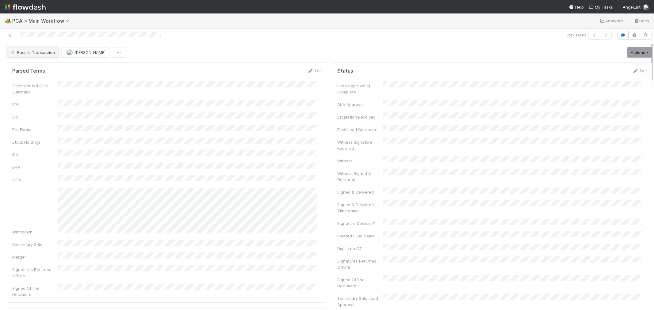
click at [34, 53] on span "Record Transaction" at bounding box center [32, 52] width 45 height 5
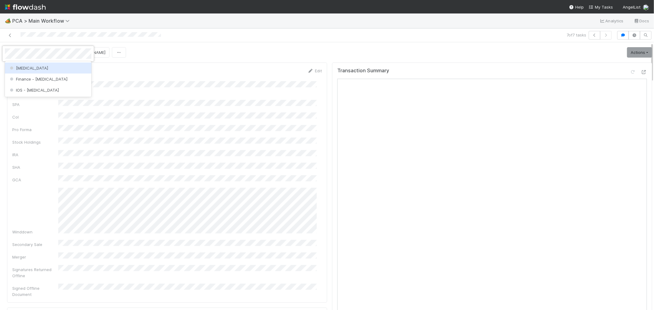
click at [41, 70] on div "ICU" at bounding box center [48, 68] width 87 height 11
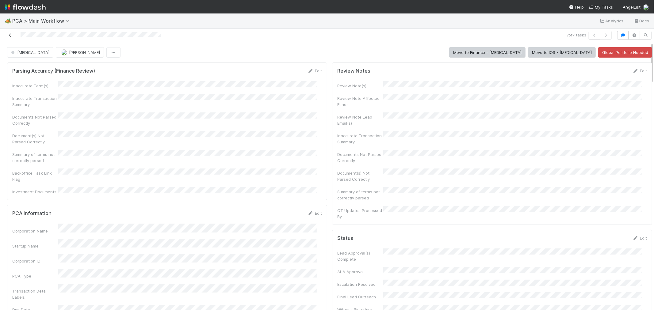
click at [8, 36] on icon at bounding box center [10, 35] width 6 height 4
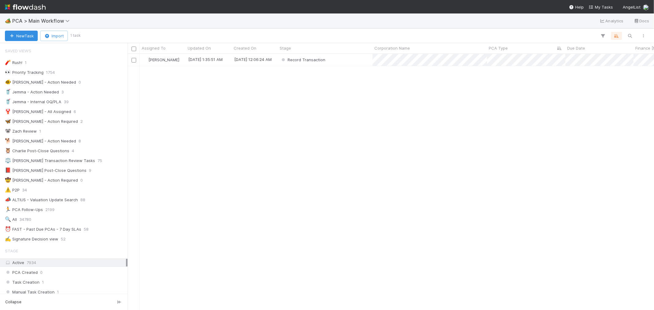
scroll to position [5, 5]
click at [29, 7] on img at bounding box center [25, 7] width 41 height 10
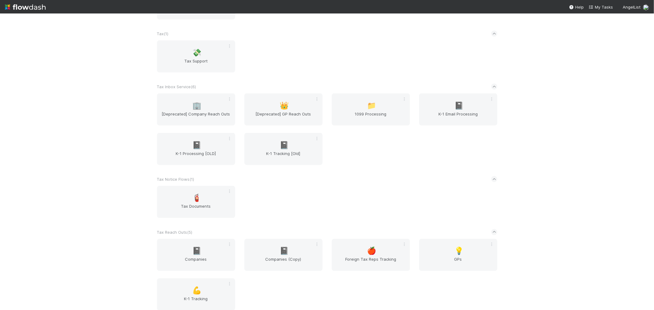
scroll to position [829, 0]
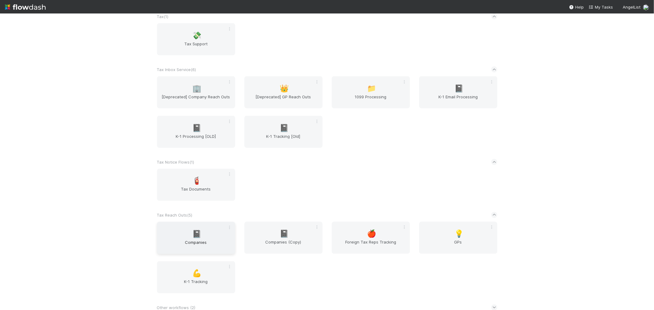
click at [195, 230] on span "📓" at bounding box center [196, 234] width 9 height 8
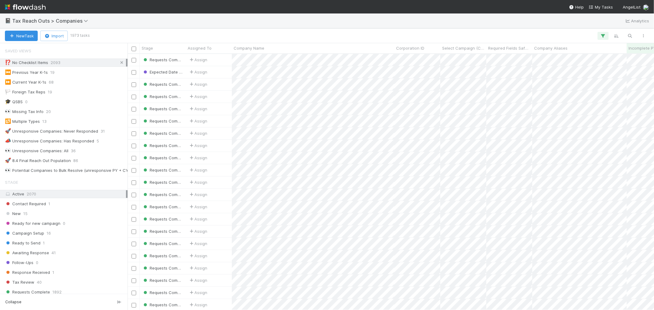
click at [119, 62] on icon at bounding box center [122, 63] width 6 height 4
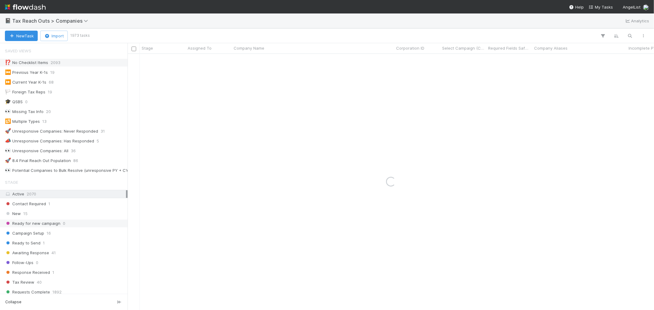
scroll to position [102, 0]
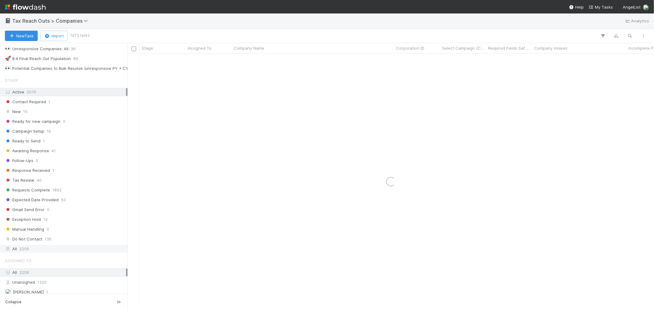
click at [35, 248] on div "All 2206" at bounding box center [65, 249] width 121 height 8
click at [629, 37] on icon "button" at bounding box center [630, 36] width 6 height 6
click at [597, 27] on input at bounding box center [598, 25] width 61 height 7
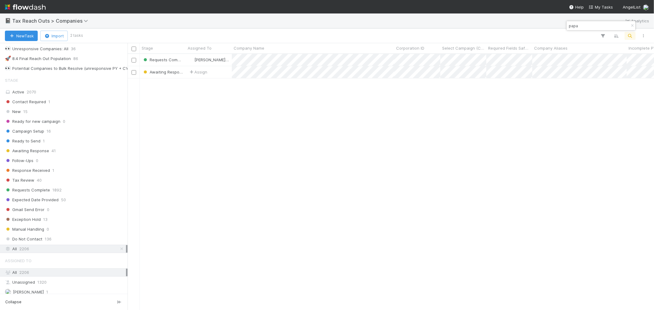
scroll to position [251, 522]
type input "papa"
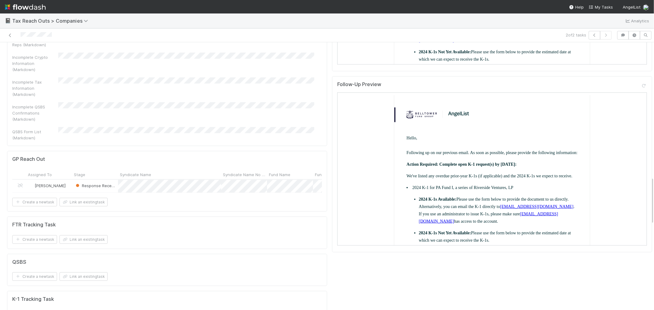
scroll to position [784, 0]
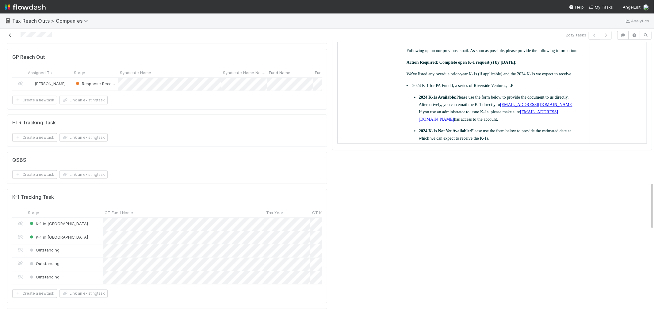
click at [12, 35] on icon at bounding box center [10, 35] width 6 height 4
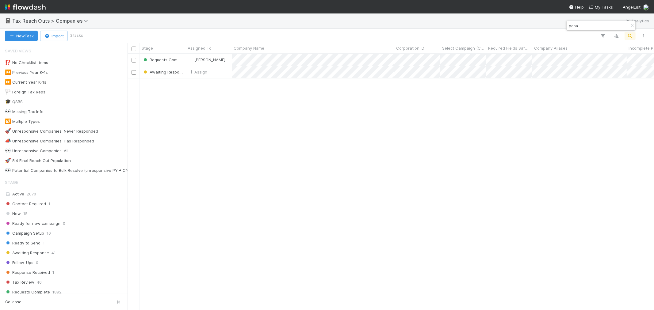
scroll to position [251, 522]
click at [634, 27] on icon "button" at bounding box center [633, 26] width 6 height 4
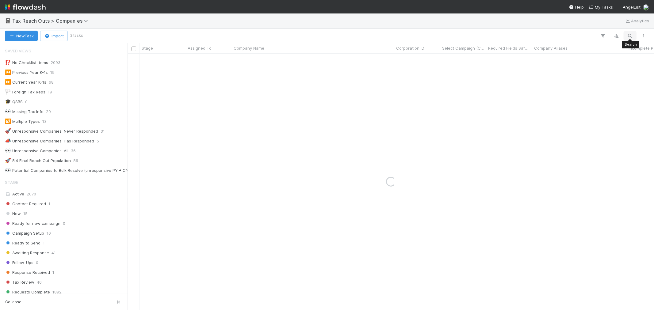
click at [629, 34] on icon "button" at bounding box center [630, 36] width 6 height 6
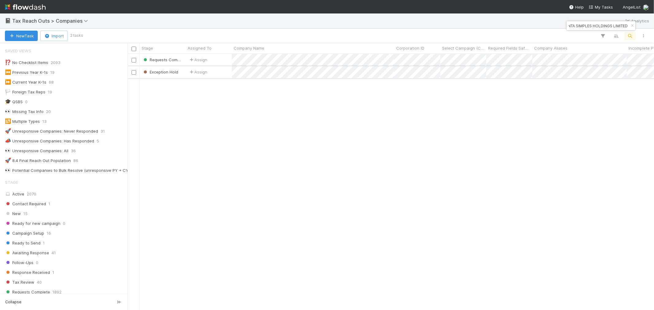
type input "CONTA SIMPLES HOLDINGS LIMITED"
click at [220, 75] on div "Assign" at bounding box center [209, 72] width 46 height 12
click at [219, 59] on div "Assign" at bounding box center [209, 60] width 46 height 12
click at [633, 26] on icon "button" at bounding box center [633, 26] width 6 height 4
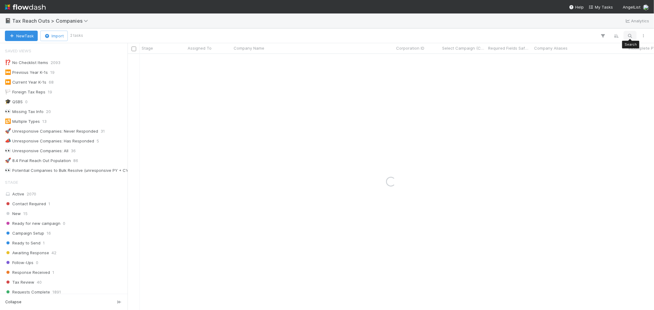
click at [631, 33] on icon "button" at bounding box center [630, 36] width 6 height 6
type input "hyperplane"
drag, startPoint x: 634, startPoint y: 27, endPoint x: 632, endPoint y: 33, distance: 6.6
click at [634, 27] on icon "button" at bounding box center [633, 26] width 6 height 4
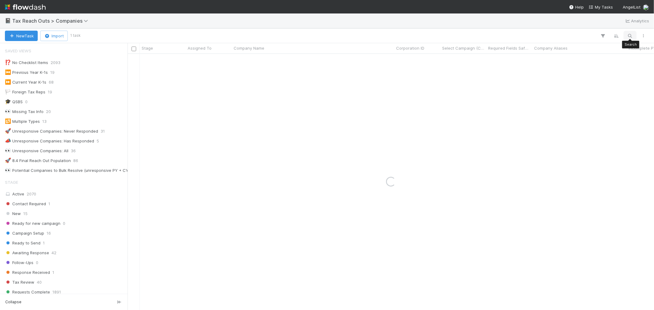
click at [632, 34] on icon "button" at bounding box center [630, 36] width 6 height 6
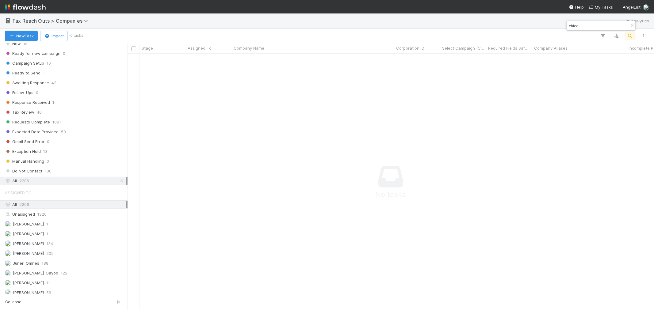
scroll to position [187, 0]
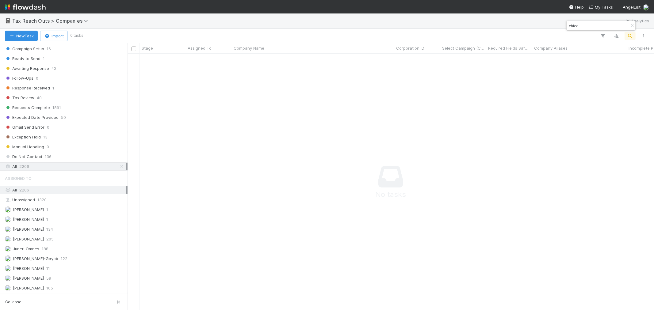
type input "chico"
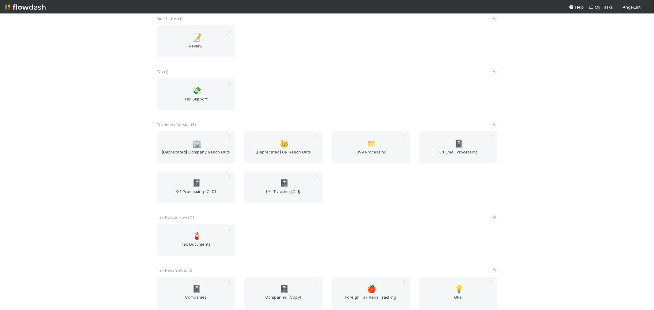
scroll to position [818, 0]
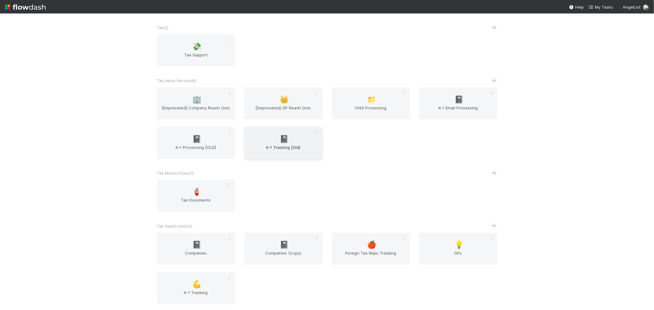
click at [262, 139] on div "📓 K-1 Tracking [Old]" at bounding box center [284, 143] width 78 height 32
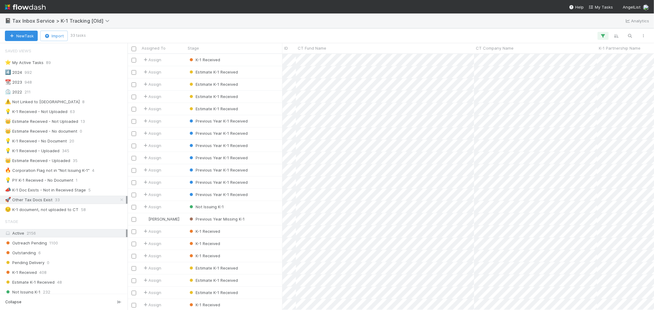
scroll to position [251, 522]
click at [634, 34] on button "button" at bounding box center [630, 36] width 11 height 8
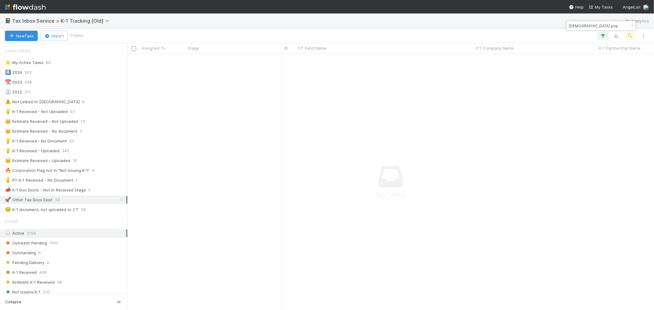
scroll to position [246, 516]
type input "[DEMOGRAPHIC_DATA] pop"
click at [119, 202] on icon at bounding box center [122, 200] width 6 height 4
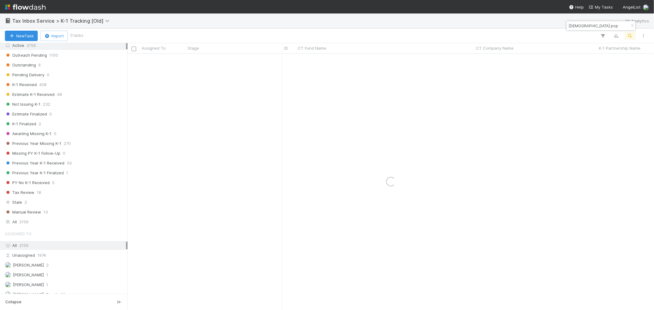
scroll to position [217, 0]
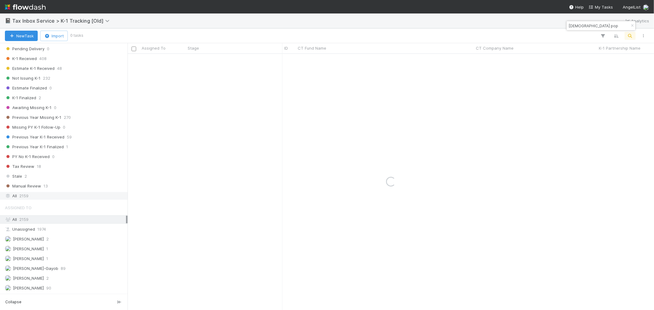
click at [47, 195] on div "All 2159" at bounding box center [65, 196] width 121 height 8
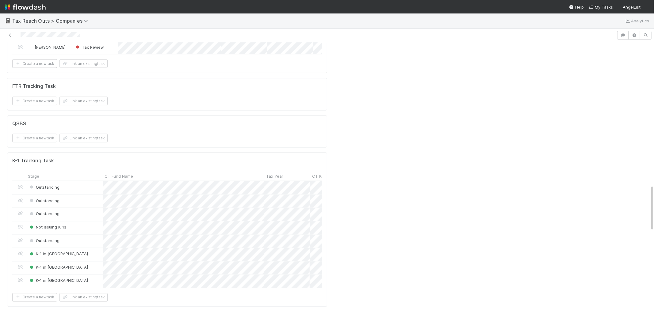
scroll to position [886, 0]
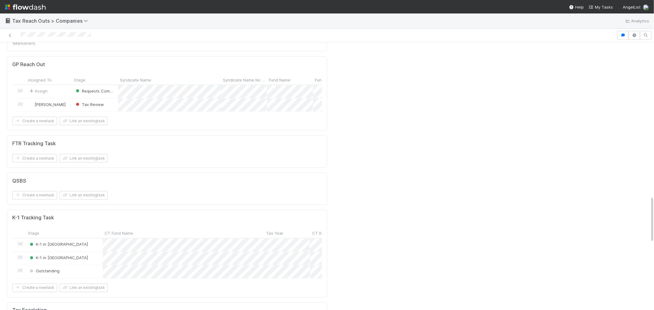
scroll to position [886, 0]
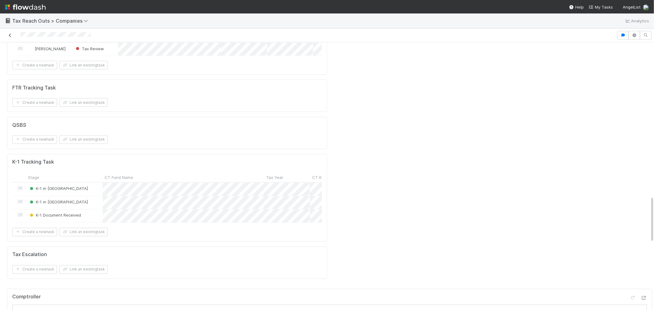
click at [8, 35] on icon at bounding box center [10, 35] width 6 height 4
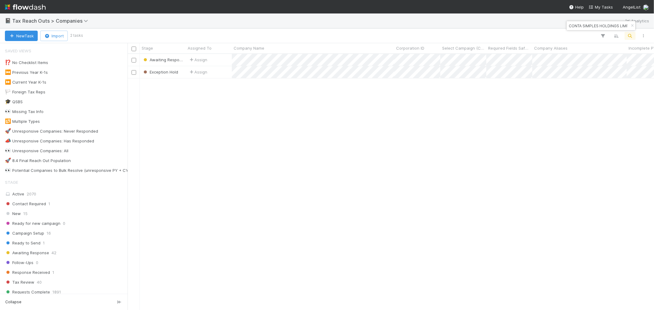
scroll to position [251, 522]
drag, startPoint x: 632, startPoint y: 26, endPoint x: 631, endPoint y: 36, distance: 9.9
click at [589, 26] on icon "button" at bounding box center [633, 26] width 6 height 4
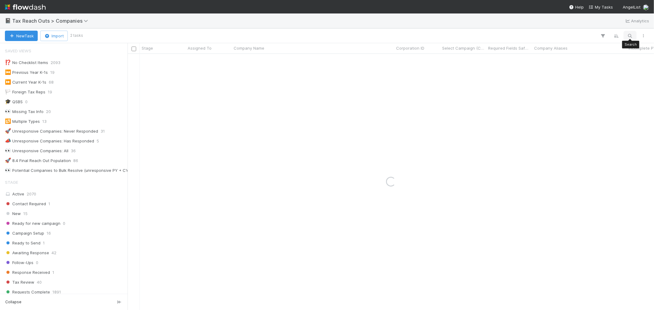
click at [589, 36] on icon "button" at bounding box center [630, 36] width 6 height 6
click at [589, 28] on input at bounding box center [598, 25] width 61 height 7
type input "pomelo"
click at [223, 60] on div "Assign" at bounding box center [209, 60] width 46 height 12
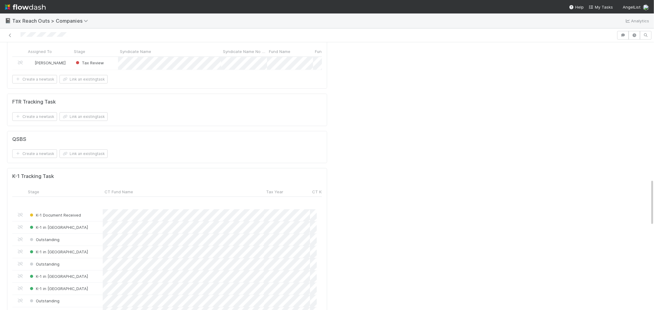
scroll to position [34, 0]
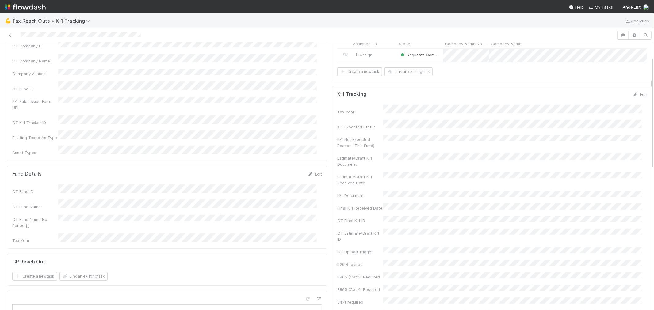
scroll to position [34, 0]
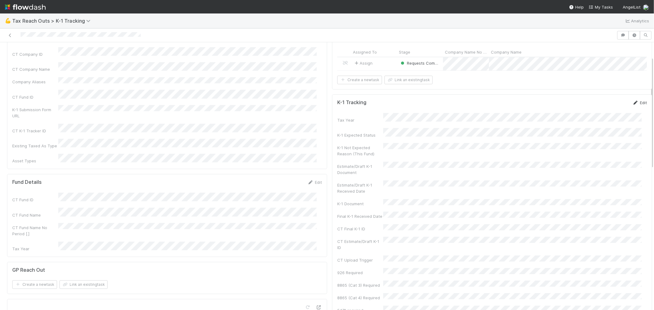
click at [633, 105] on link "Edit" at bounding box center [640, 102] width 14 height 5
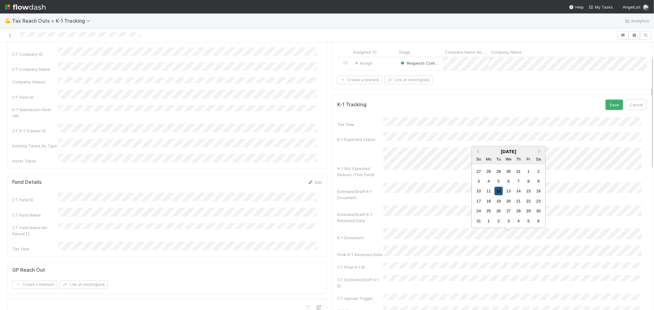
click at [498, 195] on div "12" at bounding box center [499, 191] width 8 height 8
click at [606, 110] on button "Save" at bounding box center [614, 105] width 17 height 10
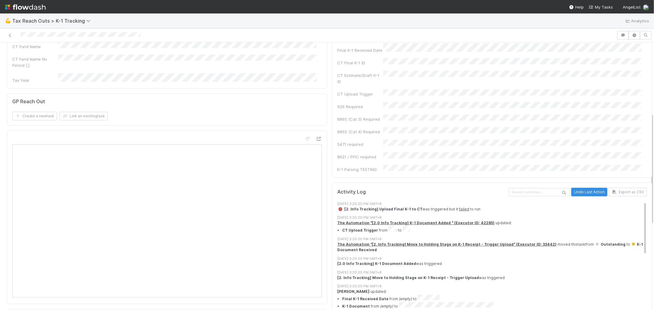
scroll to position [168, 0]
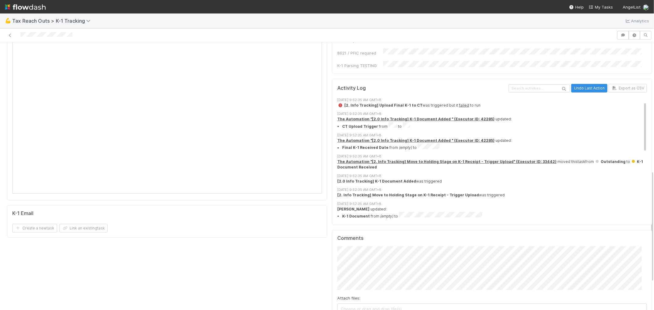
scroll to position [34, 0]
